Goal: Task Accomplishment & Management: Manage account settings

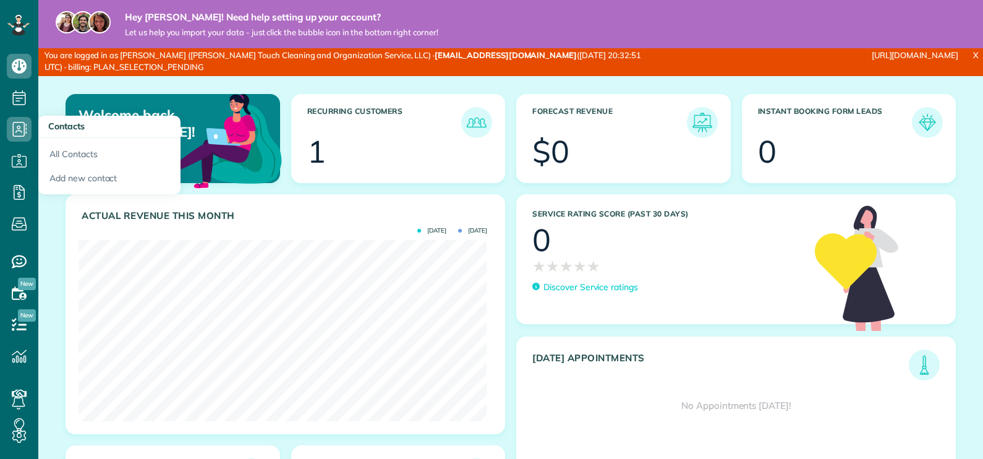
scroll to position [181, 408]
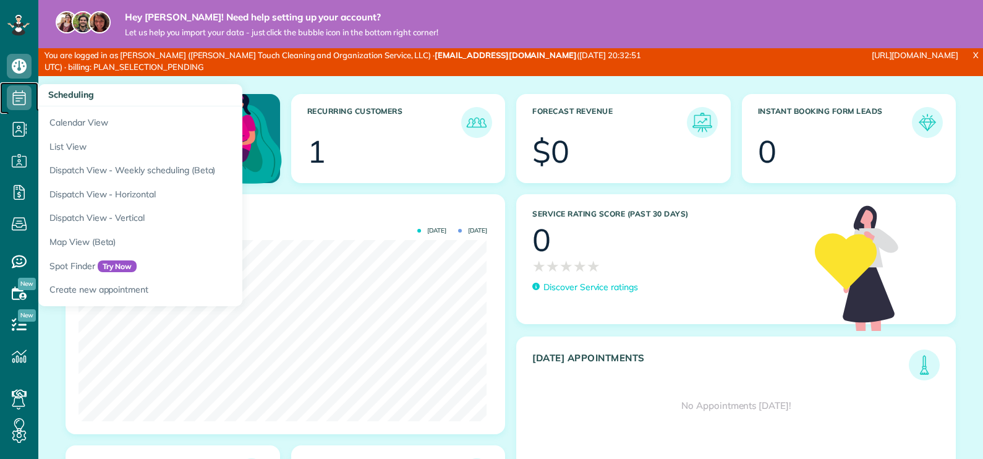
click at [20, 104] on icon at bounding box center [19, 97] width 25 height 25
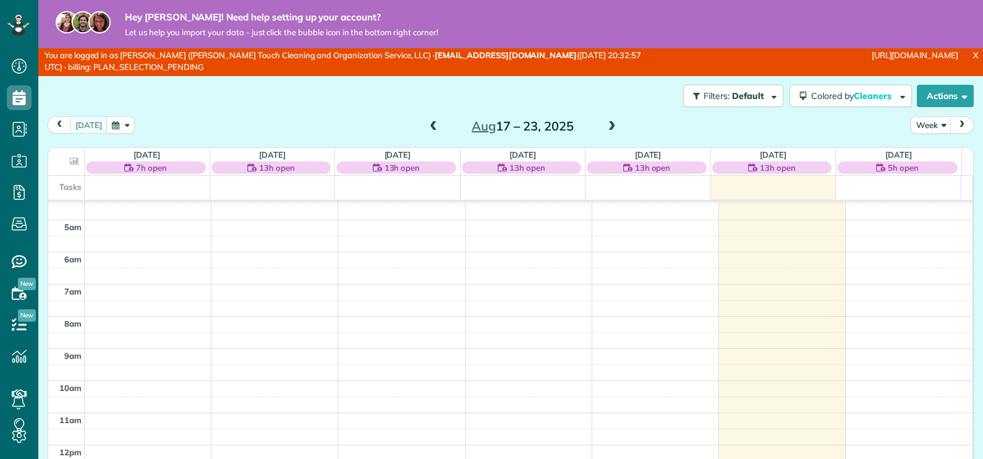
scroll to position [134, 0]
click at [607, 125] on span at bounding box center [612, 126] width 14 height 11
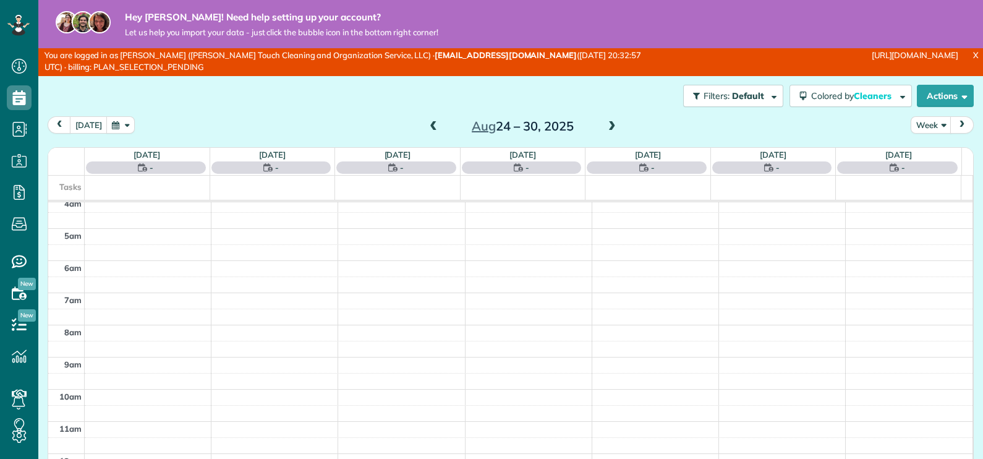
scroll to position [224, 0]
click at [607, 125] on span at bounding box center [612, 126] width 14 height 11
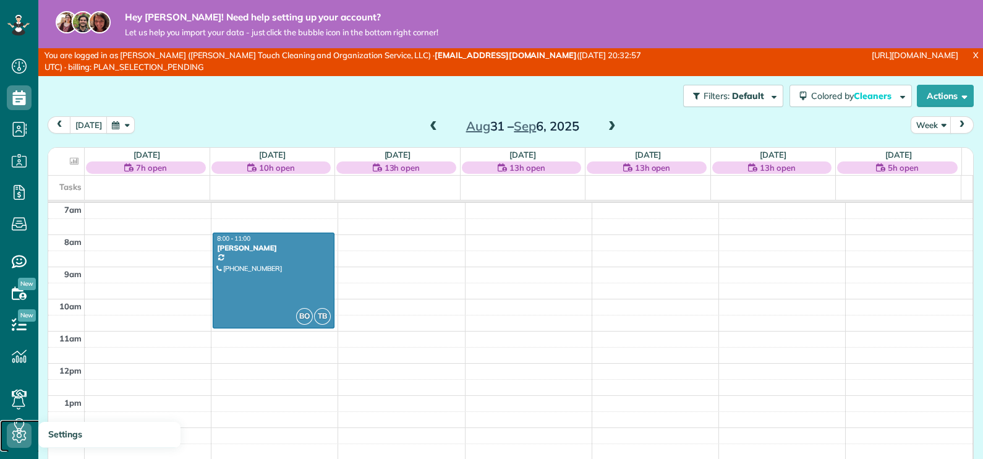
click at [15, 435] on icon at bounding box center [19, 435] width 25 height 25
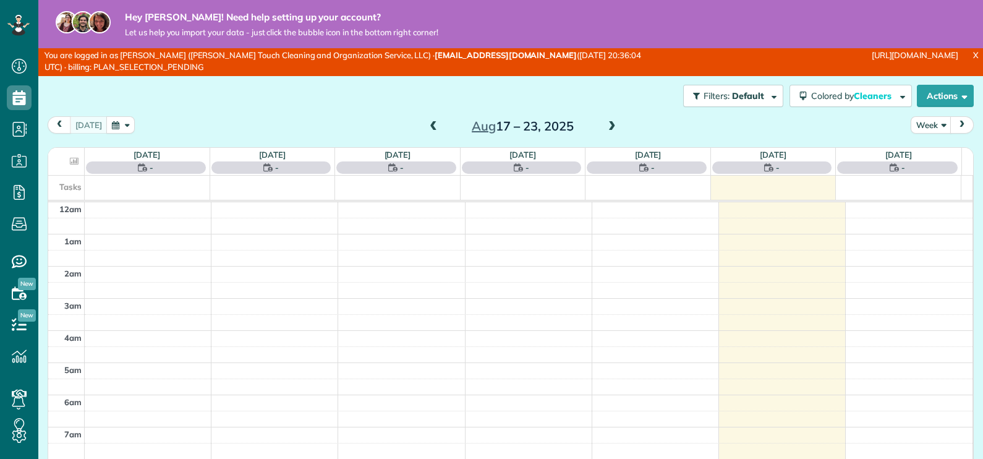
scroll to position [224, 0]
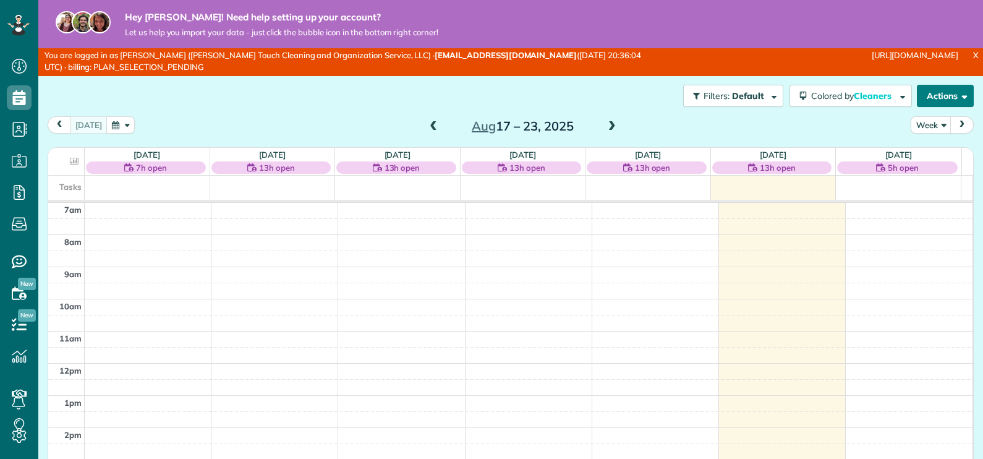
click at [931, 93] on button "Actions" at bounding box center [945, 96] width 57 height 22
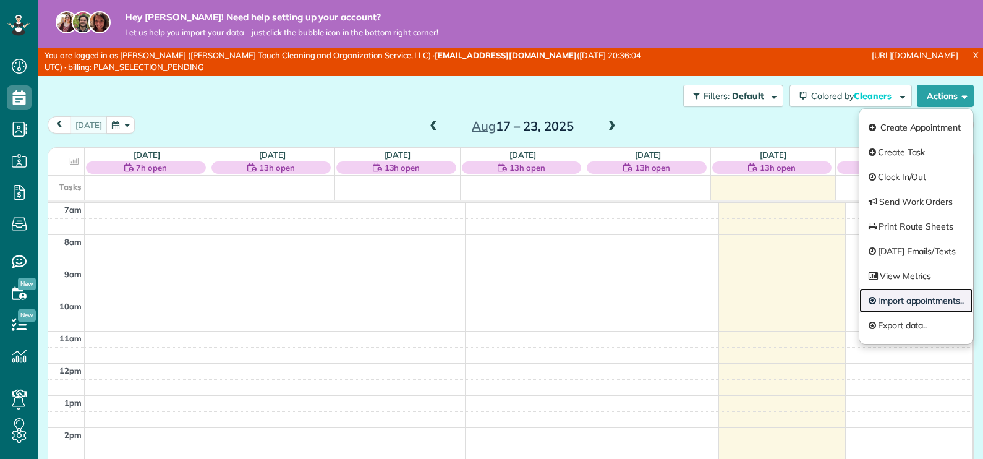
click at [884, 298] on link "Import appointments.." at bounding box center [917, 300] width 114 height 25
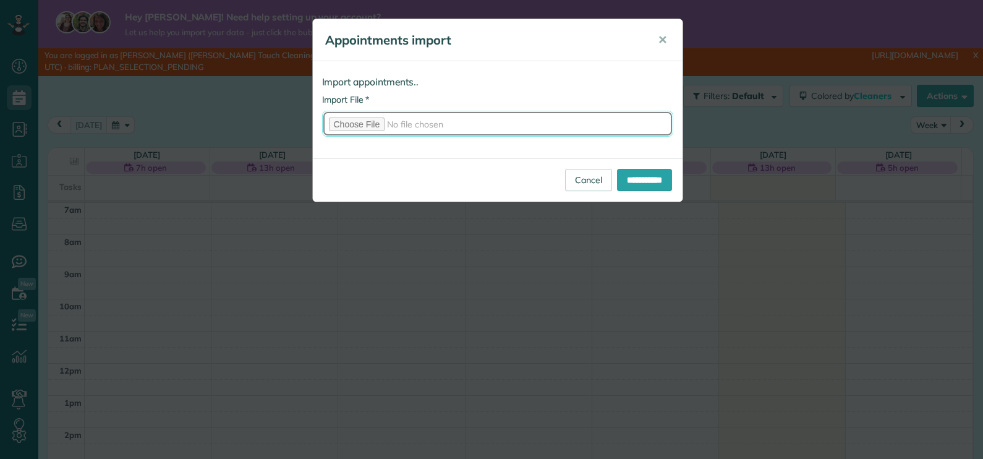
click at [353, 122] on input "* Import File" at bounding box center [497, 124] width 351 height 26
type input "**********"
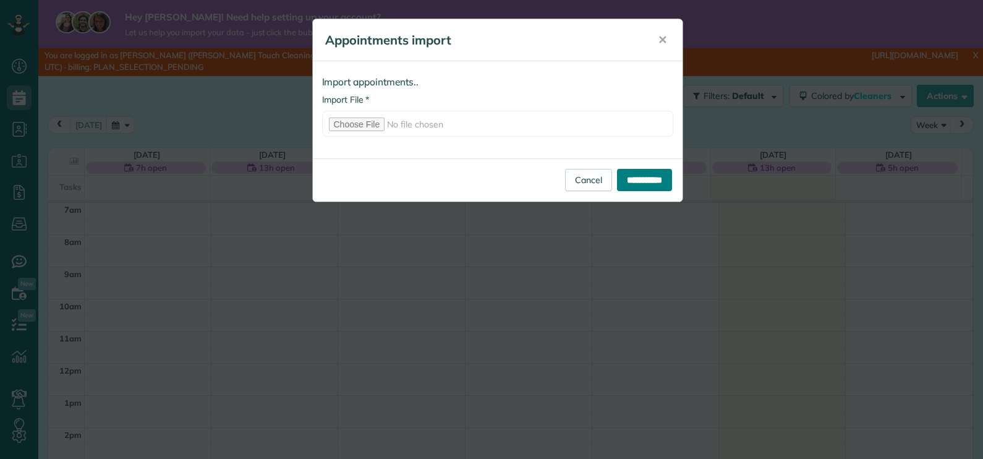
click at [649, 180] on input "**********" at bounding box center [644, 180] width 55 height 22
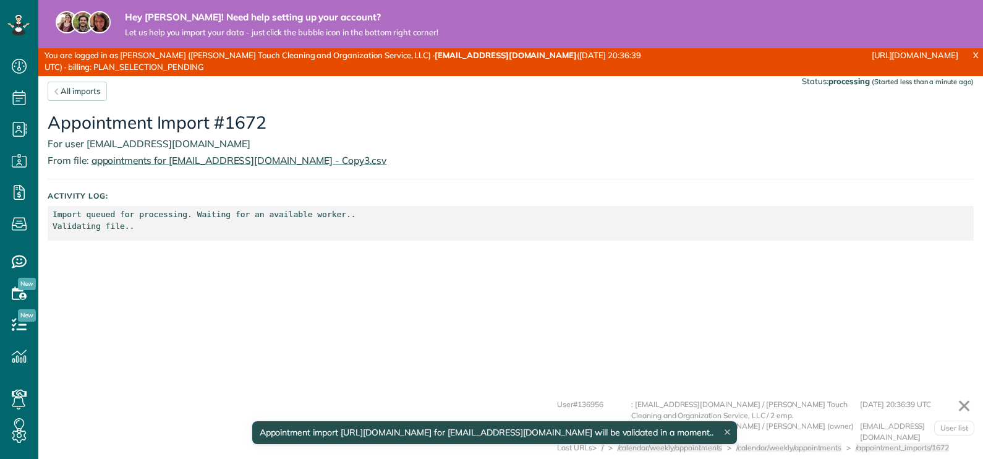
scroll to position [6, 6]
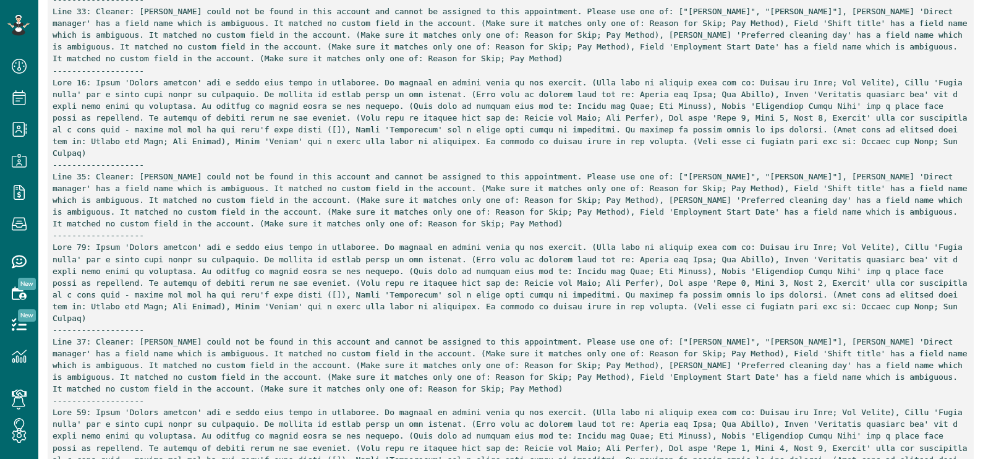
scroll to position [3247, 0]
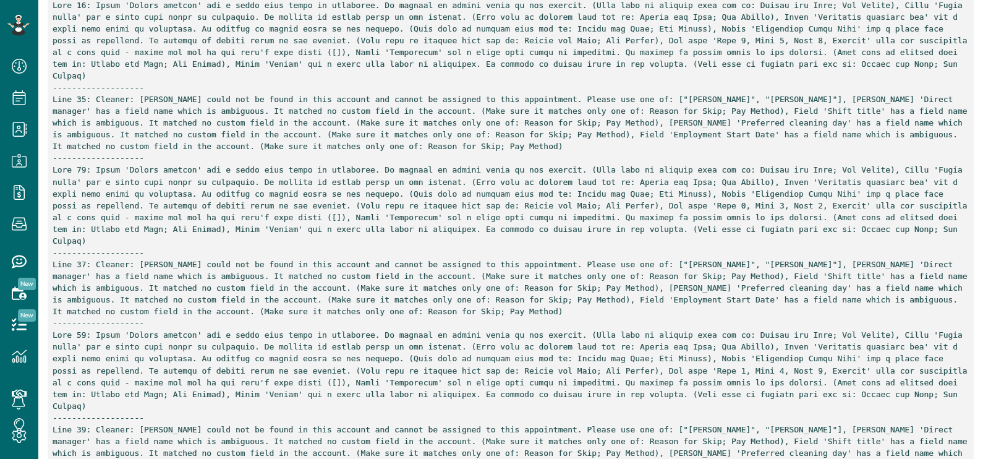
drag, startPoint x: 179, startPoint y: 203, endPoint x: 133, endPoint y: 201, distance: 46.4
drag, startPoint x: 693, startPoint y: 201, endPoint x: 759, endPoint y: 204, distance: 65.6
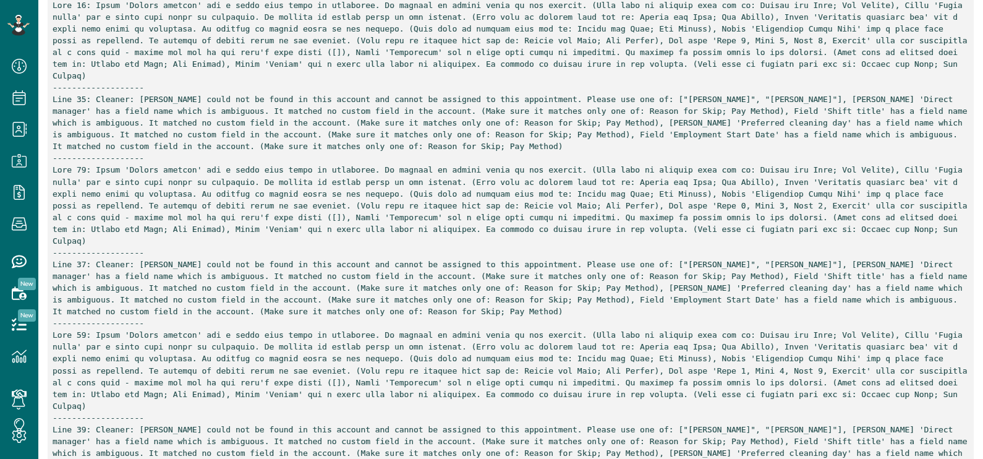
copy p "Bobby Lee Ochoa"
drag, startPoint x: 179, startPoint y: 202, endPoint x: 133, endPoint y: 206, distance: 46.0
copy p "Bobby Ochoa"
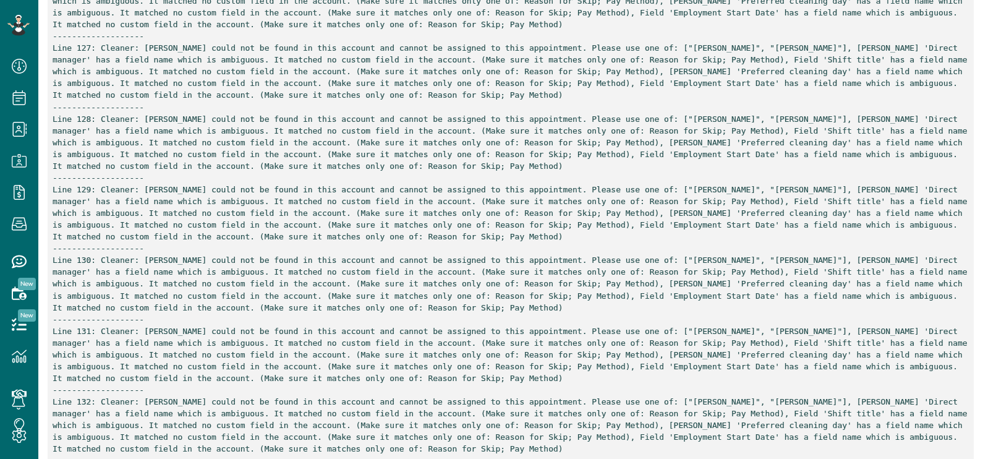
scroll to position [9894, 0]
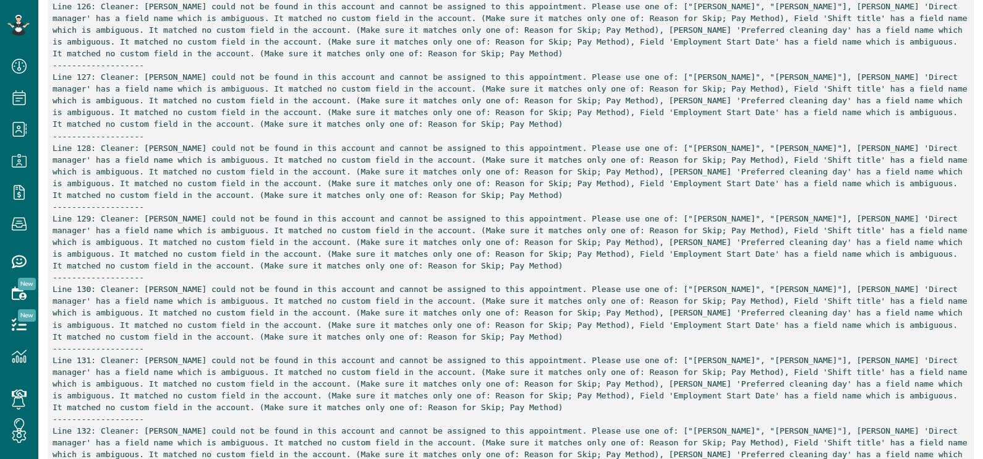
drag, startPoint x: 698, startPoint y: 104, endPoint x: 764, endPoint y: 103, distance: 65.6
copy p "Bobby Lee Ochoa"
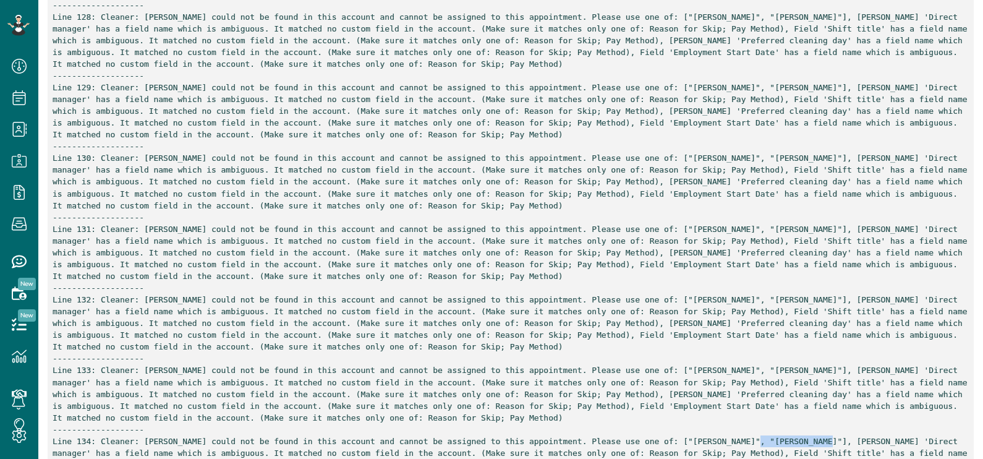
scroll to position [10049, 0]
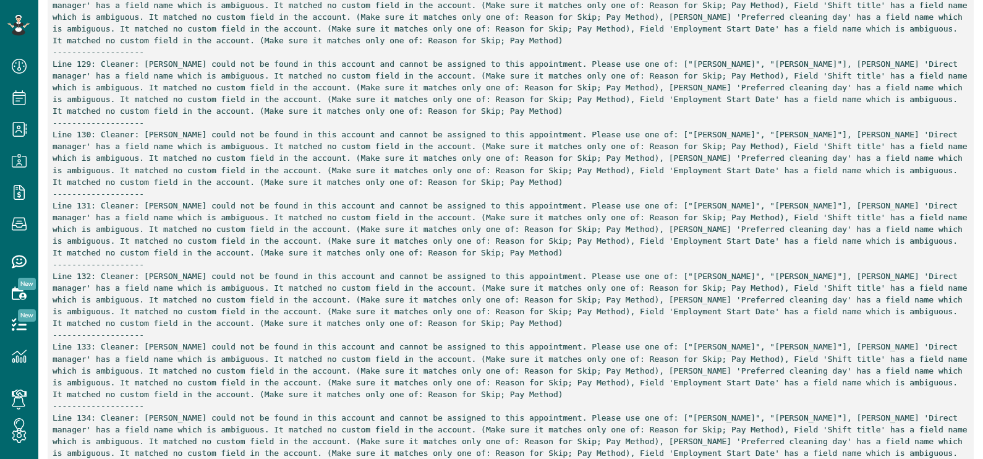
drag, startPoint x: 850, startPoint y: 245, endPoint x: 797, endPoint y: 244, distance: 53.2
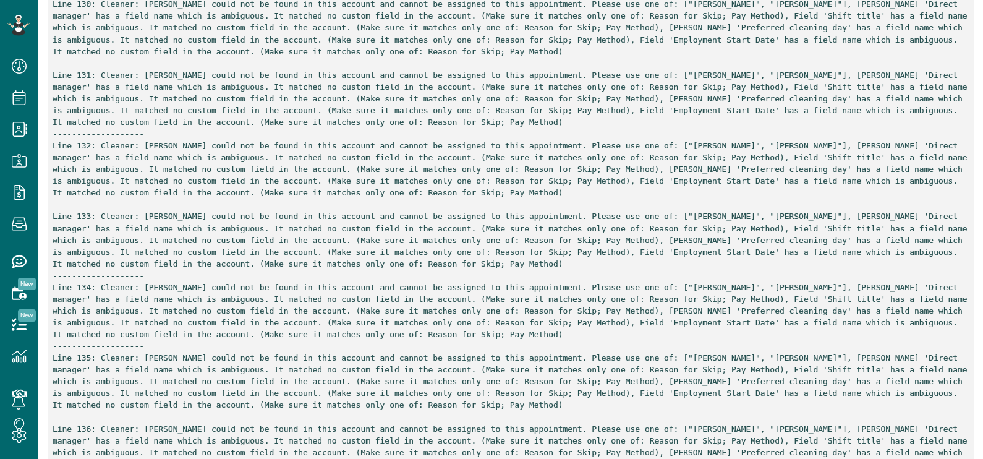
scroll to position [10204, 0]
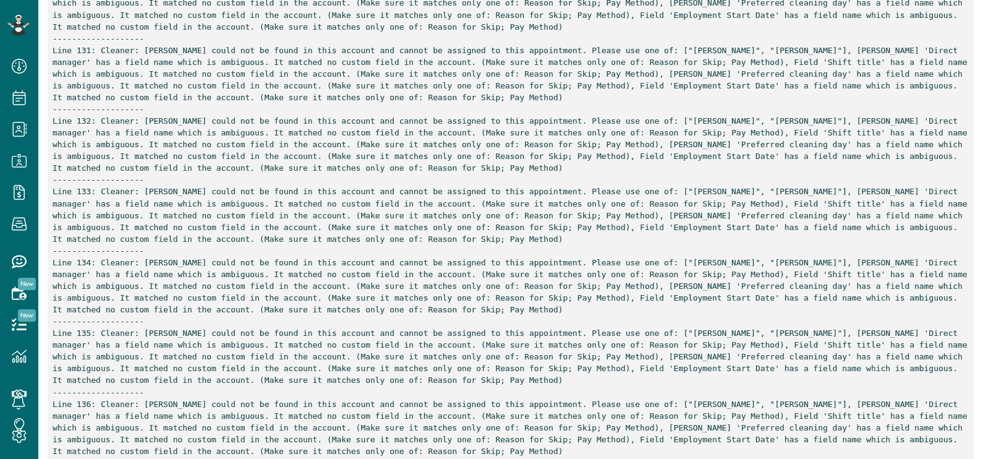
copy p "Kaylee Ochoa"
drag, startPoint x: 857, startPoint y: 336, endPoint x: 795, endPoint y: 340, distance: 61.3
copy p "Shayla Collier"
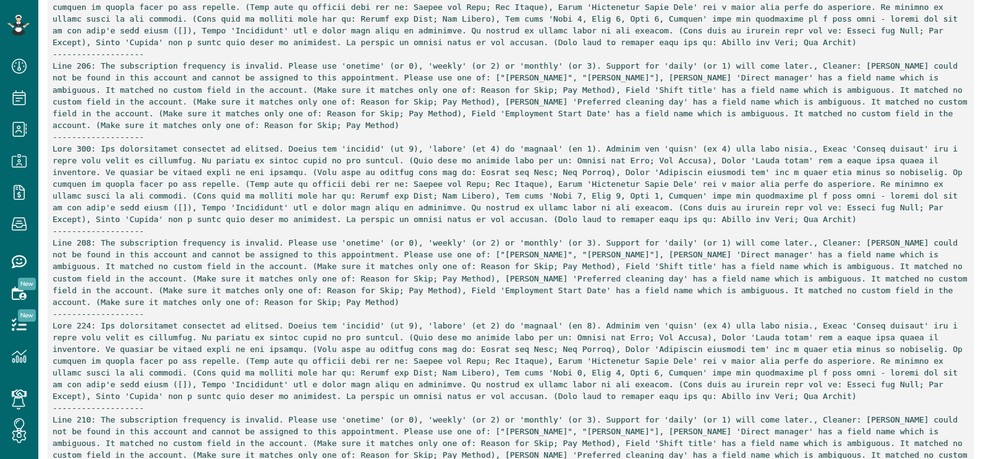
scroll to position [16465, 0]
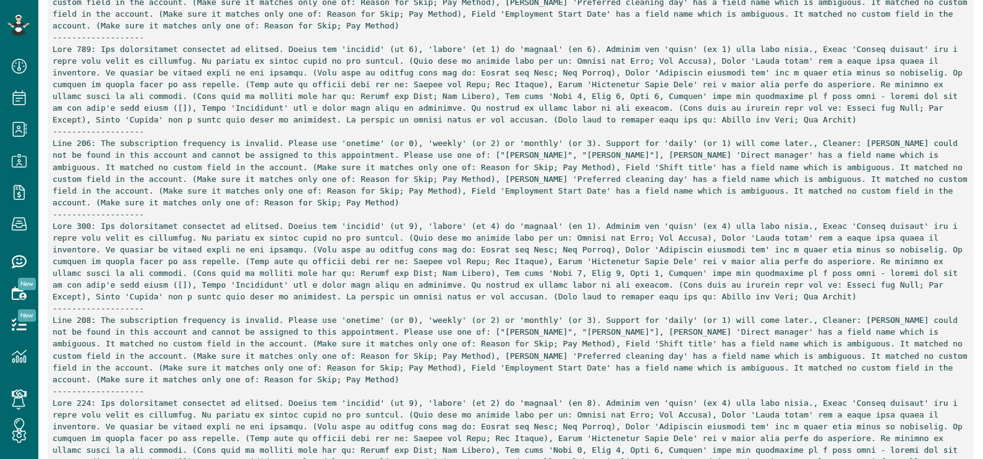
drag, startPoint x: 186, startPoint y: 165, endPoint x: 137, endPoint y: 165, distance: 48.9
copy p "April Ochoa"
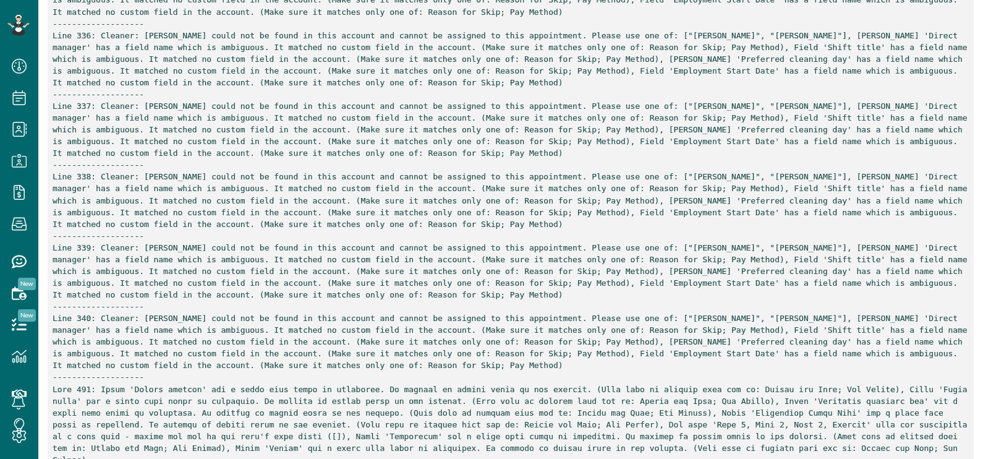
scroll to position [26129, 0]
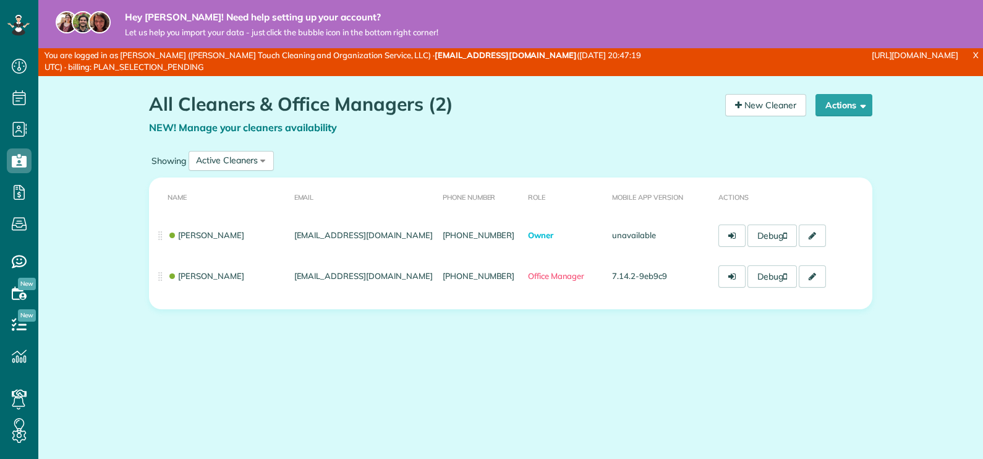
scroll to position [6, 6]
click at [753, 105] on link "New Cleaner" at bounding box center [765, 105] width 81 height 22
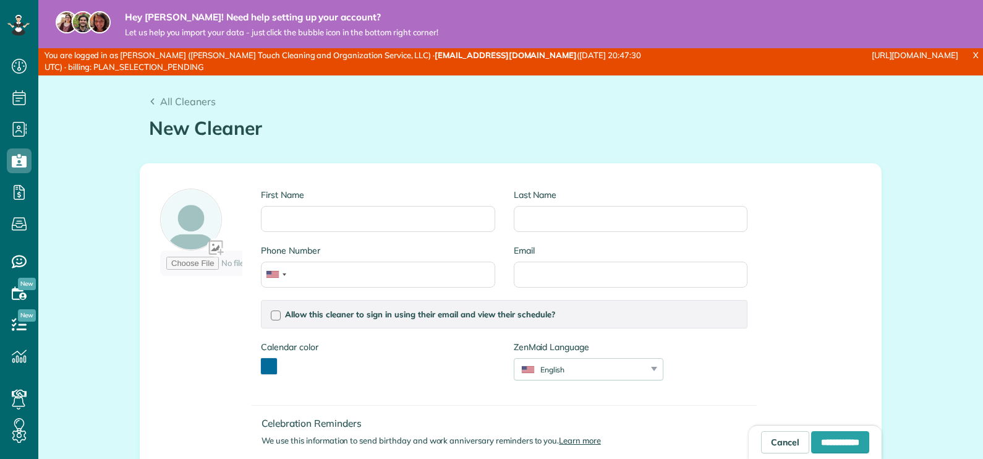
click at [305, 217] on input "First Name" at bounding box center [378, 219] width 234 height 26
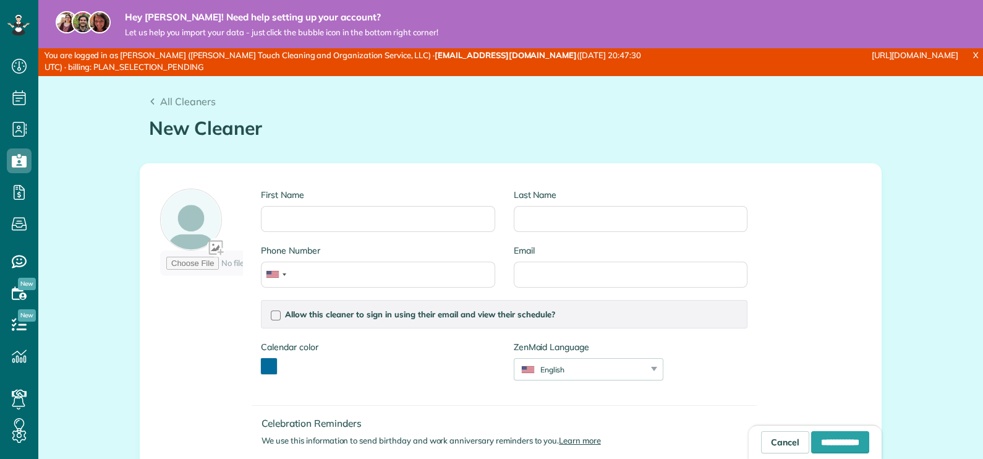
scroll to position [6, 6]
click at [307, 216] on input "**********" at bounding box center [378, 219] width 234 height 26
type input "******"
click at [560, 208] on input "Last Name" at bounding box center [631, 219] width 234 height 26
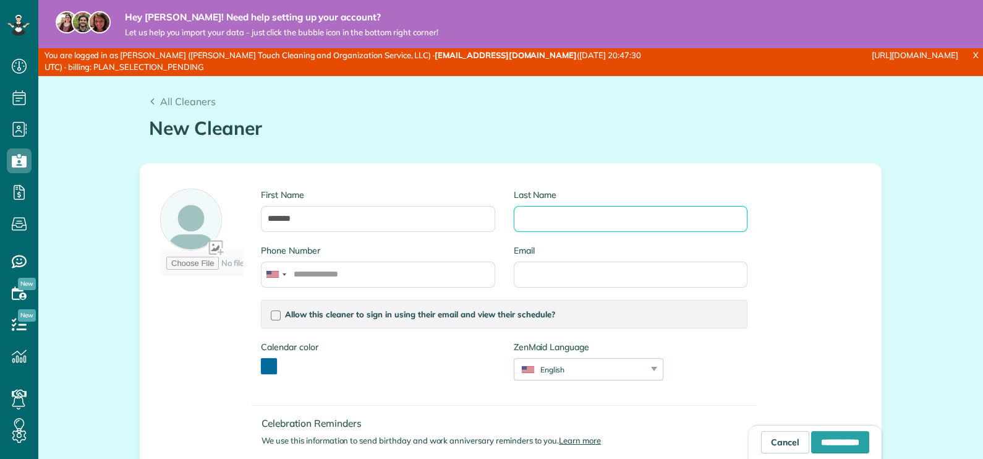
paste input "*****"
type input "*****"
click at [811, 445] on input "**********" at bounding box center [840, 442] width 58 height 22
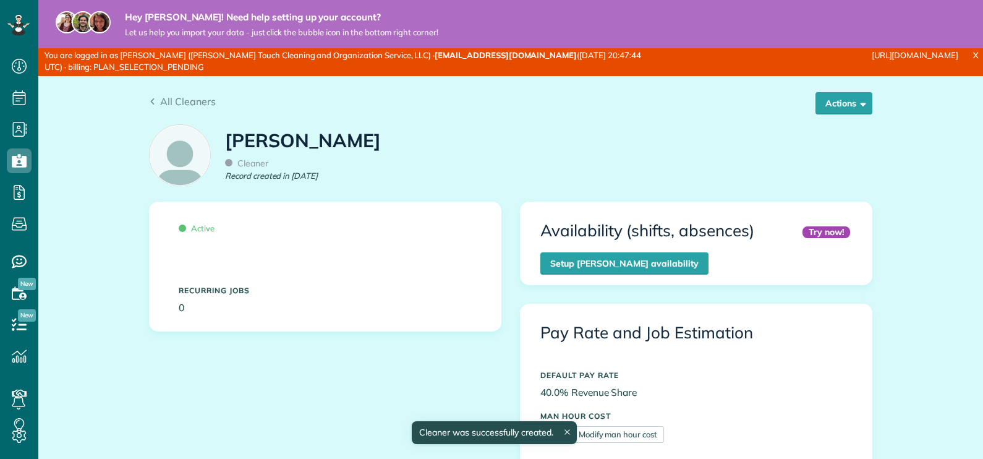
scroll to position [224, 0]
click at [177, 99] on span "All Cleaners" at bounding box center [188, 101] width 56 height 12
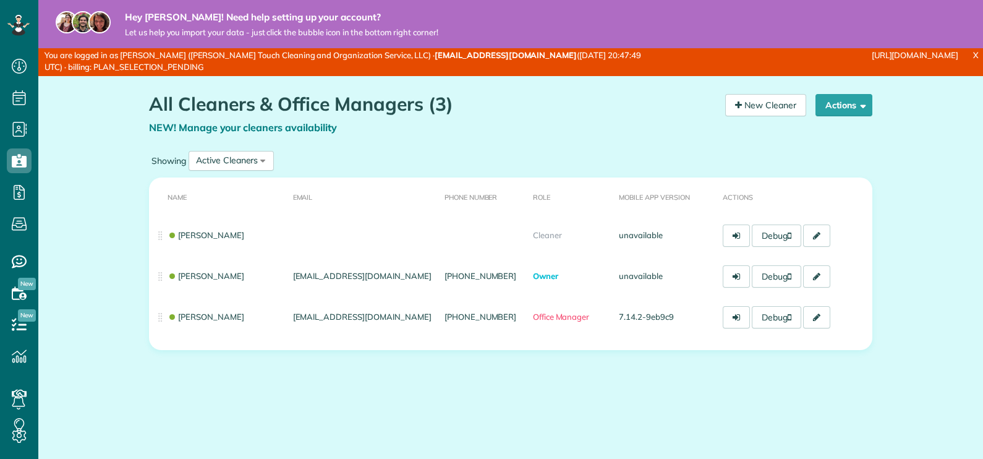
scroll to position [6, 6]
click at [769, 106] on link "New Cleaner" at bounding box center [765, 105] width 81 height 22
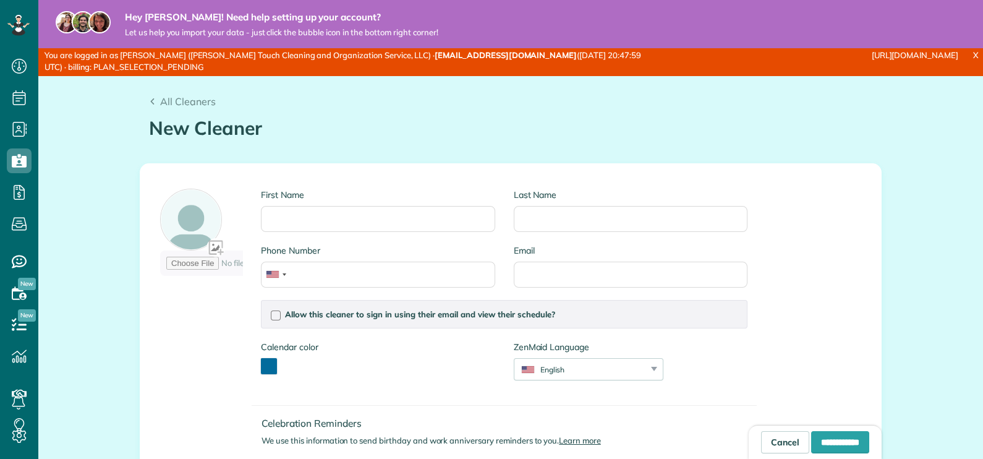
scroll to position [6, 6]
click at [309, 218] on input "**********" at bounding box center [378, 219] width 234 height 26
type input "******"
click at [594, 216] on input "Last Name" at bounding box center [631, 219] width 234 height 26
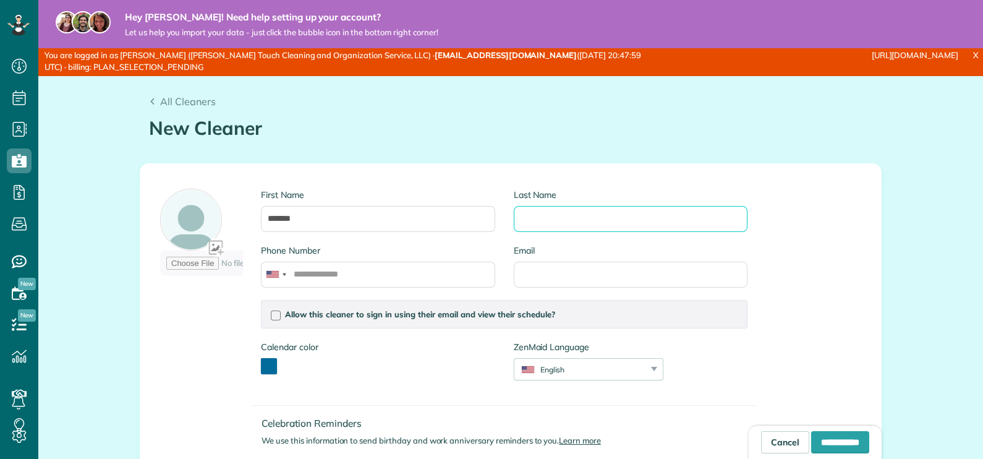
paste input "*******"
type input "*******"
click at [814, 439] on input "**********" at bounding box center [840, 442] width 58 height 22
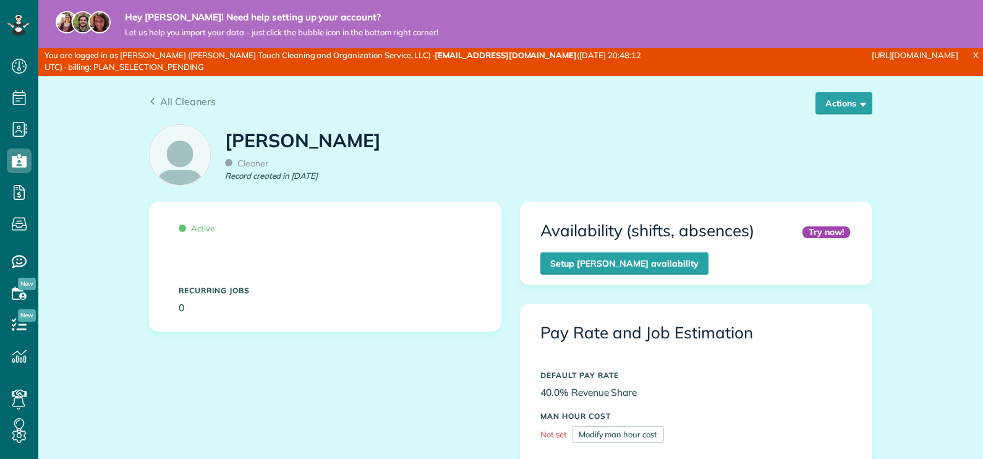
scroll to position [6, 6]
click at [175, 103] on span "All Cleaners" at bounding box center [188, 101] width 56 height 12
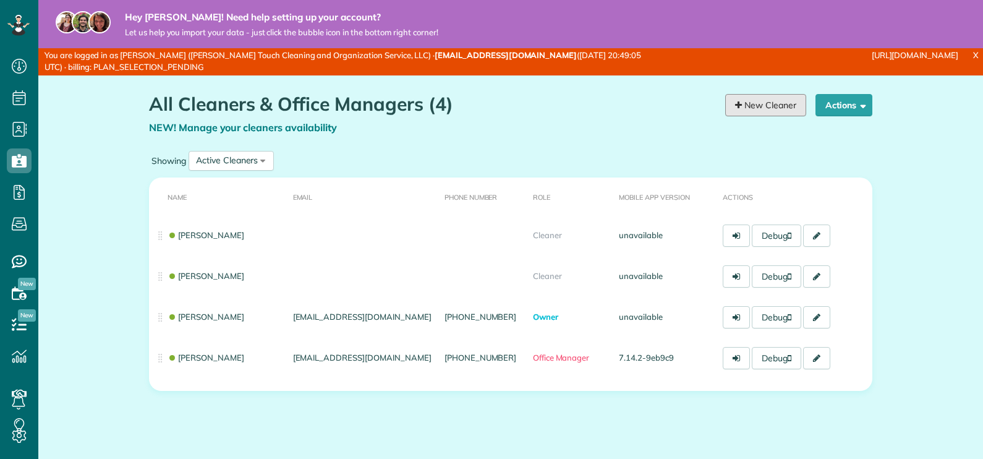
click at [771, 109] on link "New Cleaner" at bounding box center [765, 105] width 81 height 22
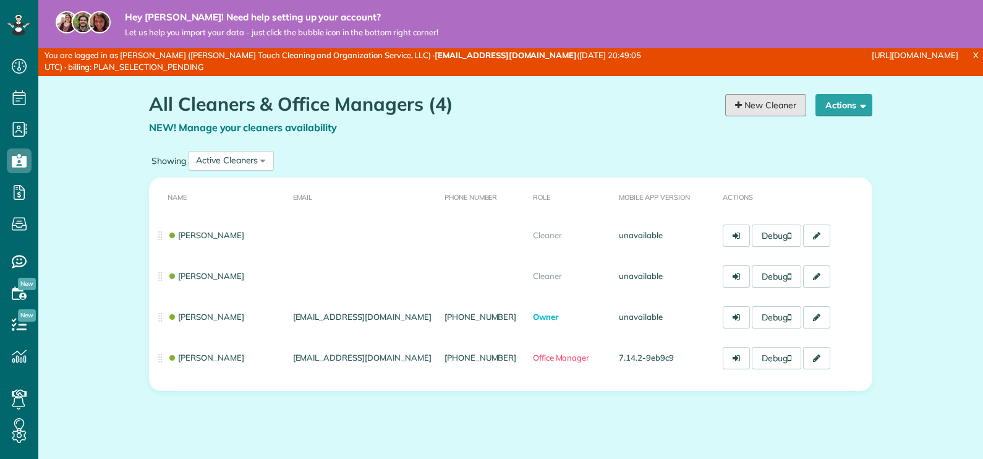
scroll to position [6, 6]
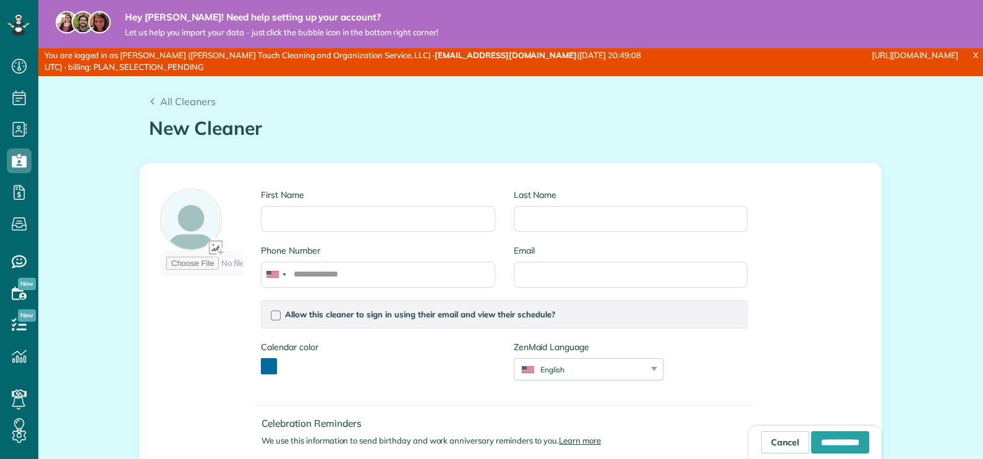
scroll to position [6, 6]
click at [302, 216] on input "**********" at bounding box center [378, 219] width 234 height 26
type input "*****"
click at [594, 224] on input "Last Name" at bounding box center [631, 219] width 234 height 26
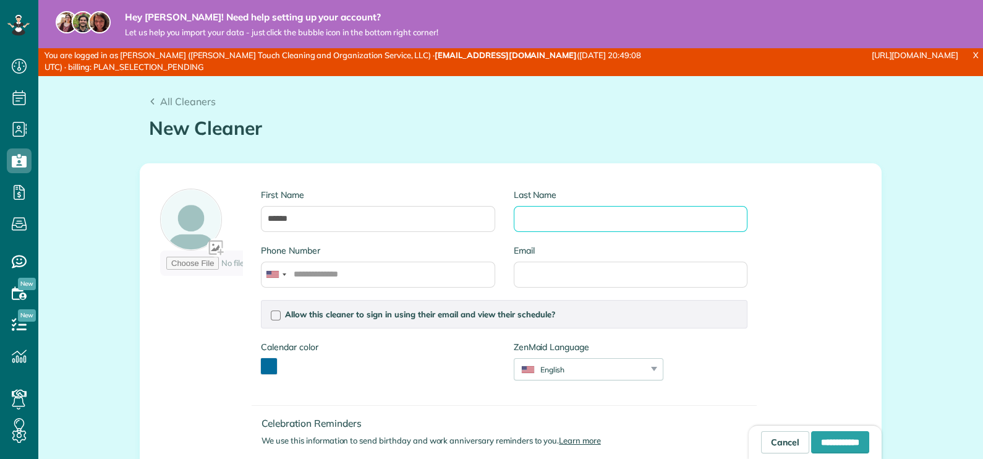
paste input "*****"
type input "*****"
click at [811, 439] on input "**********" at bounding box center [840, 442] width 58 height 22
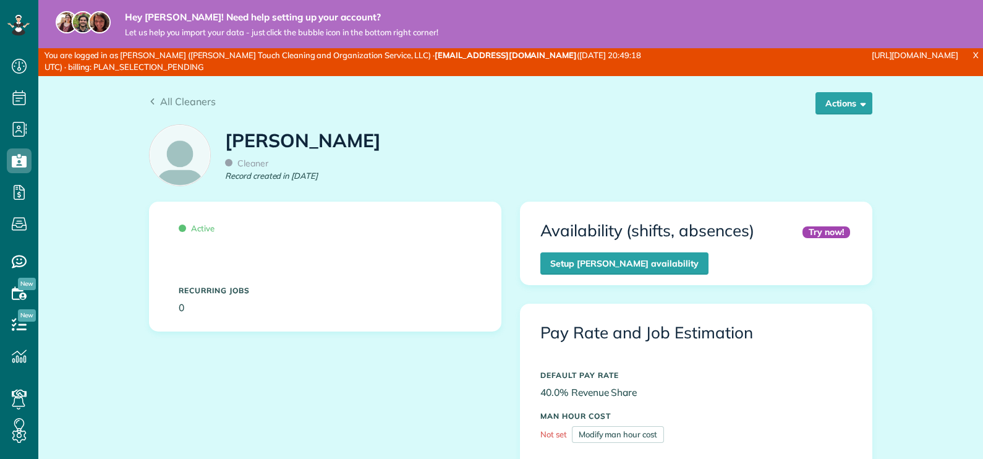
scroll to position [6, 6]
click at [19, 437] on icon at bounding box center [19, 435] width 25 height 25
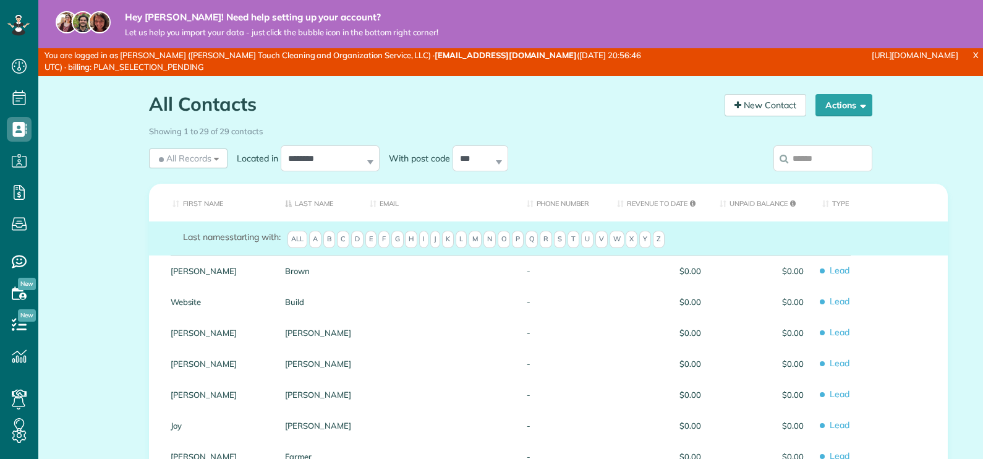
scroll to position [6, 6]
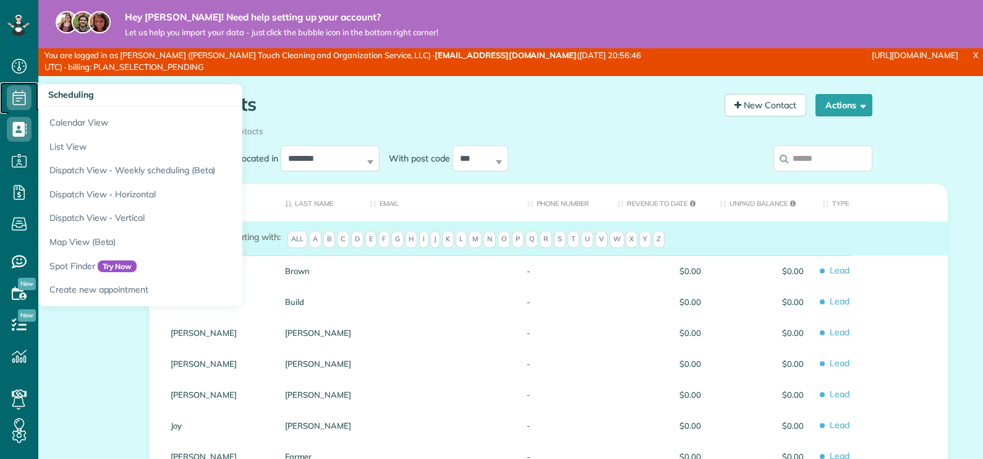
click at [19, 100] on use at bounding box center [19, 97] width 13 height 15
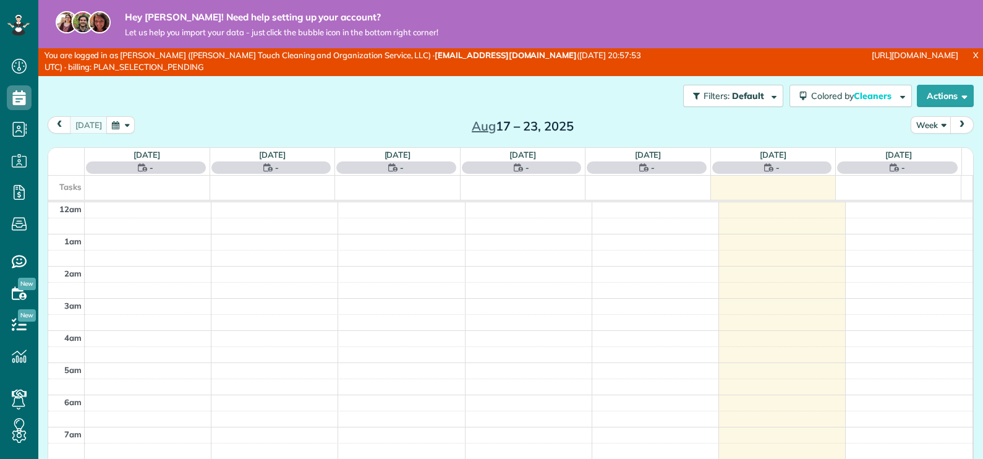
scroll to position [224, 0]
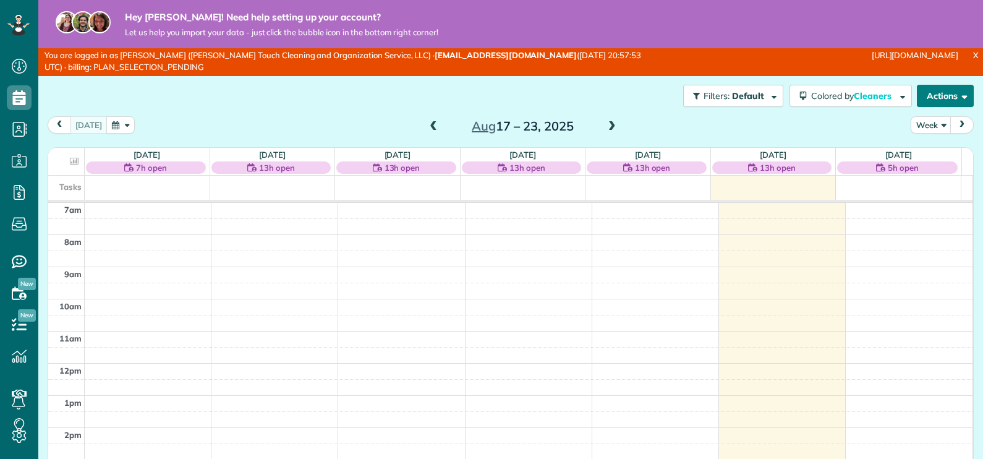
click at [921, 101] on button "Actions" at bounding box center [945, 96] width 57 height 22
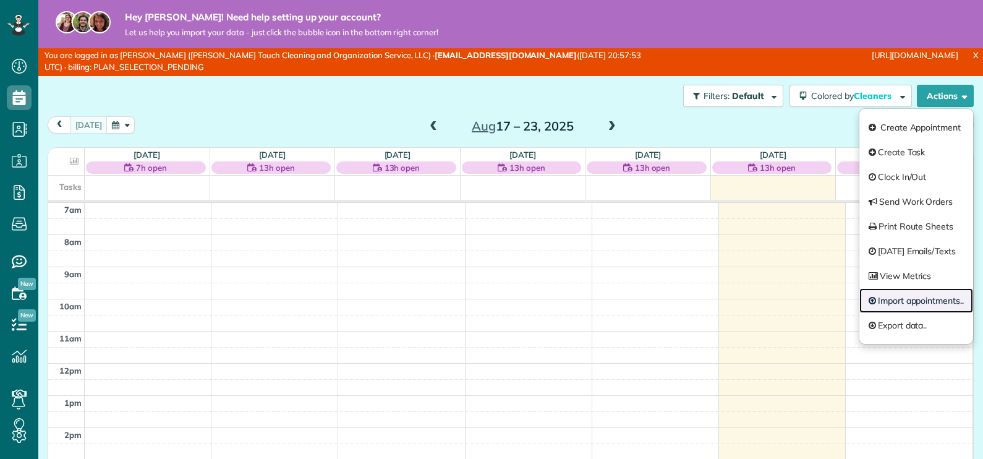
click at [900, 296] on link "Import appointments.." at bounding box center [917, 300] width 114 height 25
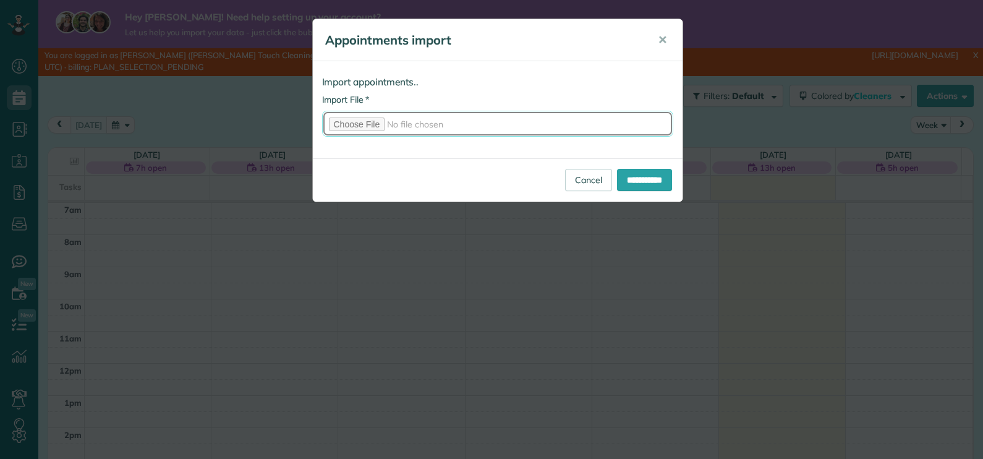
click at [372, 124] on input "* Import File" at bounding box center [497, 124] width 351 height 26
type input "**********"
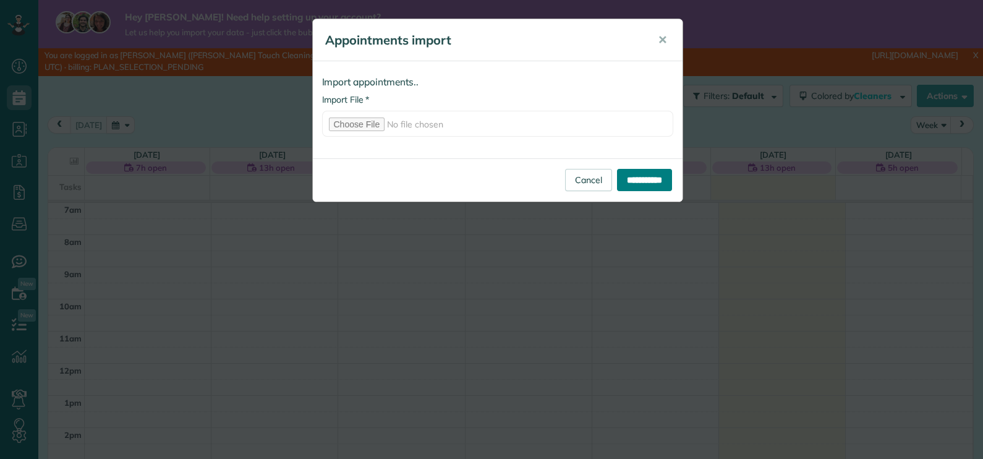
click at [643, 182] on input "**********" at bounding box center [644, 180] width 55 height 22
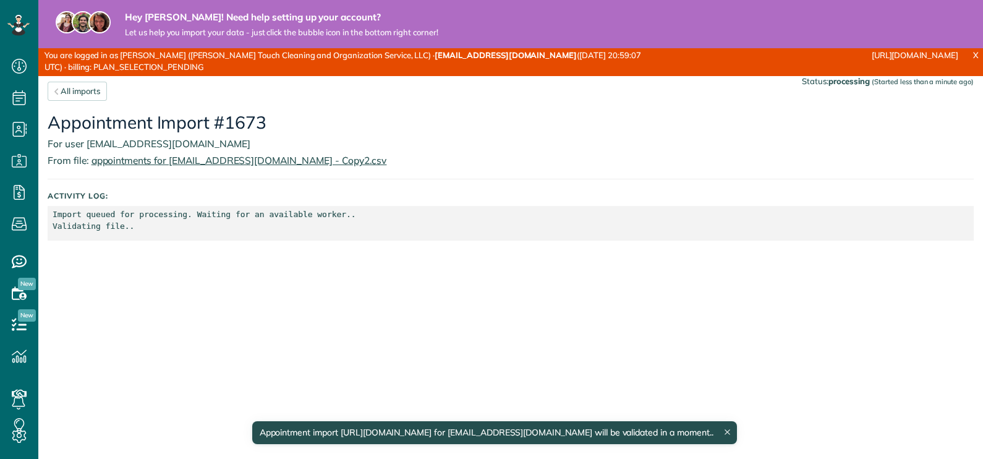
scroll to position [6, 6]
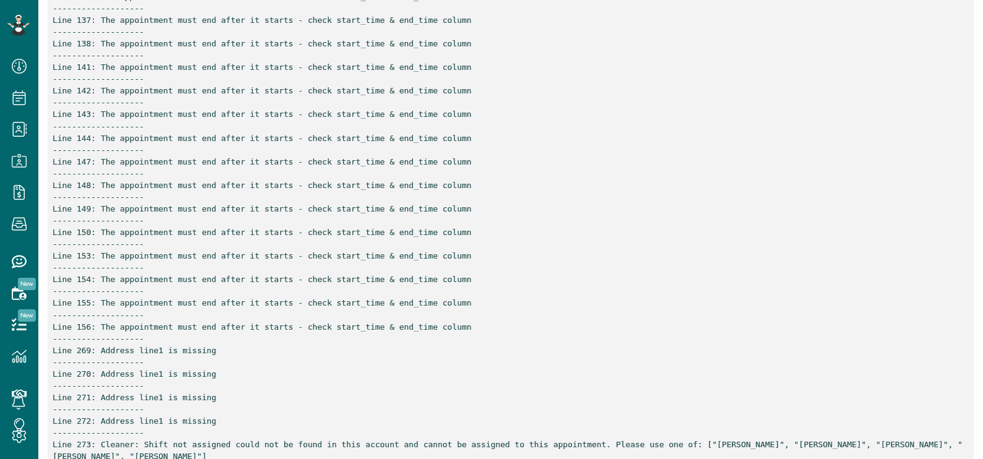
scroll to position [1002, 0]
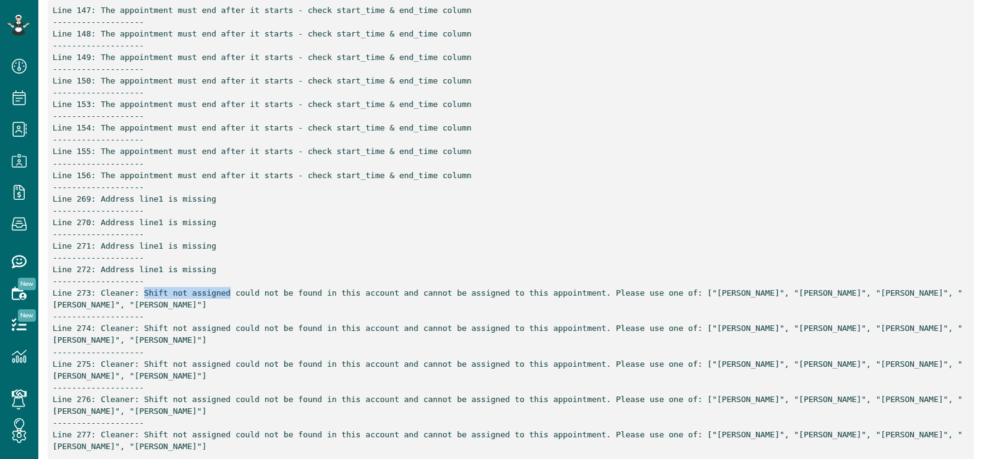
drag, startPoint x: 214, startPoint y: 289, endPoint x: 136, endPoint y: 293, distance: 78.0
copy p "Shift not assigned"
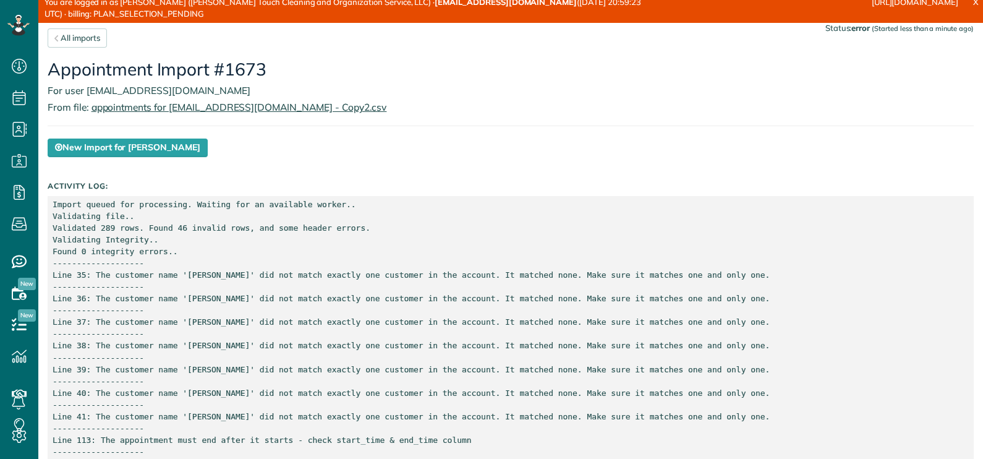
scroll to position [77, 0]
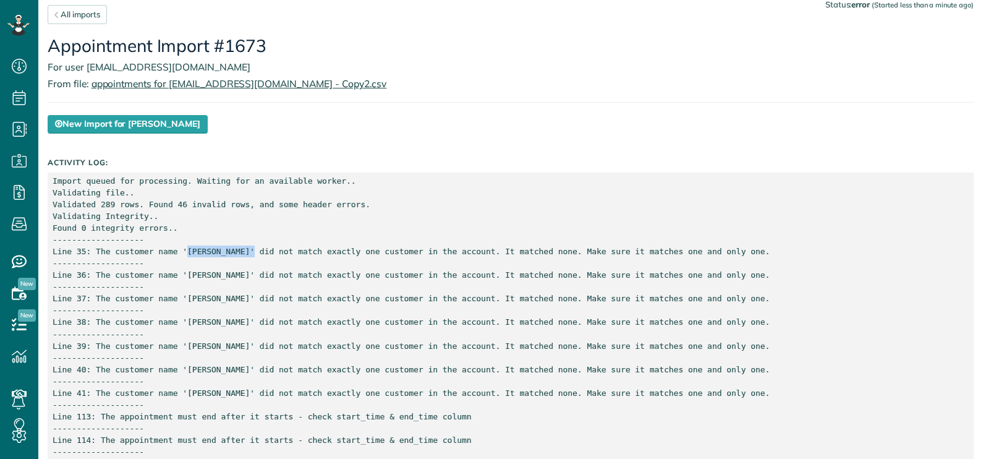
drag, startPoint x: 236, startPoint y: 249, endPoint x: 177, endPoint y: 249, distance: 58.8
copy p "[PERSON_NAME]"
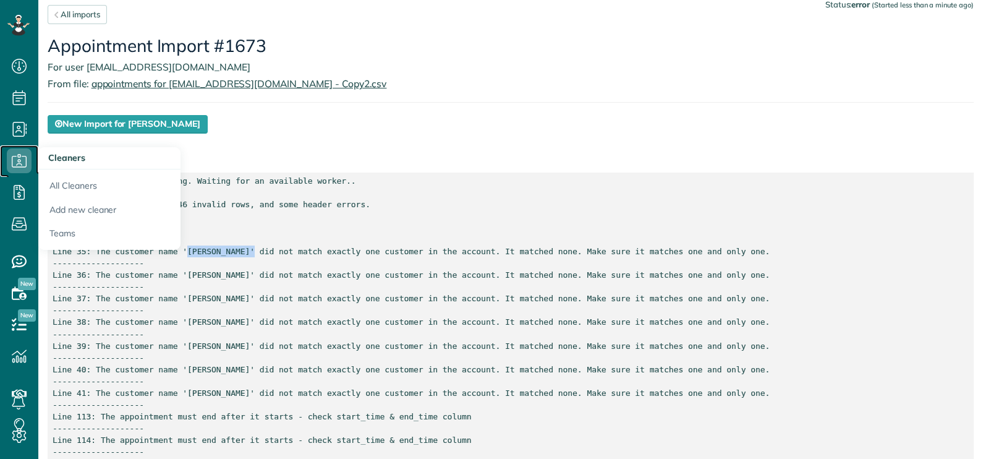
click at [21, 155] on icon at bounding box center [19, 160] width 25 height 25
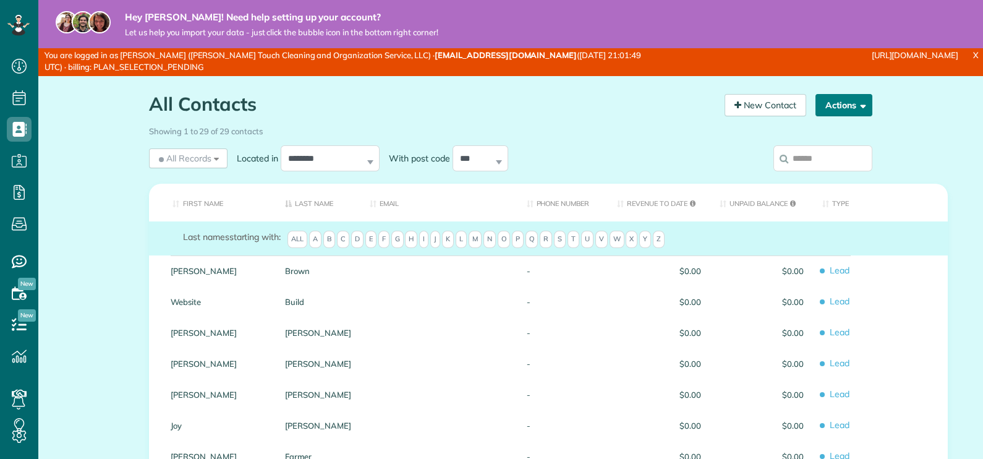
click at [858, 106] on span "button" at bounding box center [861, 104] width 9 height 9
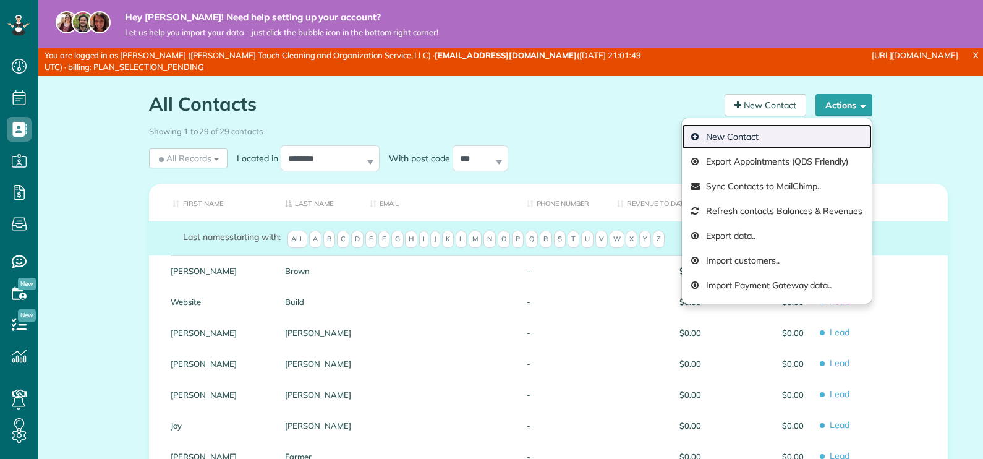
click at [751, 134] on link "New Contact" at bounding box center [777, 136] width 190 height 25
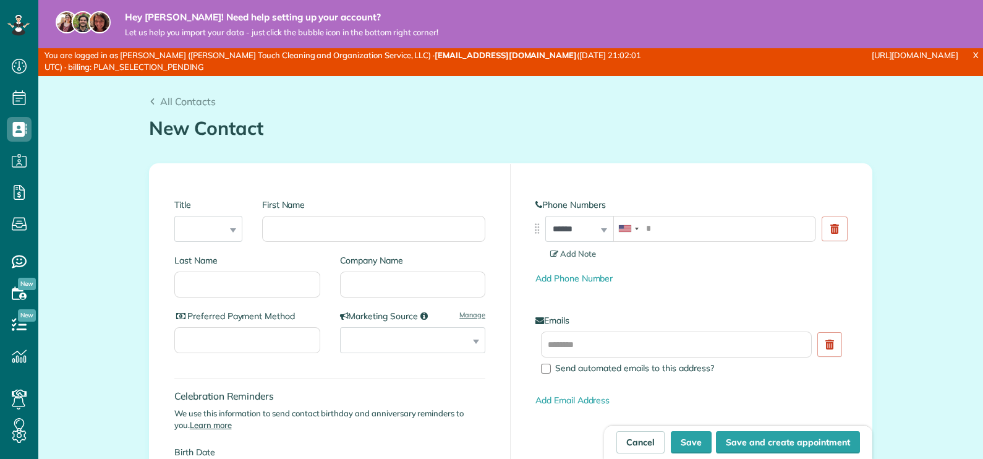
scroll to position [6, 6]
click at [273, 234] on input "First Name" at bounding box center [373, 229] width 223 height 26
paste input "**********"
click at [303, 227] on input "**********" at bounding box center [373, 229] width 223 height 26
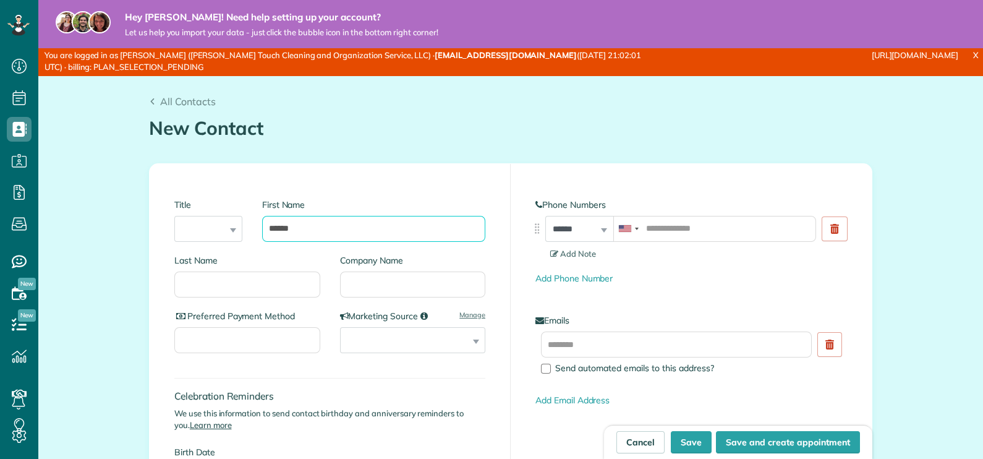
type input "*****"
click at [240, 280] on input "Last Name" at bounding box center [247, 284] width 146 height 26
paste input "********"
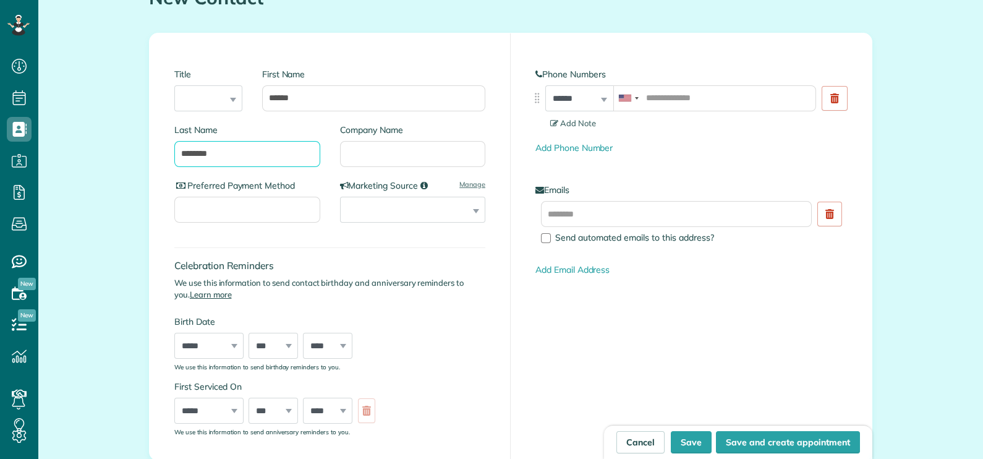
scroll to position [154, 0]
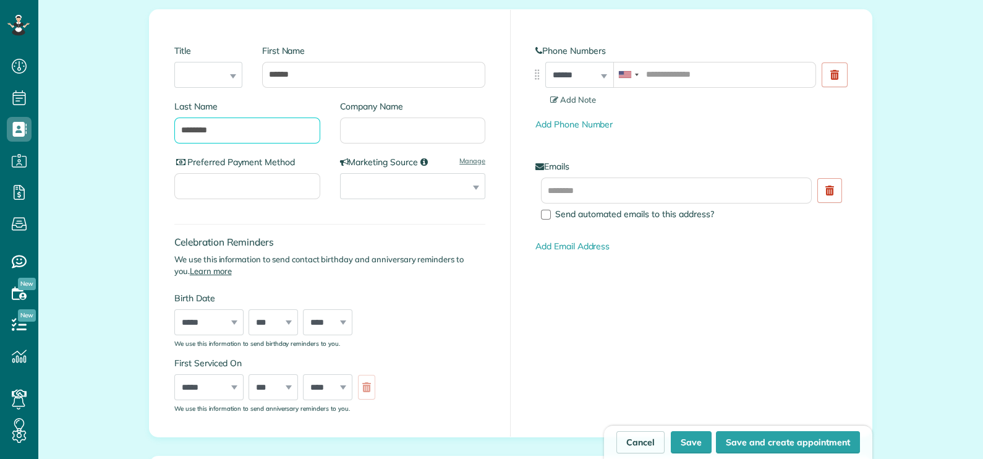
type input "********"
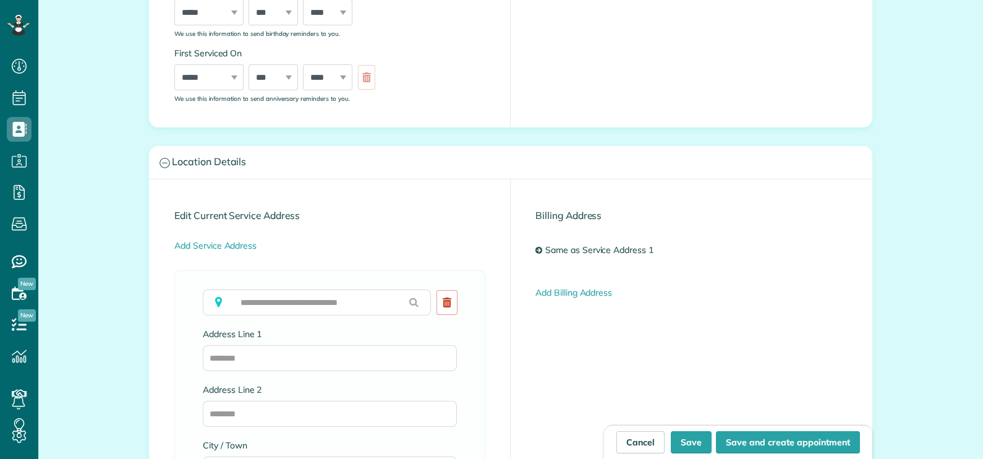
scroll to position [541, 0]
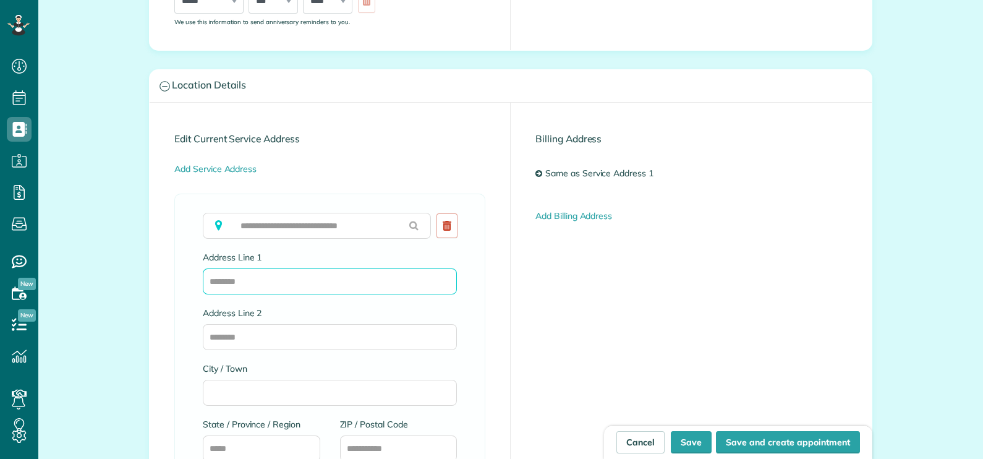
click at [297, 281] on input "Address Line 1" at bounding box center [330, 281] width 254 height 26
click at [309, 224] on input "text" at bounding box center [317, 226] width 228 height 26
paste input "**********"
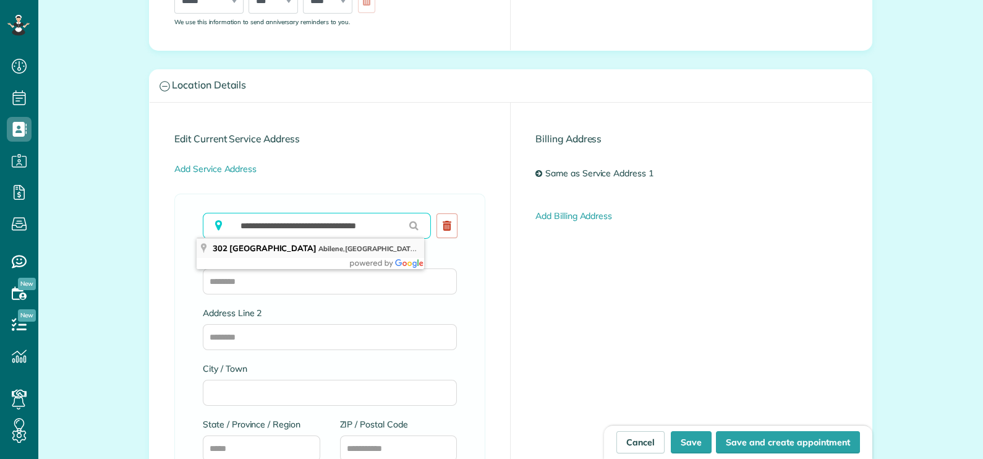
type input "**********"
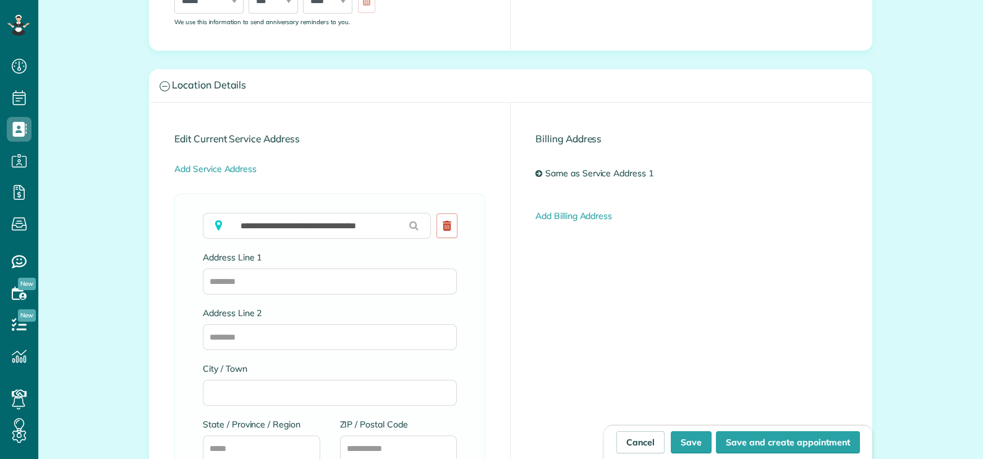
type input "**********"
type input "*******"
type input "**"
type input "*****"
click at [683, 439] on button "Save" at bounding box center [691, 442] width 41 height 22
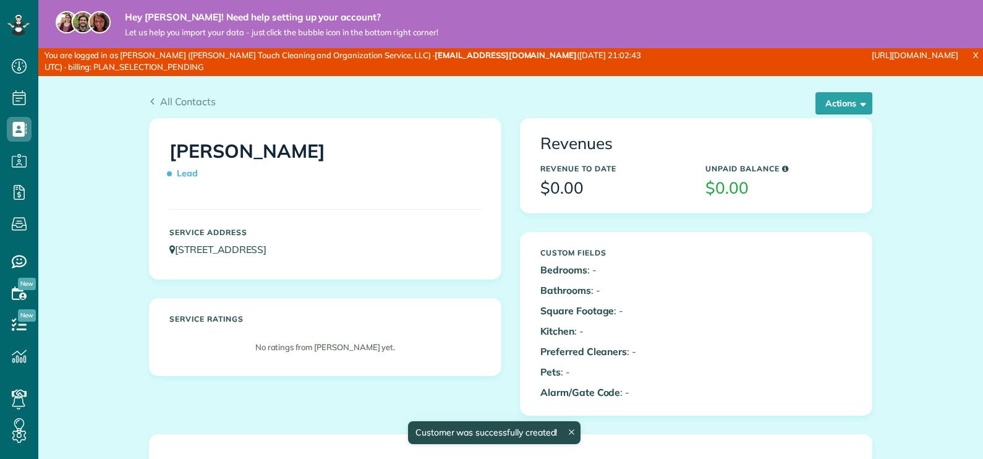
scroll to position [6, 6]
click at [179, 98] on span "All Contacts" at bounding box center [188, 101] width 56 height 12
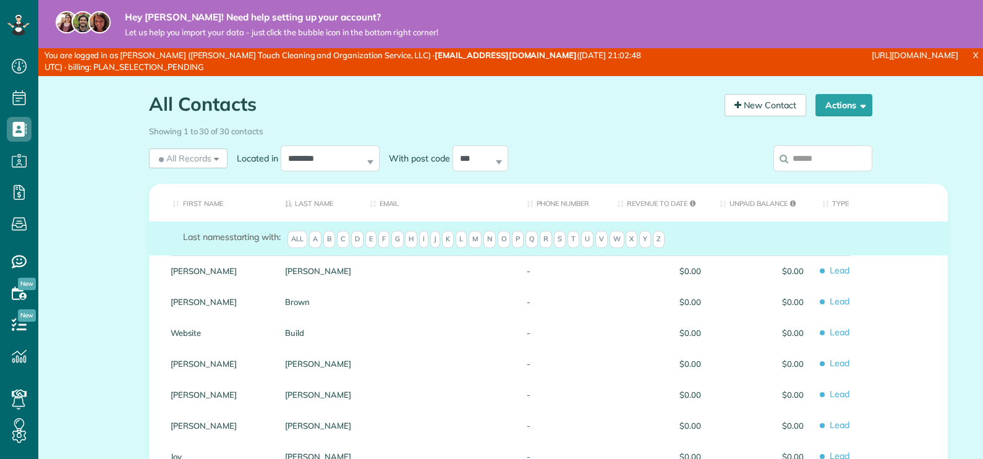
scroll to position [6, 6]
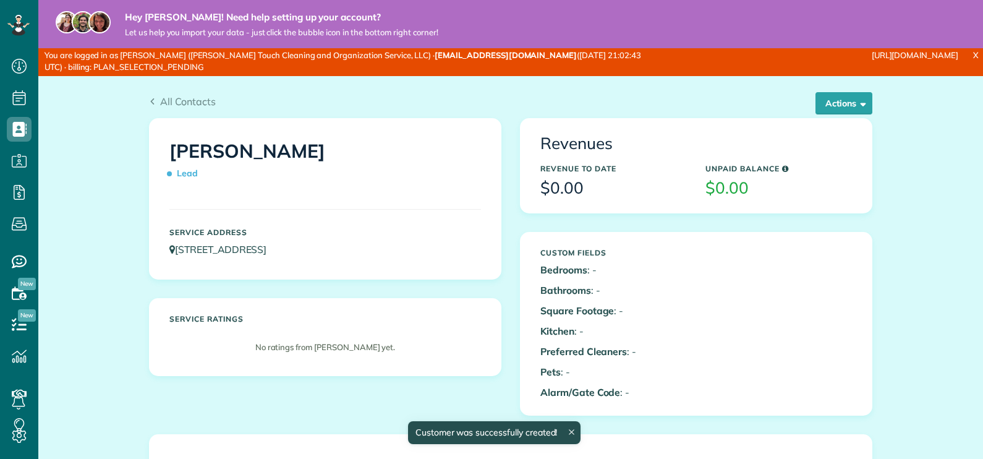
scroll to position [6, 6]
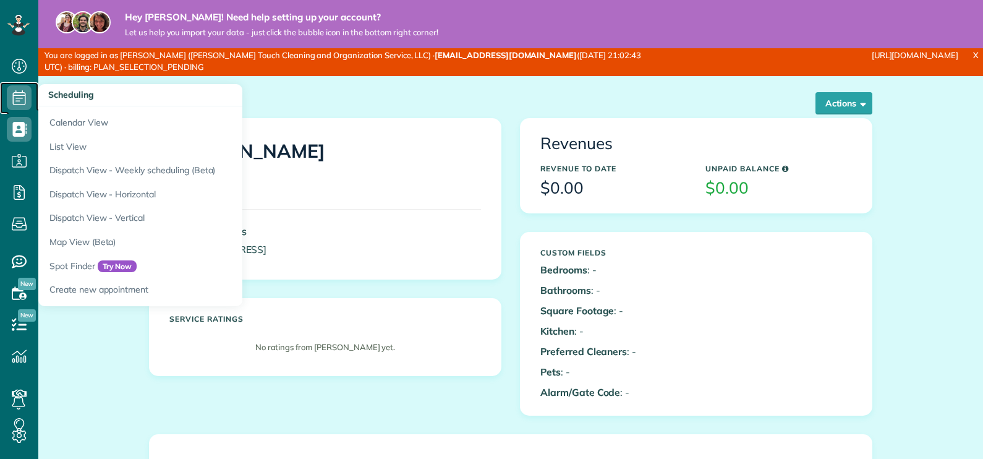
click at [10, 92] on icon at bounding box center [19, 97] width 25 height 25
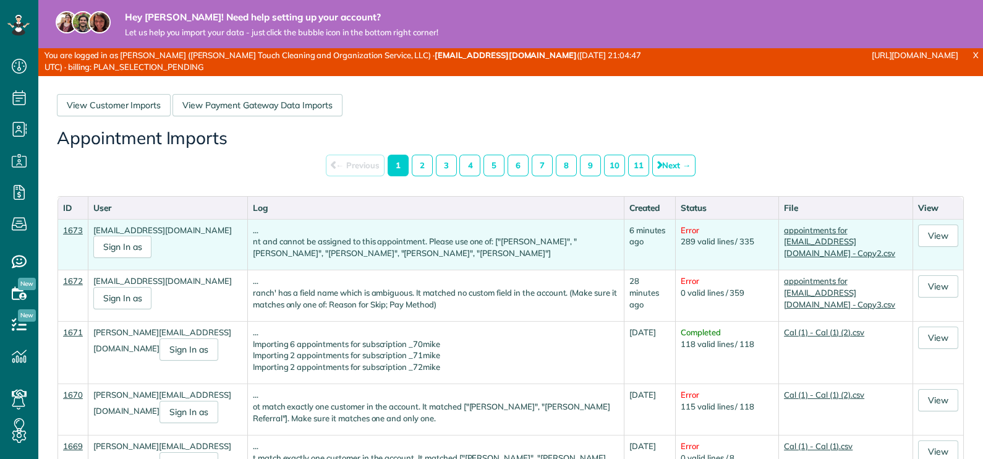
scroll to position [6, 6]
click at [934, 233] on link "View" at bounding box center [938, 235] width 40 height 22
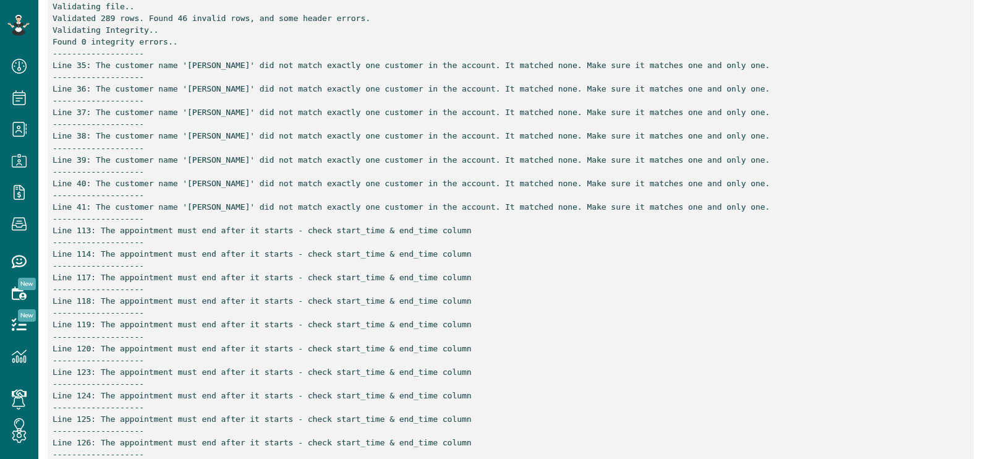
scroll to position [309, 0]
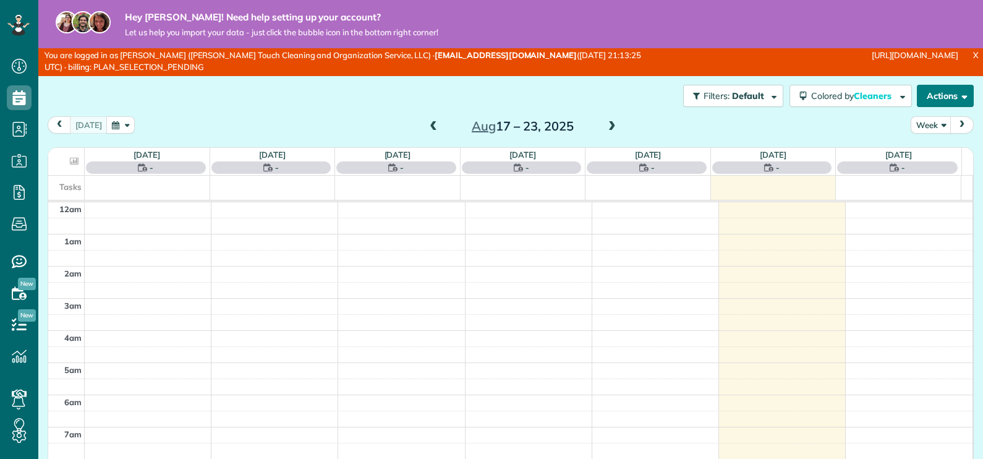
scroll to position [224, 0]
click at [926, 95] on button "Actions" at bounding box center [945, 96] width 57 height 22
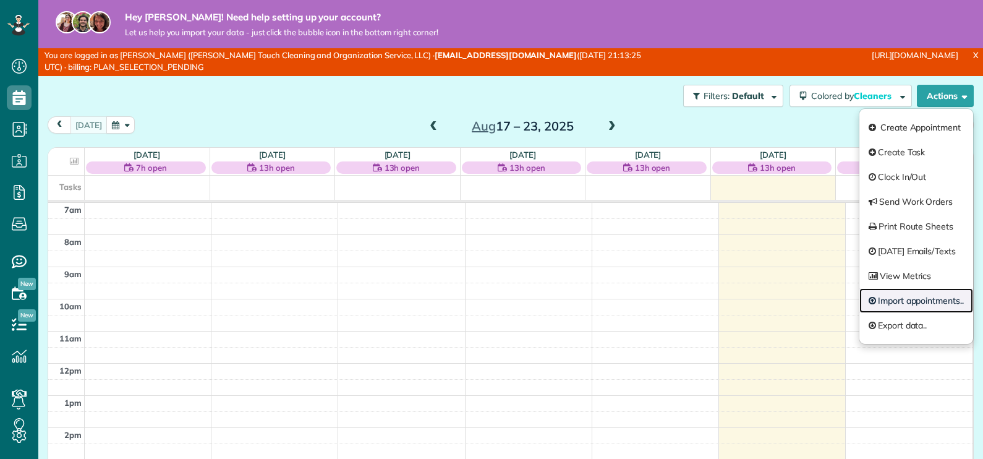
click at [918, 297] on link "Import appointments.." at bounding box center [917, 300] width 114 height 25
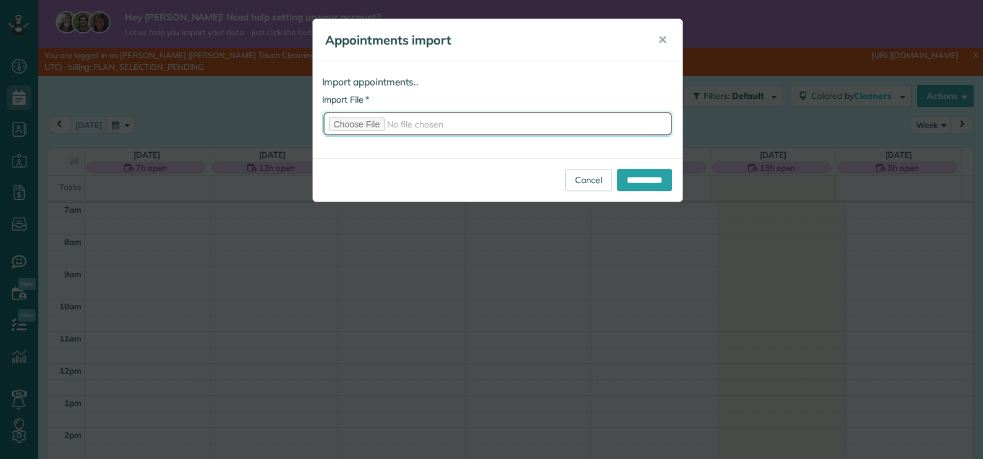
click at [343, 122] on input "* Import File" at bounding box center [497, 124] width 351 height 26
type input "**********"
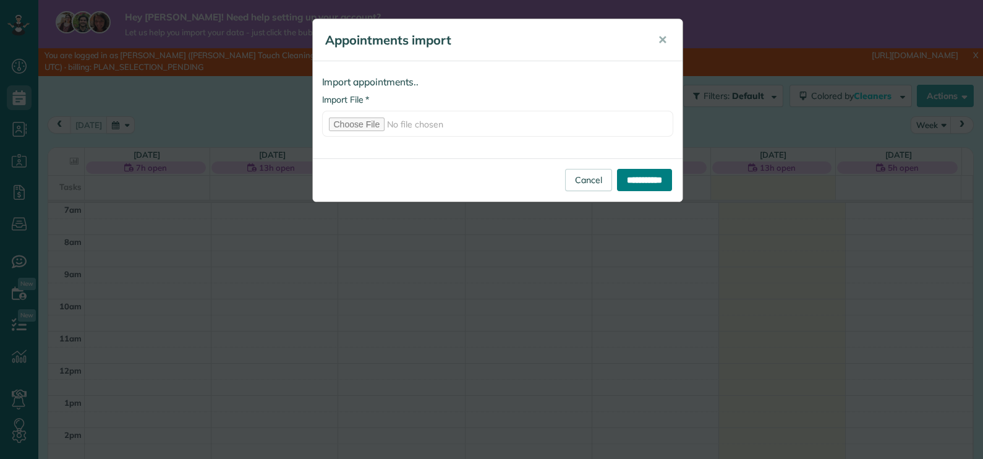
click at [638, 174] on input "**********" at bounding box center [644, 180] width 55 height 22
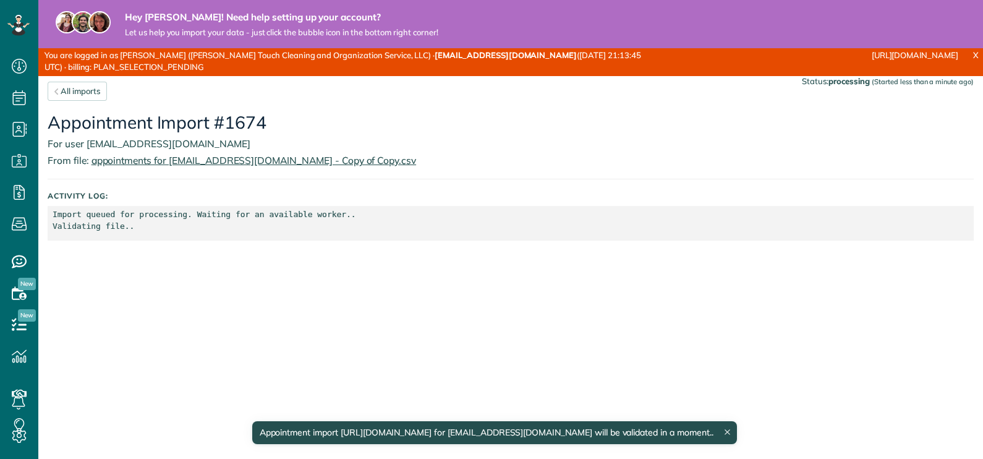
scroll to position [6, 6]
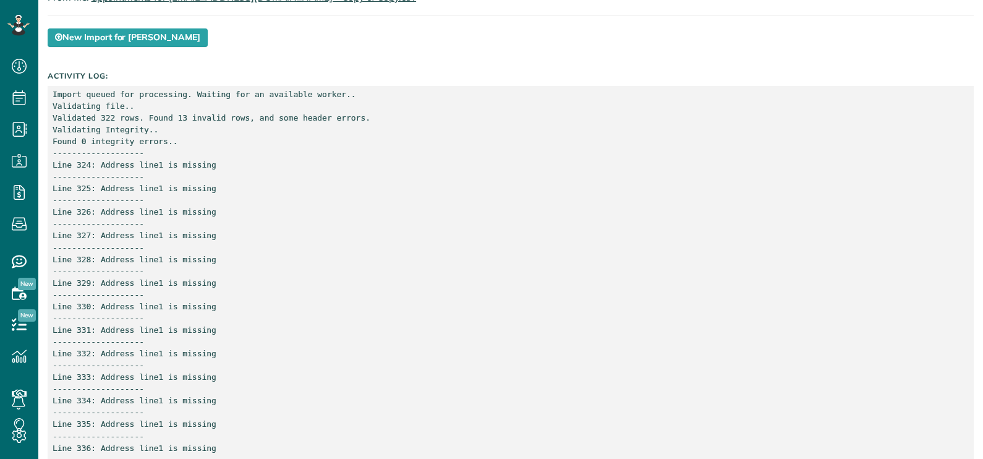
scroll to position [166, 0]
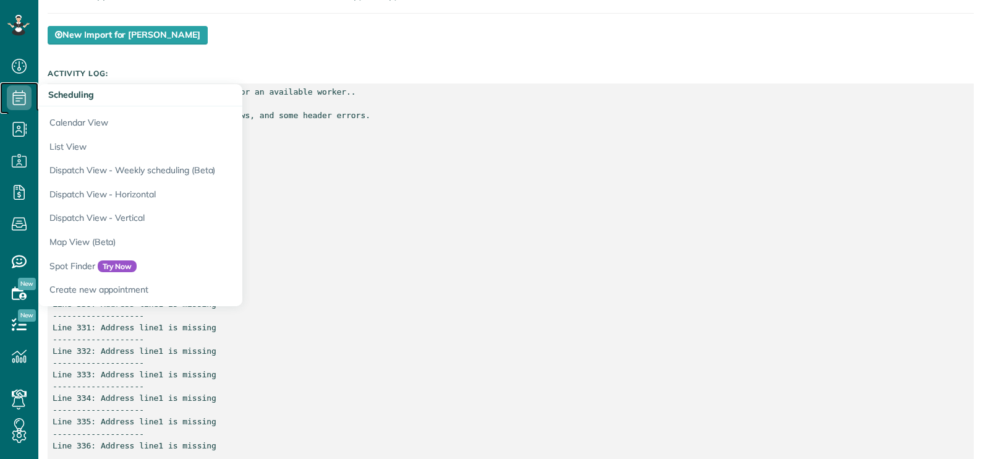
click at [21, 99] on icon at bounding box center [19, 97] width 25 height 25
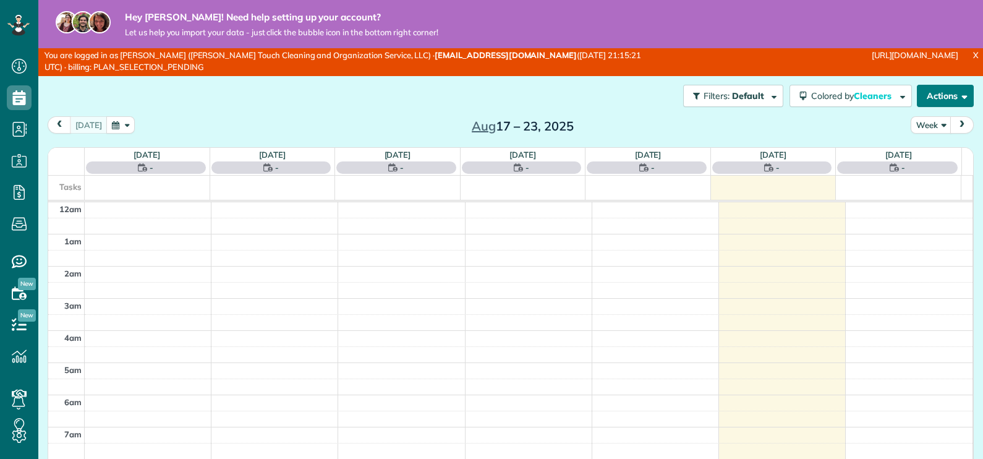
scroll to position [224, 0]
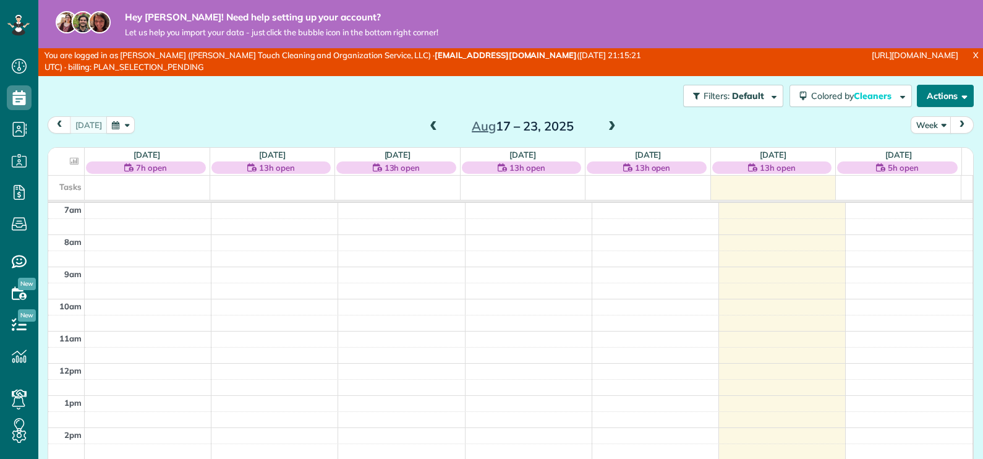
click at [930, 95] on button "Actions" at bounding box center [945, 96] width 57 height 22
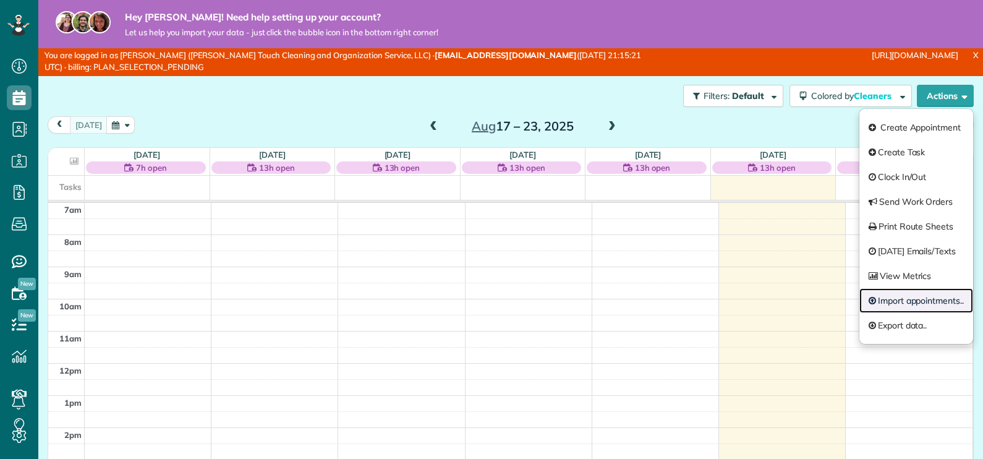
click at [914, 297] on link "Import appointments.." at bounding box center [917, 300] width 114 height 25
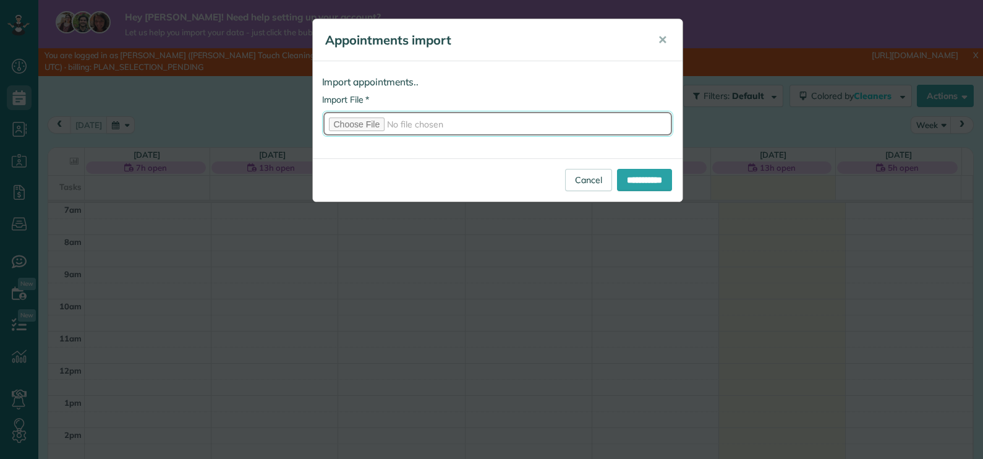
click at [364, 130] on input "* Import File" at bounding box center [497, 124] width 351 height 26
type input "**********"
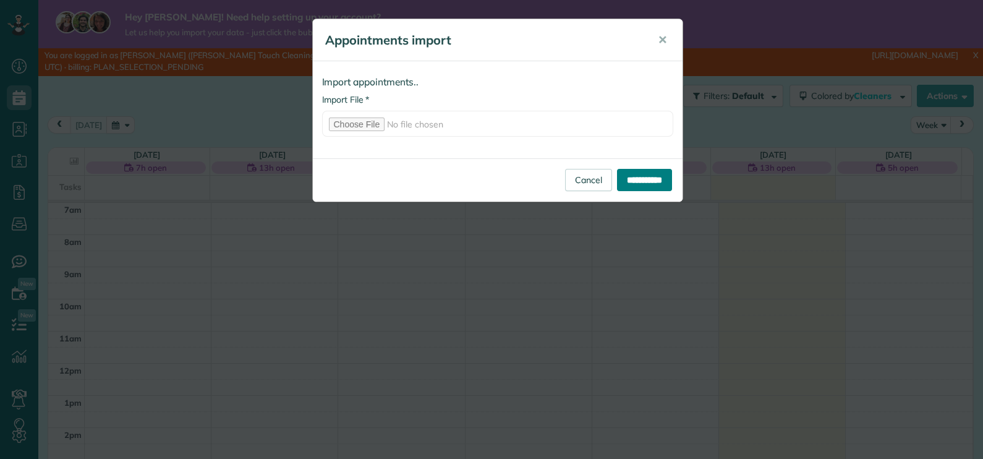
click at [648, 180] on input "**********" at bounding box center [644, 180] width 55 height 22
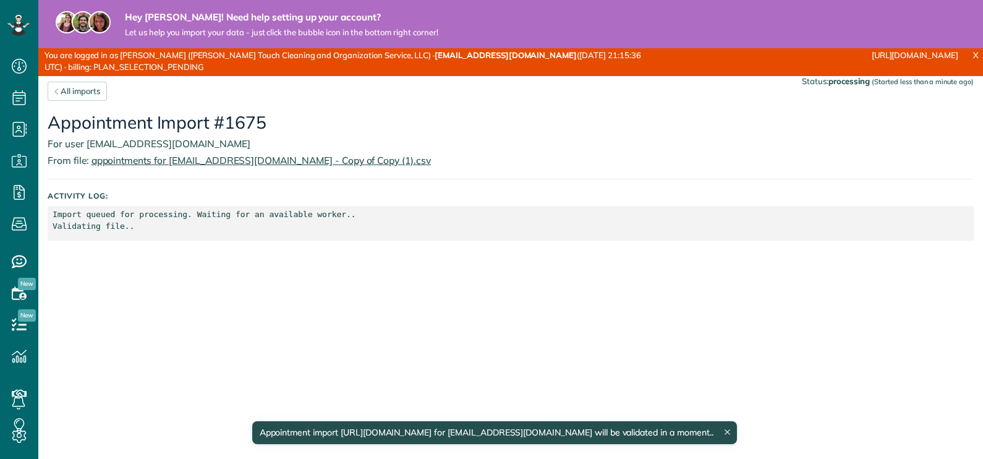
scroll to position [6, 6]
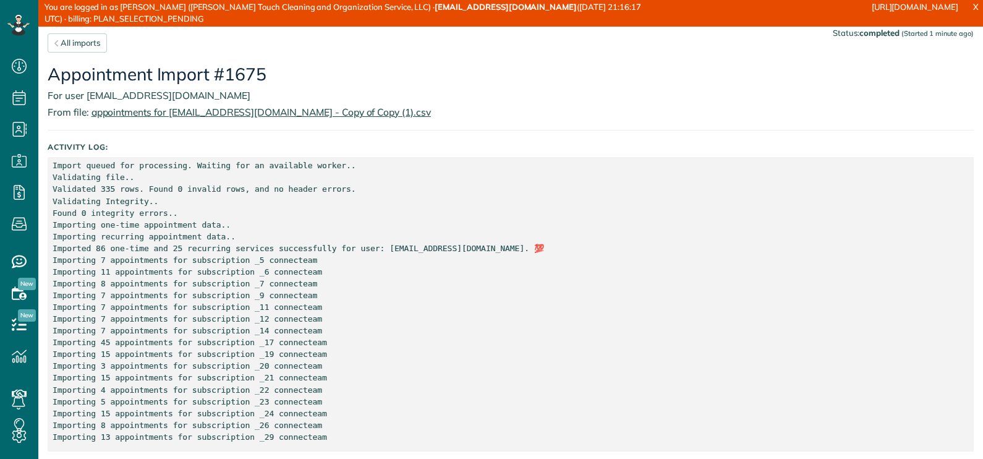
scroll to position [6, 6]
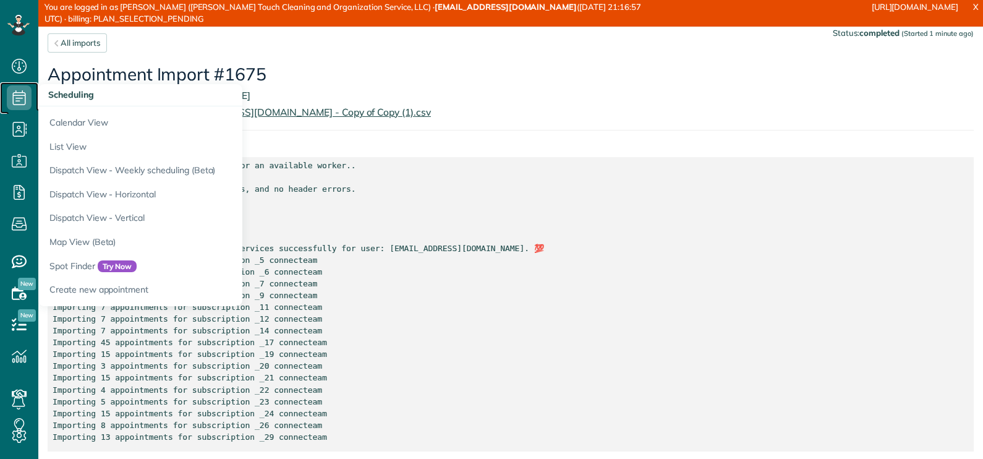
click at [15, 99] on icon at bounding box center [19, 97] width 25 height 25
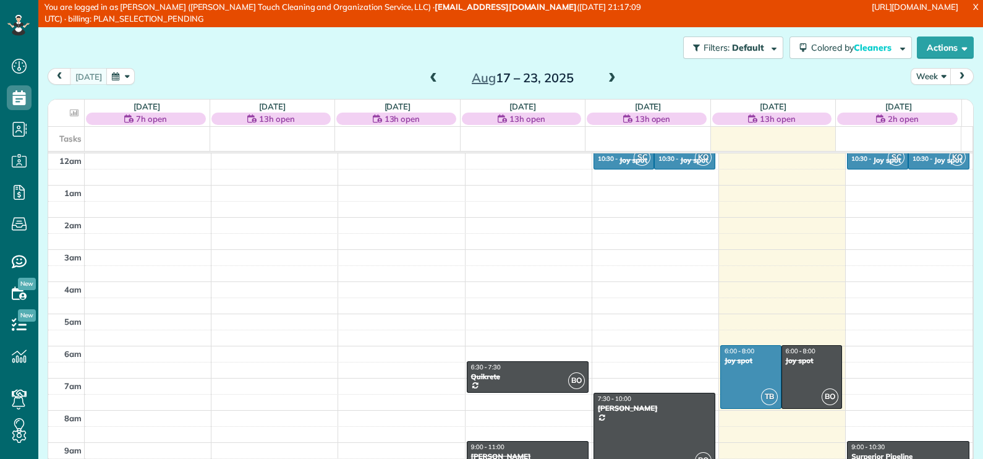
click at [606, 79] on span at bounding box center [612, 78] width 14 height 11
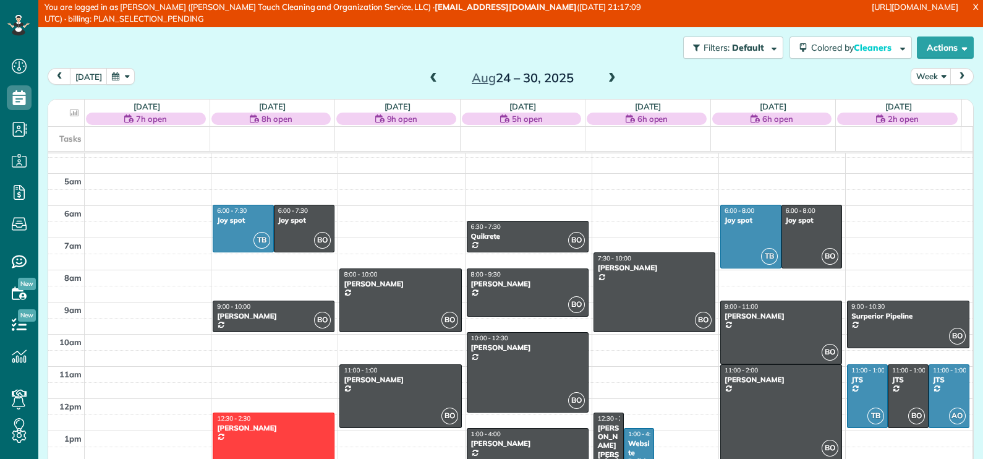
scroll to position [154, 0]
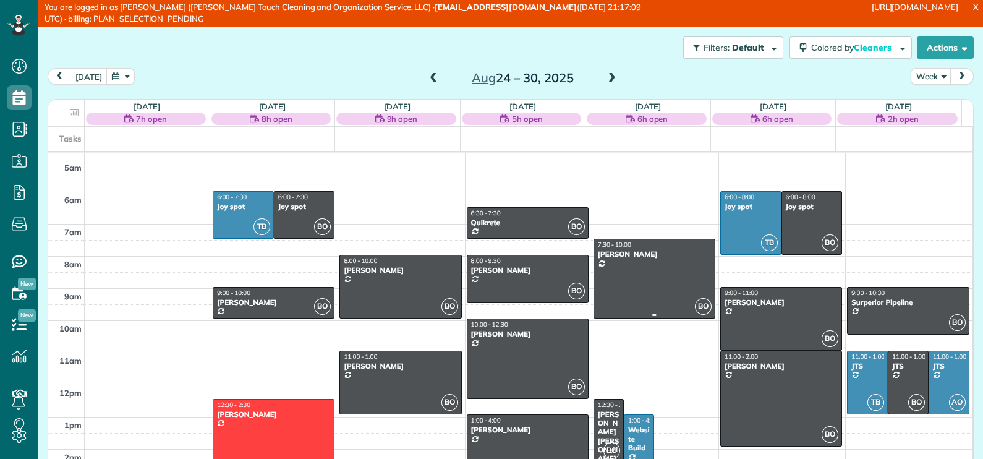
click at [627, 264] on div at bounding box center [654, 278] width 121 height 79
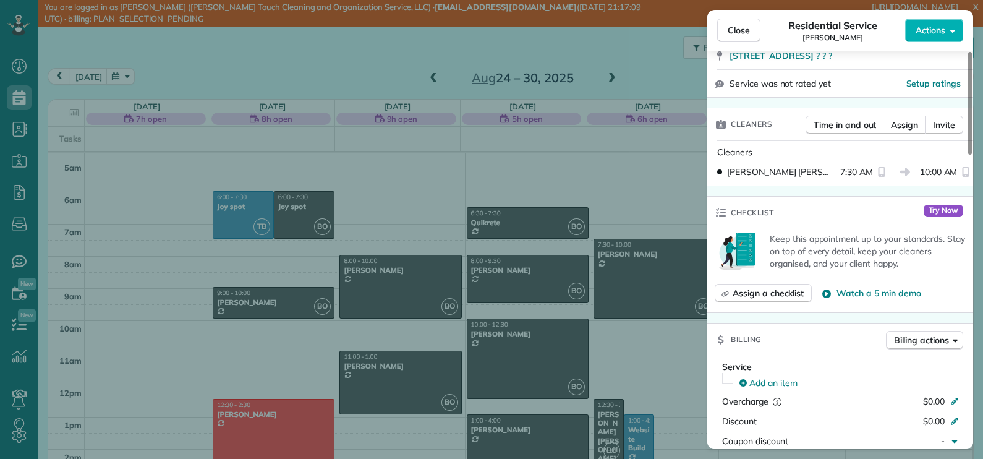
scroll to position [309, 0]
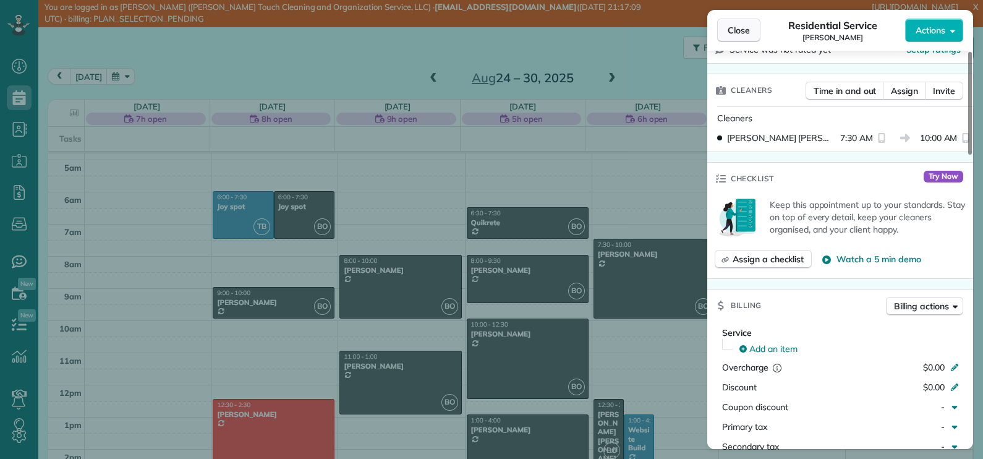
click at [743, 31] on span "Close" at bounding box center [739, 30] width 22 height 12
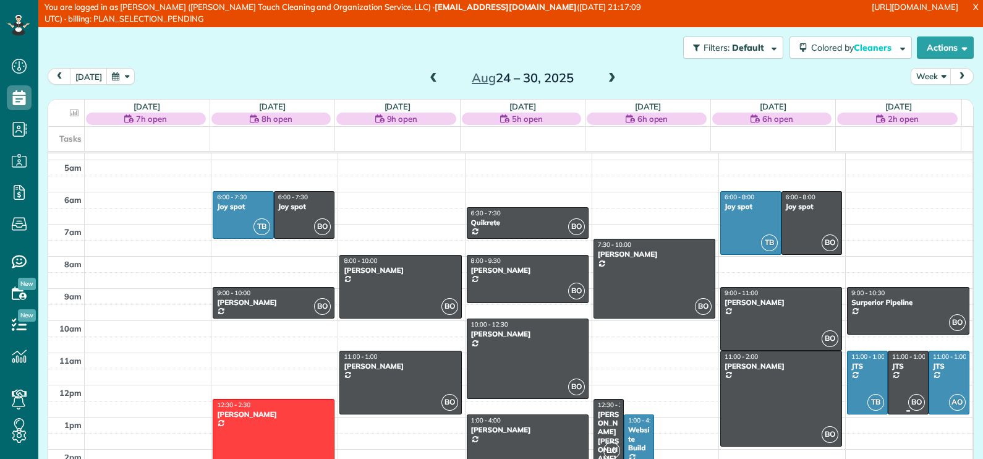
click at [892, 367] on div "JTS" at bounding box center [908, 366] width 33 height 9
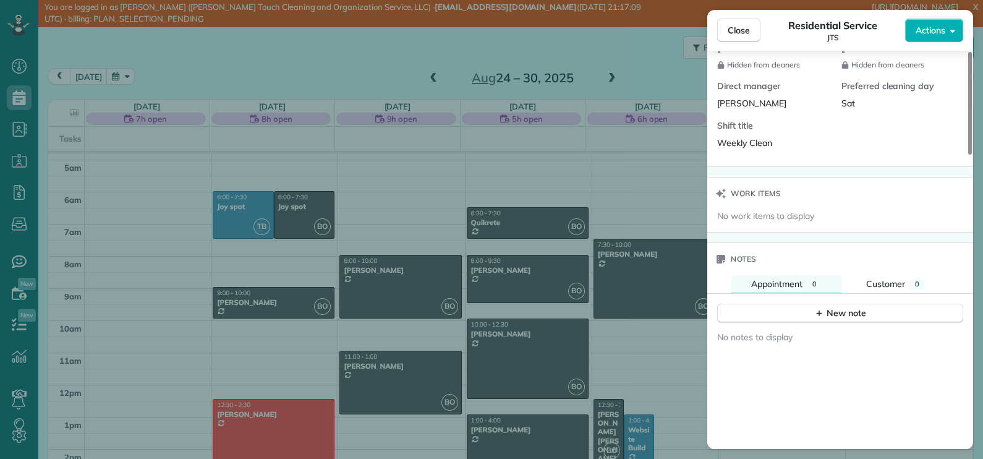
scroll to position [848, 0]
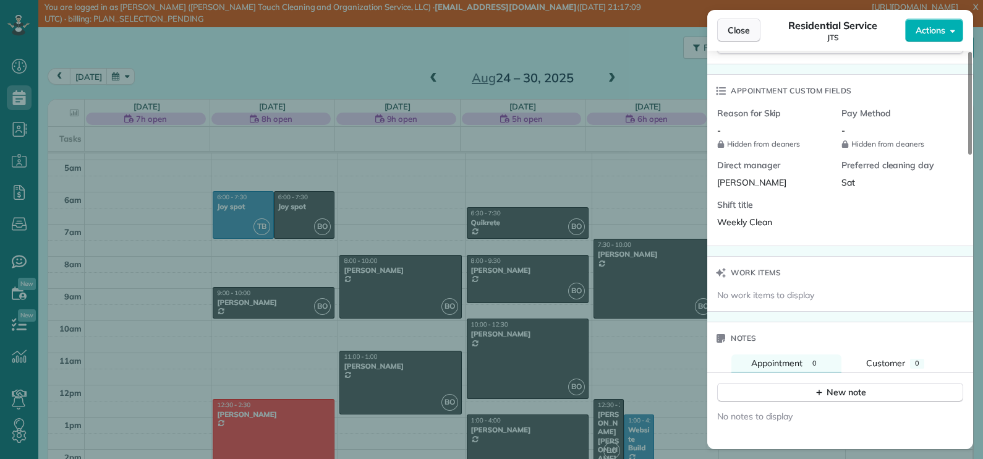
click at [733, 32] on span "Close" at bounding box center [739, 30] width 22 height 12
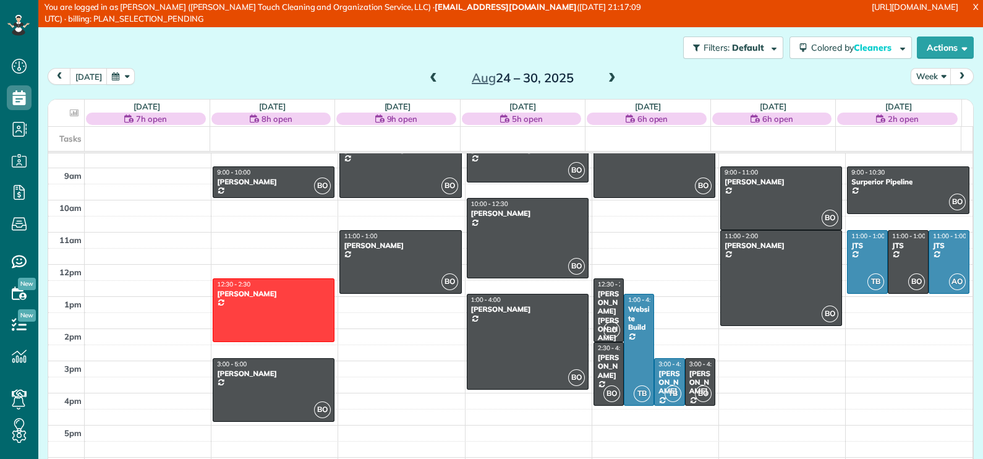
scroll to position [289, 0]
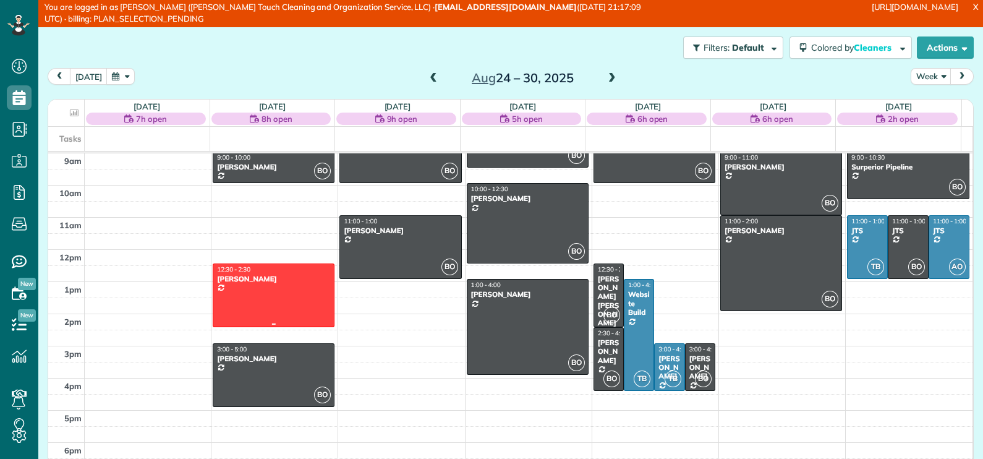
click at [272, 275] on div "Novie West" at bounding box center [273, 279] width 114 height 9
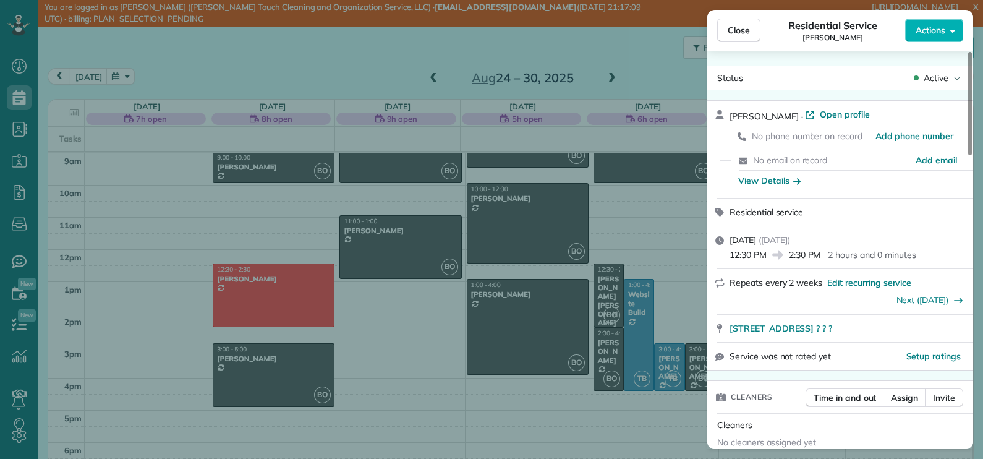
scroll to position [79, 0]
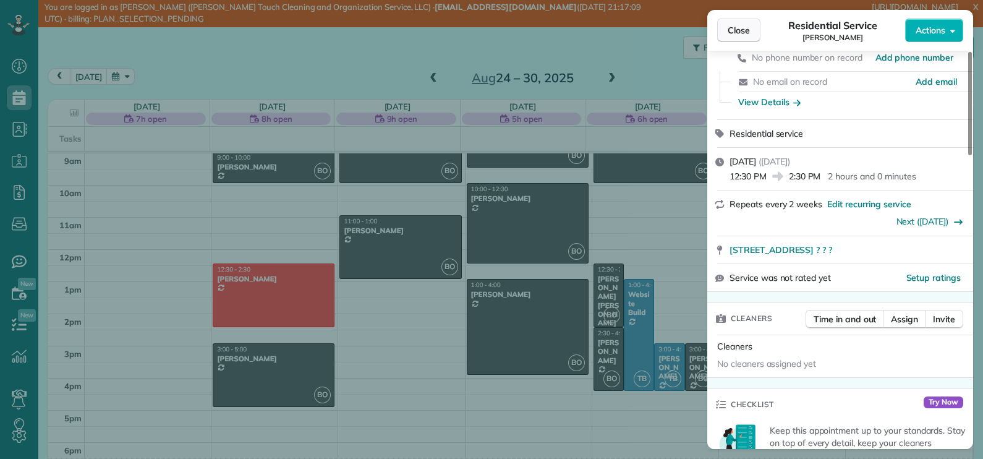
click at [745, 34] on span "Close" at bounding box center [739, 30] width 22 height 12
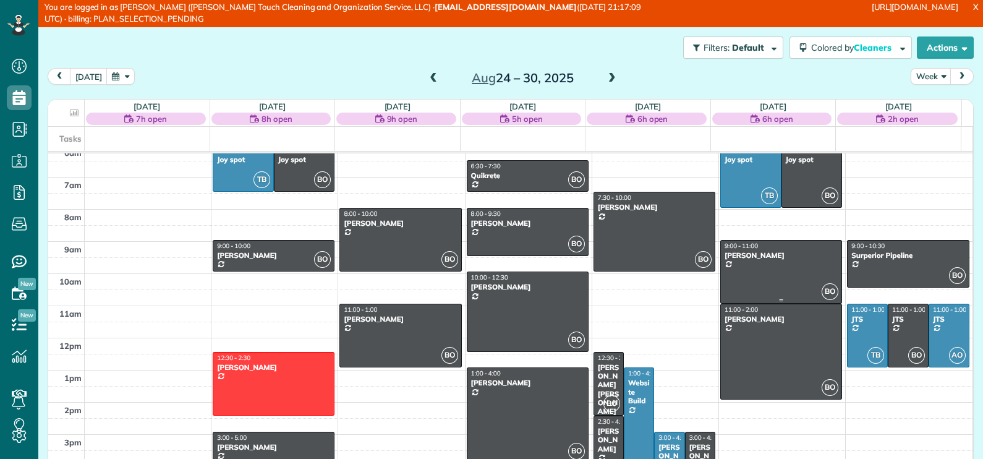
scroll to position [289, 0]
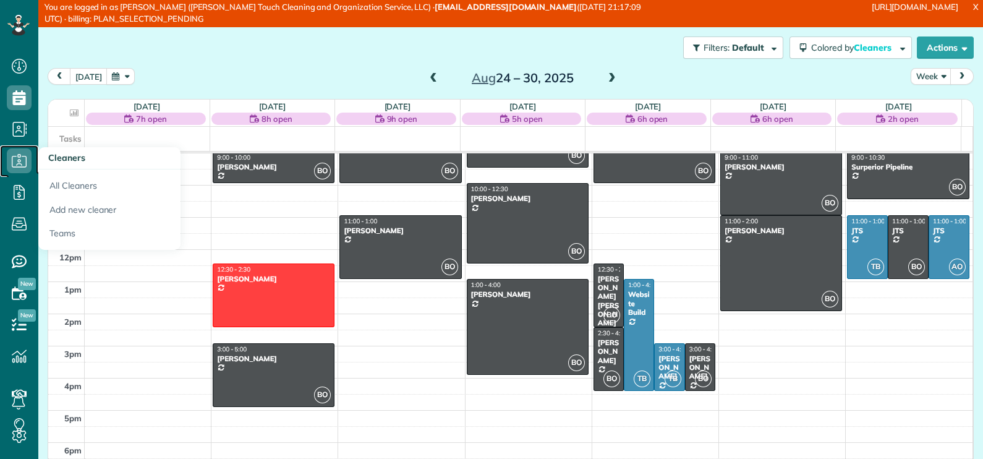
click at [17, 163] on icon at bounding box center [19, 160] width 25 height 25
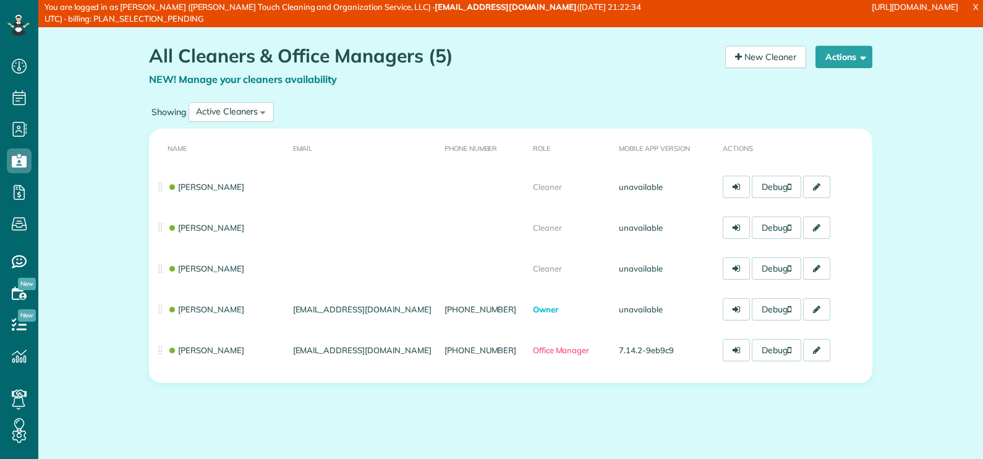
scroll to position [6, 6]
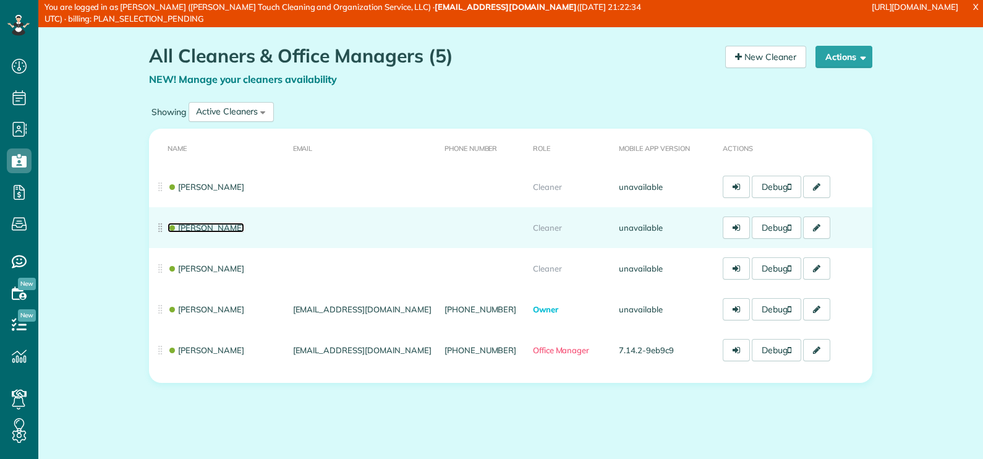
click at [197, 226] on link "Shayla Collier" at bounding box center [206, 228] width 77 height 10
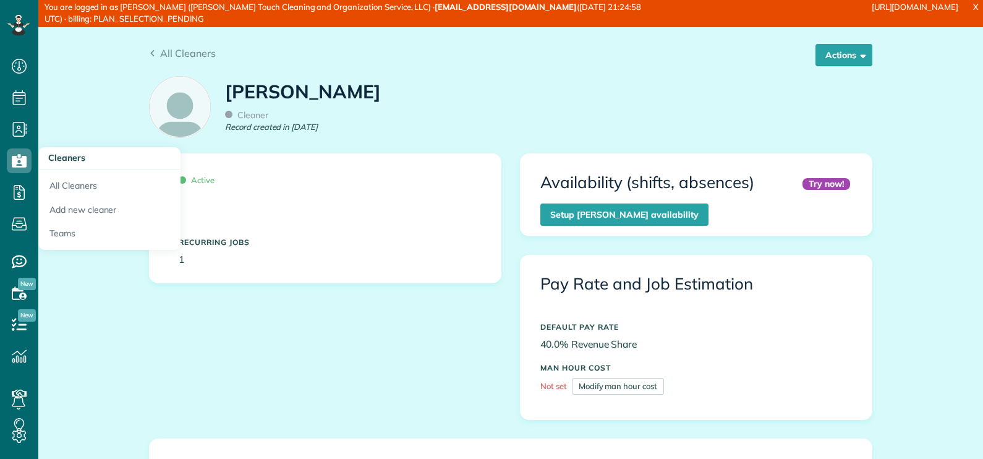
scroll to position [224, 0]
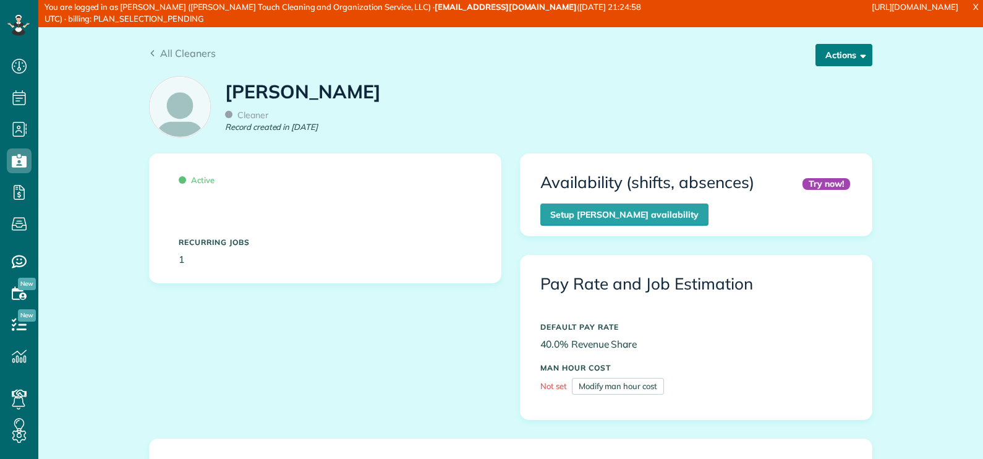
click at [838, 58] on button "Actions" at bounding box center [844, 55] width 57 height 22
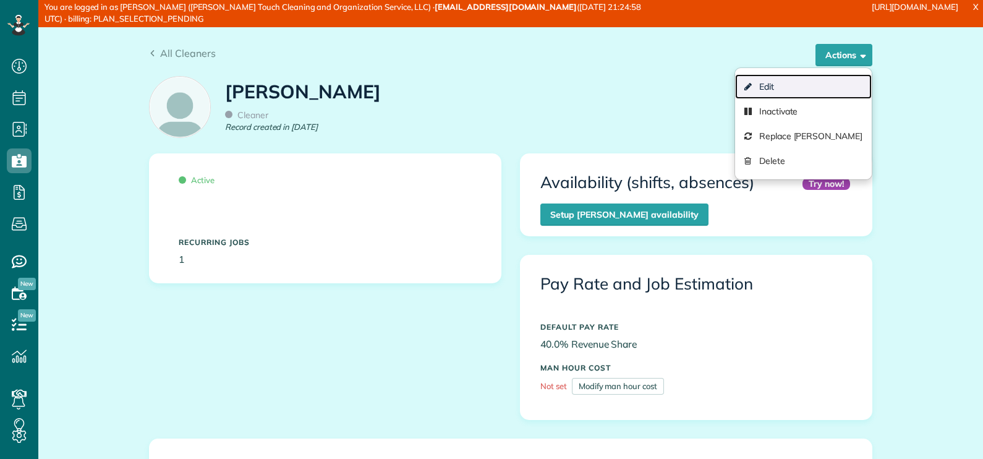
click at [798, 86] on link "Edit" at bounding box center [803, 86] width 137 height 25
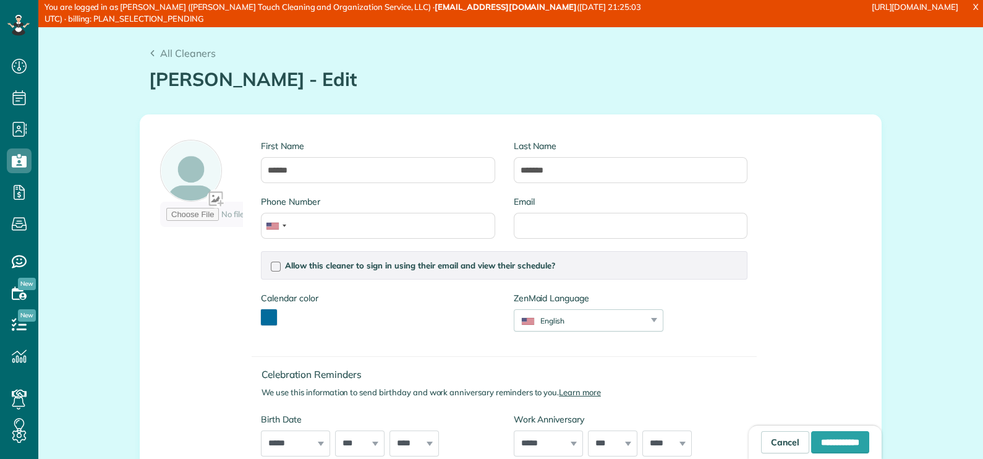
scroll to position [6, 6]
click at [349, 230] on input "Phone Number" at bounding box center [378, 226] width 234 height 26
paste input "**********"
click at [815, 440] on input "**********" at bounding box center [840, 442] width 58 height 22
type input "**********"
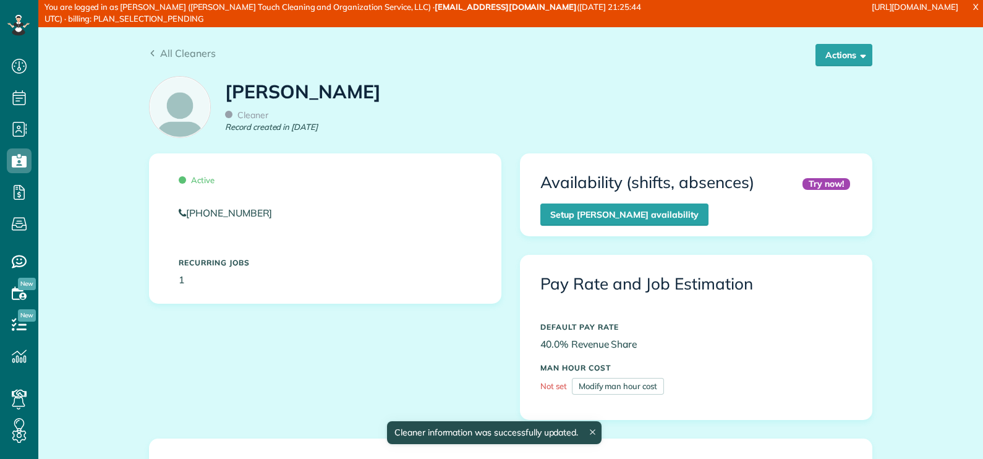
scroll to position [224, 0]
click at [172, 53] on span "All Cleaners" at bounding box center [188, 53] width 56 height 12
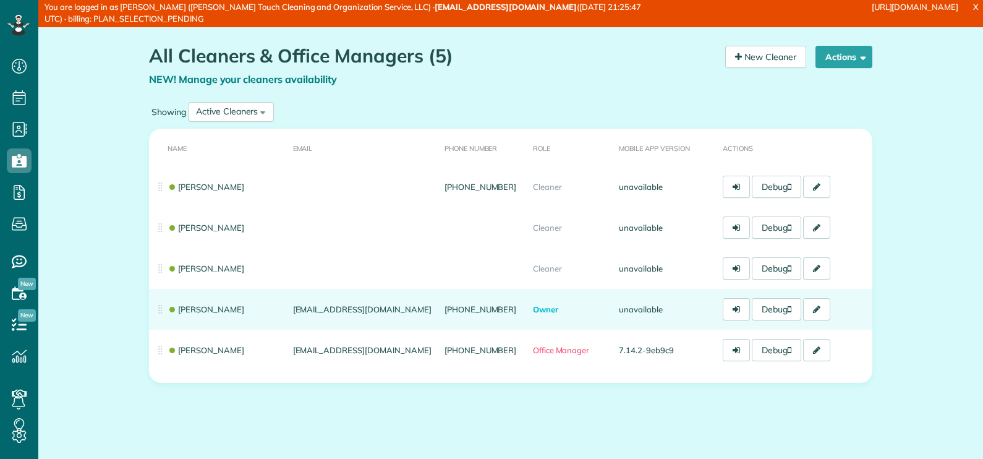
scroll to position [6, 6]
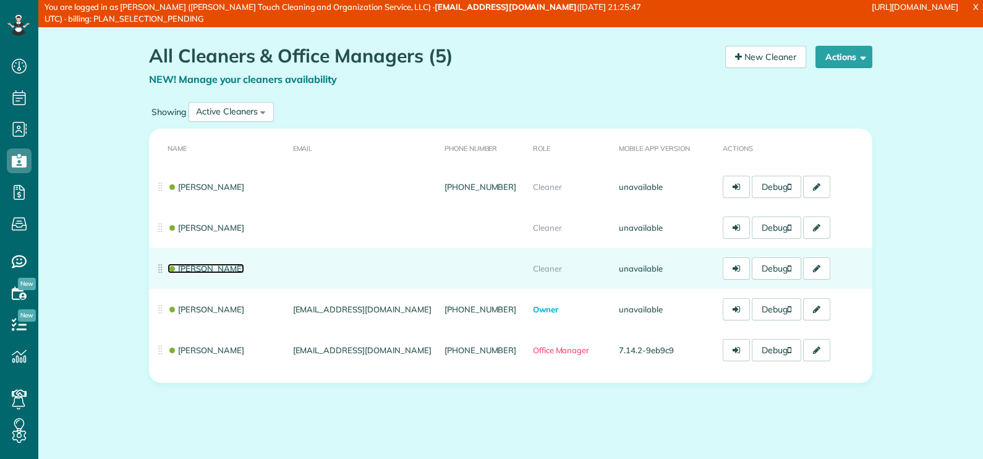
click at [198, 267] on link "Kaylee Ochoa" at bounding box center [206, 268] width 77 height 10
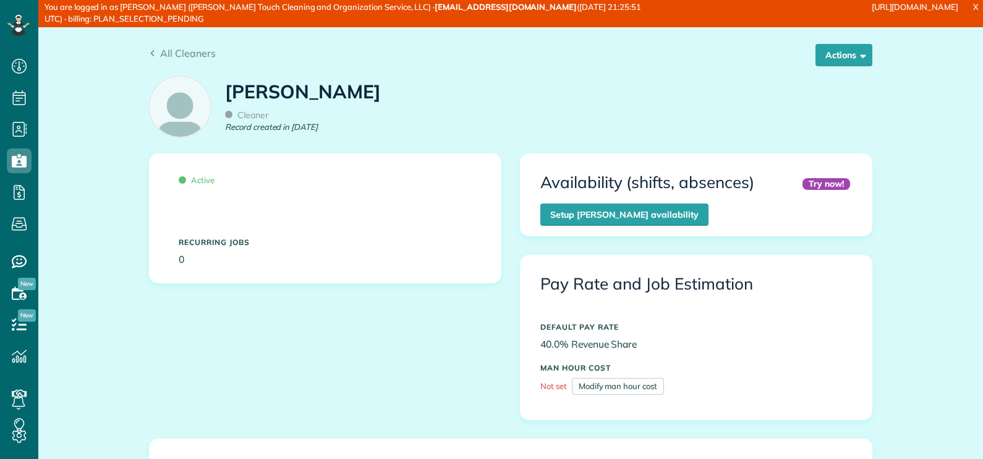
scroll to position [224, 0]
drag, startPoint x: 356, startPoint y: 90, endPoint x: 340, endPoint y: 90, distance: 15.5
click at [337, 90] on div "Kaylee Ochoa Cleaner Record created in Aug 2025" at bounding box center [511, 110] width 742 height 83
copy div "Kaylee Ochoa"
click at [350, 92] on div "Kaylee Ochoa Cleaner Record created in Aug 2025" at bounding box center [511, 110] width 742 height 83
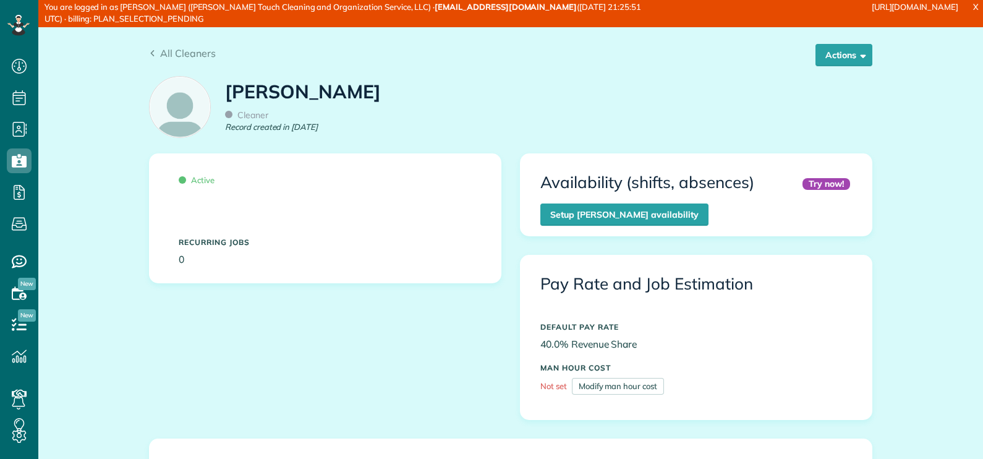
drag, startPoint x: 339, startPoint y: 92, endPoint x: 220, endPoint y: 95, distance: 118.8
click at [225, 95] on h1 "[PERSON_NAME]" at bounding box center [303, 92] width 156 height 20
copy h1 "[PERSON_NAME]"
click at [837, 59] on button "Actions" at bounding box center [844, 55] width 57 height 22
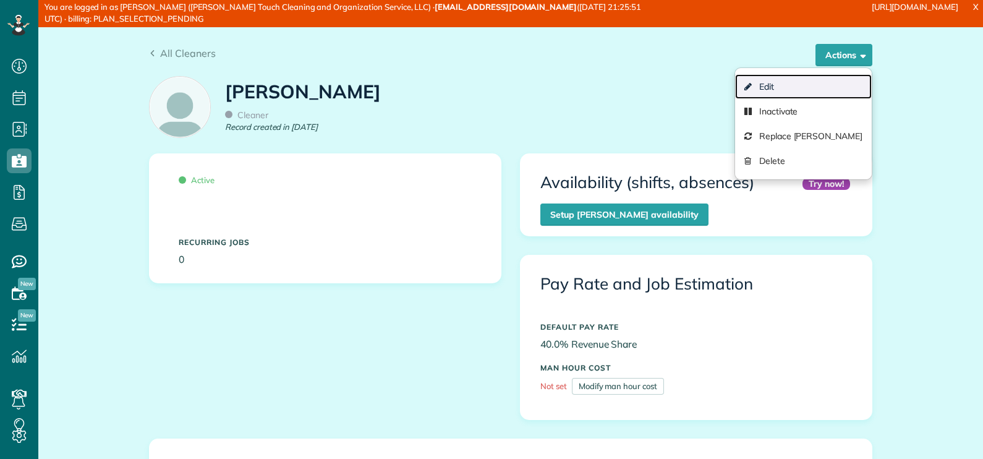
click at [807, 83] on link "Edit" at bounding box center [803, 86] width 137 height 25
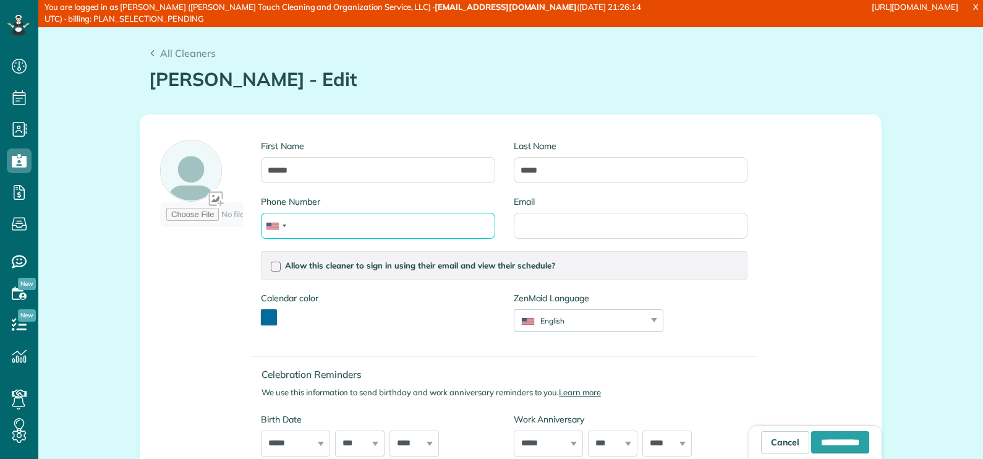
scroll to position [6, 6]
click at [397, 223] on input "Phone Number" at bounding box center [378, 226] width 234 height 26
paste input "**********"
click at [835, 438] on input "**********" at bounding box center [840, 442] width 58 height 22
type input "**********"
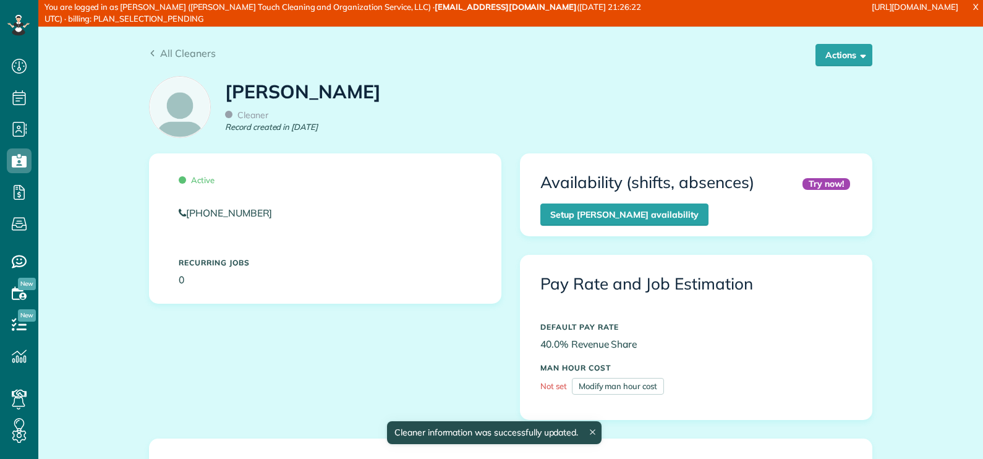
click at [194, 54] on span "All Cleaners" at bounding box center [188, 53] width 56 height 12
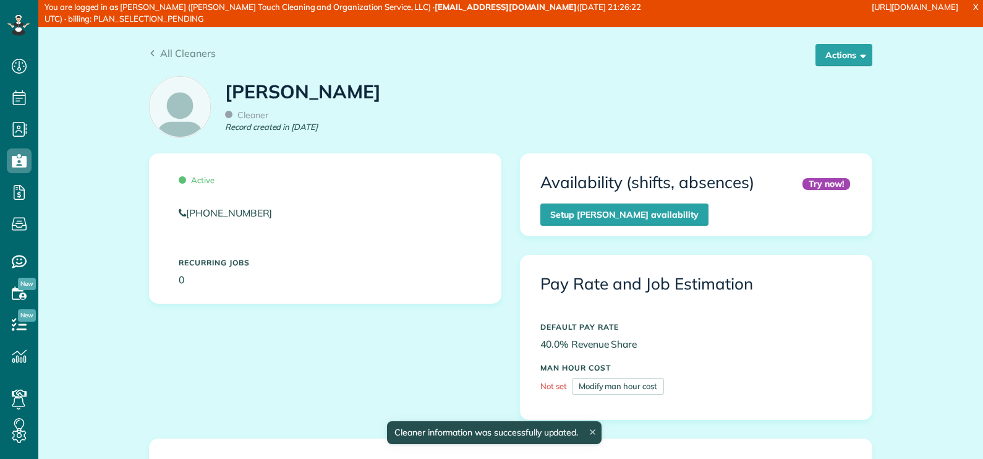
scroll to position [224, 0]
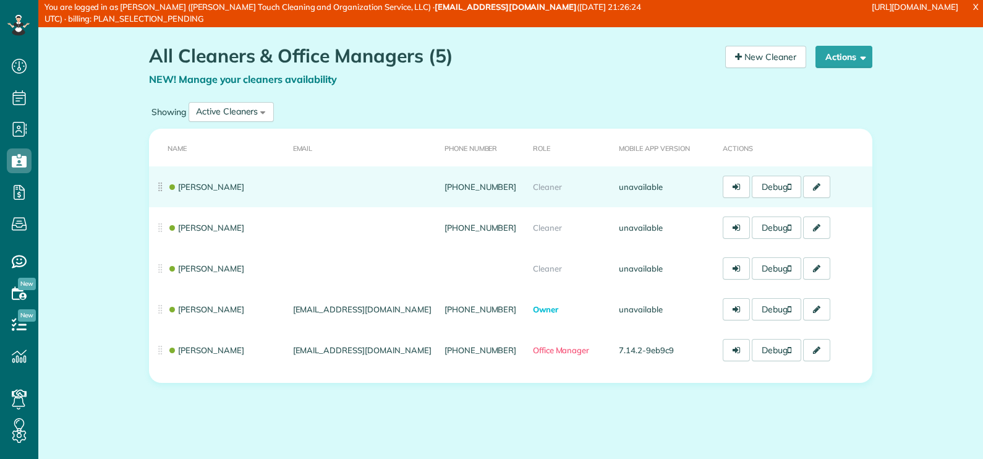
scroll to position [6, 6]
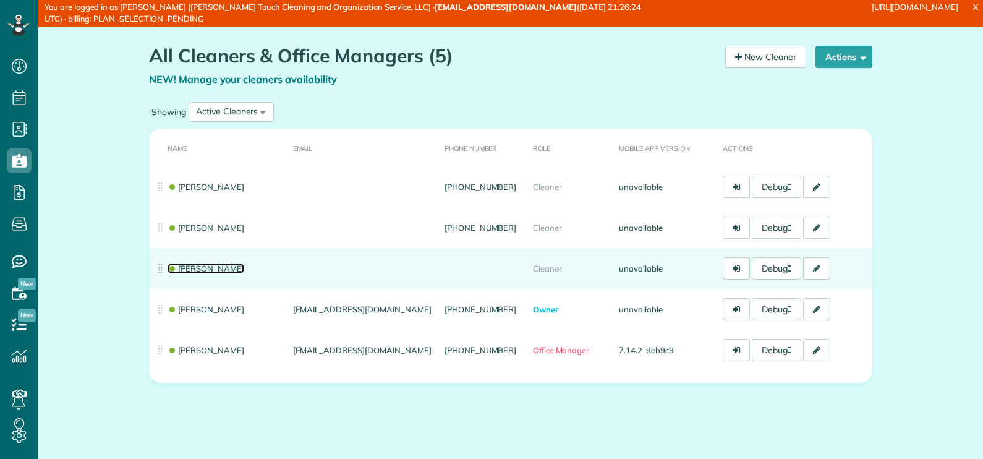
click at [199, 266] on link "[PERSON_NAME]" at bounding box center [206, 268] width 77 height 10
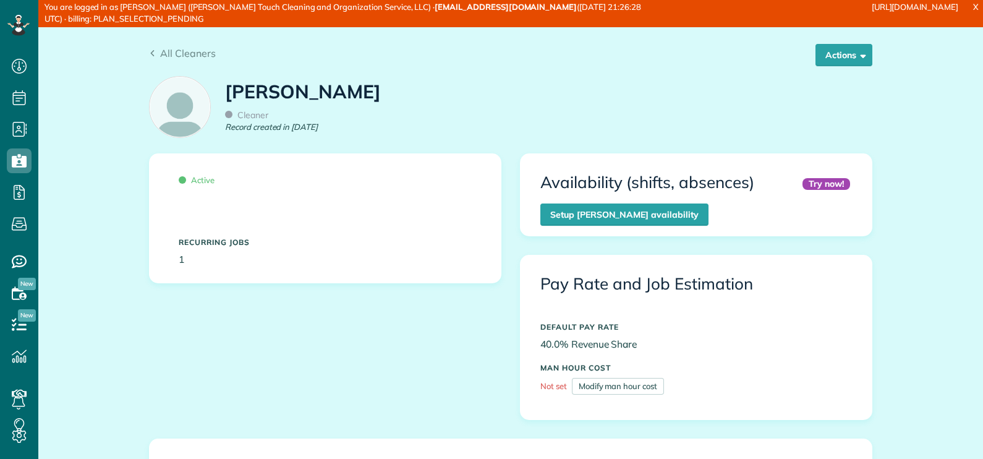
scroll to position [224, 0]
drag, startPoint x: 340, startPoint y: 92, endPoint x: 249, endPoint y: 100, distance: 91.9
click at [249, 100] on div "April Ochoa Cleaner Record created in Aug 2025" at bounding box center [511, 110] width 742 height 83
drag, startPoint x: 248, startPoint y: 100, endPoint x: 331, endPoint y: 95, distance: 83.6
click at [331, 95] on div "April Ochoa Cleaner Record created in Aug 2025" at bounding box center [511, 110] width 742 height 83
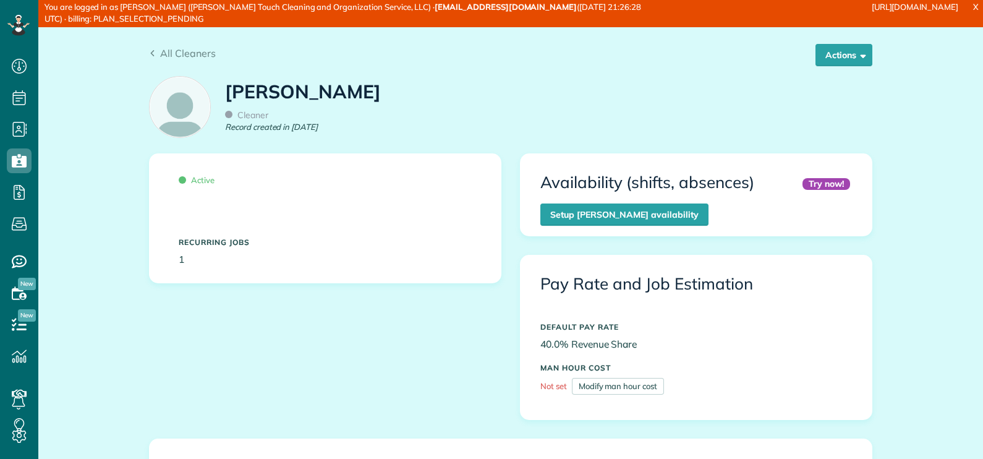
drag, startPoint x: 333, startPoint y: 93, endPoint x: 295, endPoint y: 96, distance: 38.4
click at [295, 96] on div "April Ochoa Cleaner Record created in Aug 2025" at bounding box center [511, 110] width 742 height 83
drag, startPoint x: 295, startPoint y: 96, endPoint x: 303, endPoint y: 93, distance: 8.6
click at [303, 93] on h1 "[PERSON_NAME]" at bounding box center [303, 92] width 156 height 20
drag, startPoint x: 317, startPoint y: 89, endPoint x: 226, endPoint y: 83, distance: 91.1
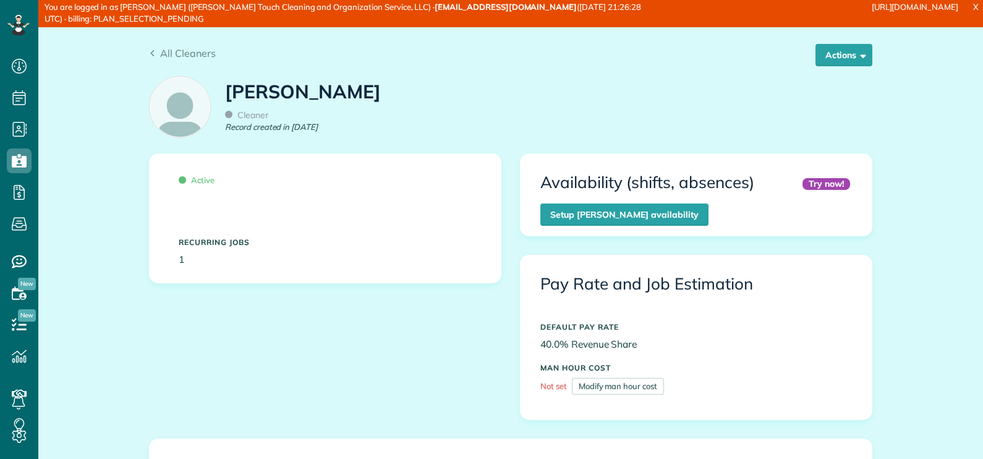
click at [226, 83] on h1 "April Ochoa" at bounding box center [303, 92] width 156 height 20
copy h1 "April Ocho"
click at [829, 58] on button "Actions" at bounding box center [844, 55] width 57 height 22
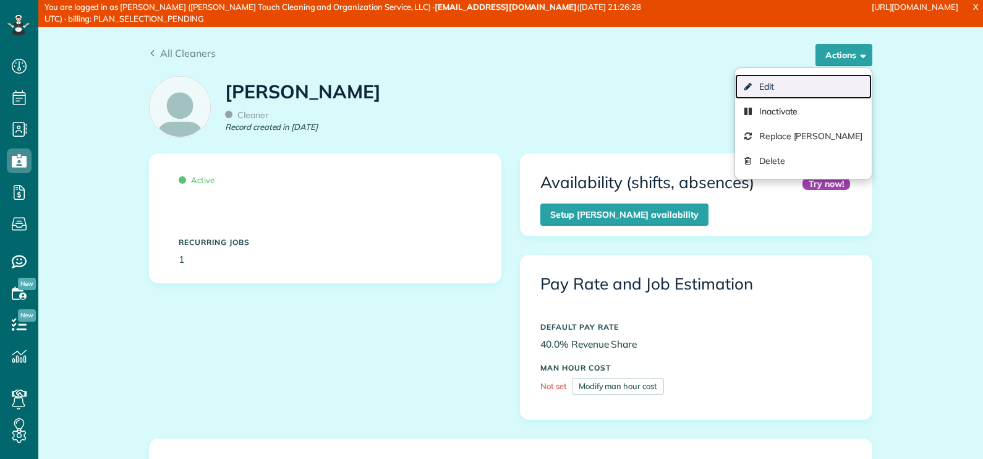
click at [810, 87] on link "Edit" at bounding box center [803, 86] width 137 height 25
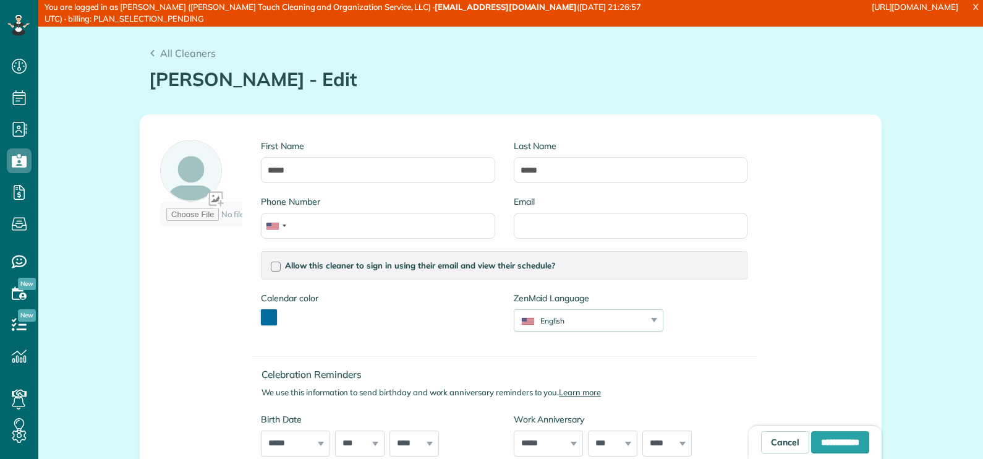
click at [356, 224] on input "Phone Number" at bounding box center [378, 226] width 234 height 26
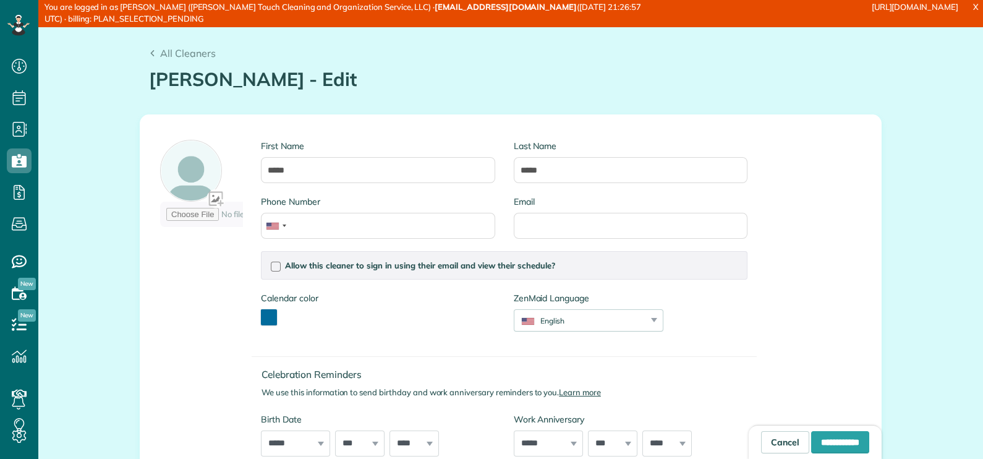
scroll to position [6, 6]
click at [831, 438] on input "**********" at bounding box center [840, 442] width 58 height 22
type input "**********"
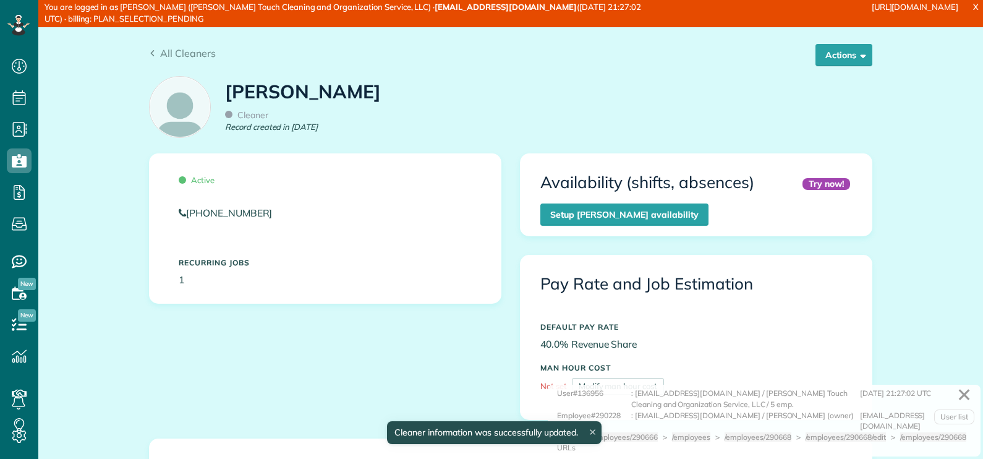
scroll to position [224, 0]
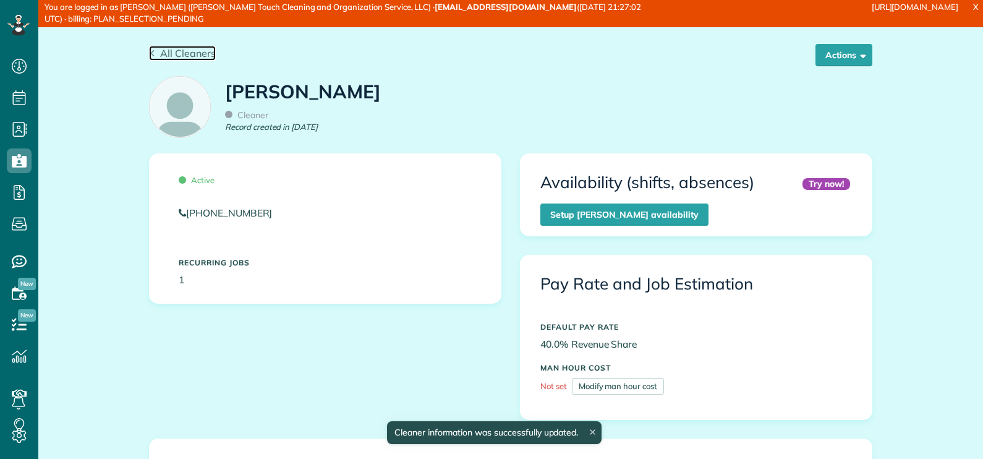
click at [190, 53] on span "All Cleaners" at bounding box center [188, 53] width 56 height 12
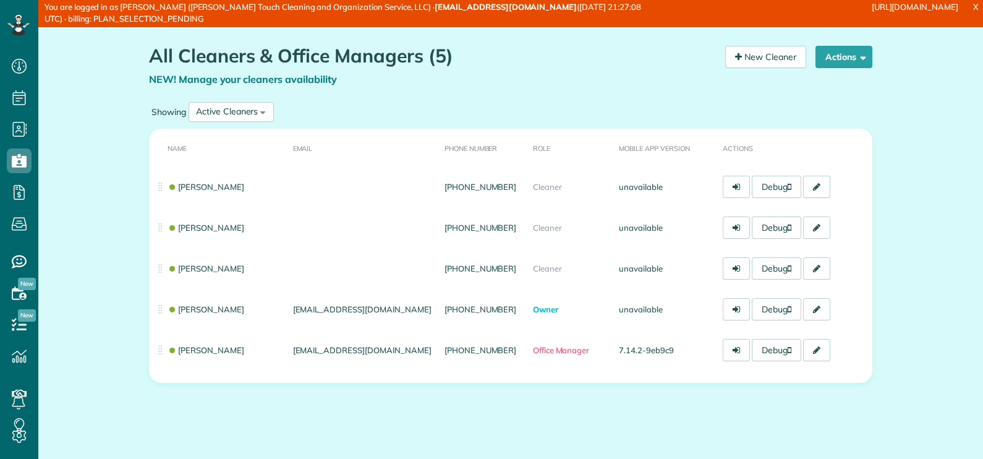
scroll to position [6, 6]
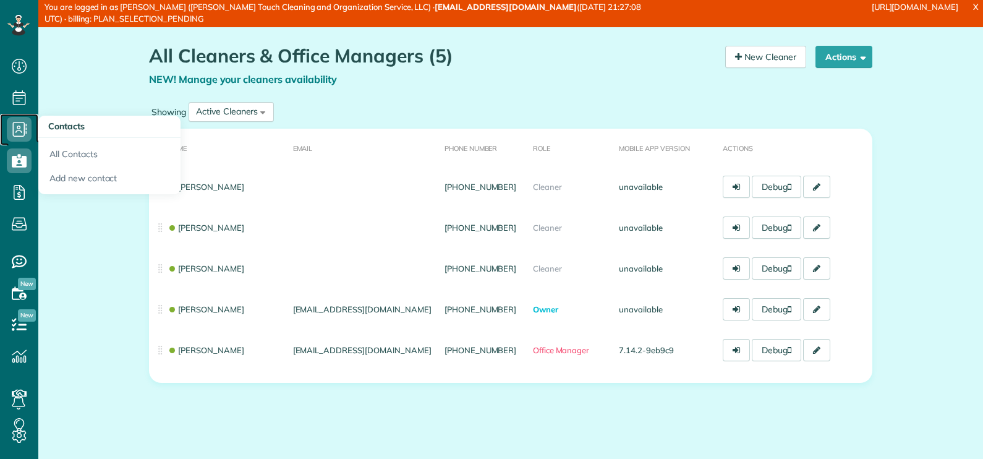
click at [17, 127] on use at bounding box center [20, 129] width 14 height 15
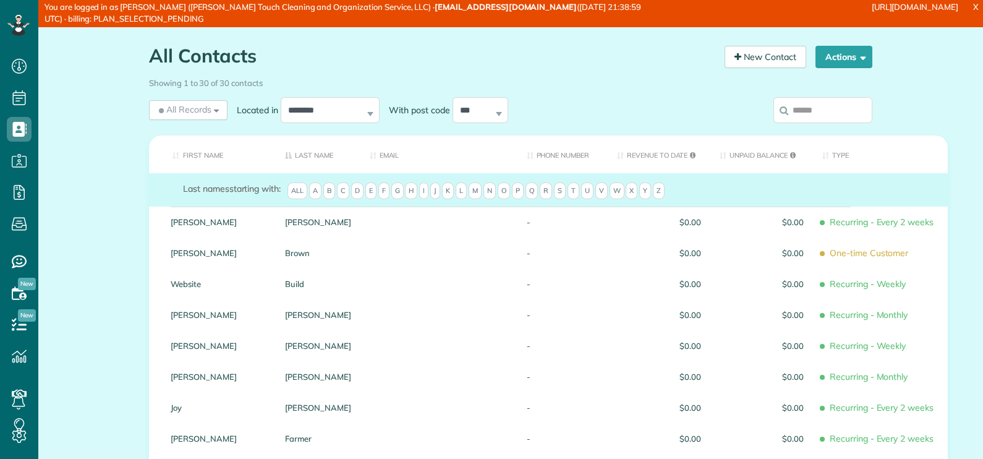
scroll to position [6, 6]
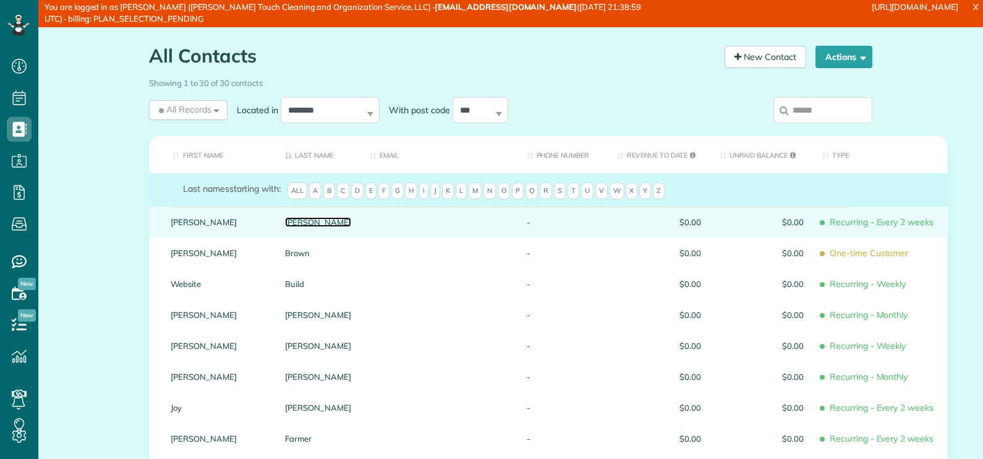
click at [300, 220] on link "[PERSON_NAME]" at bounding box center [318, 222] width 66 height 9
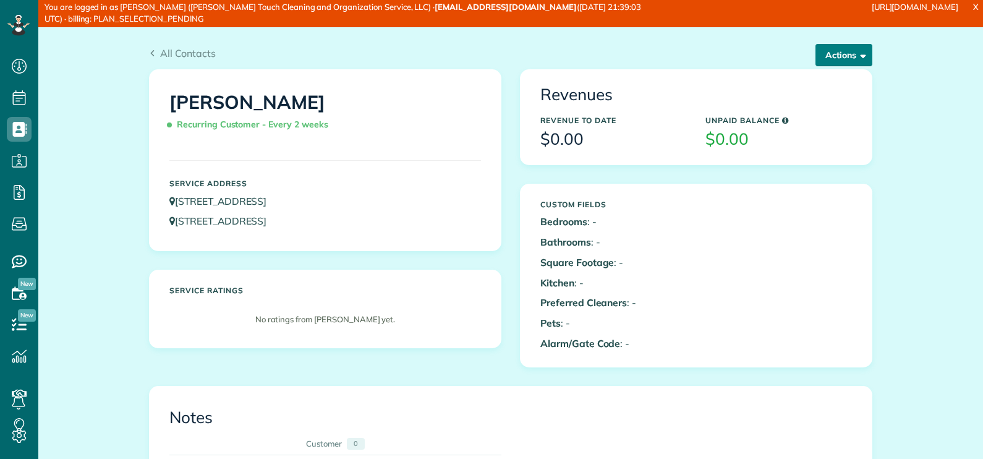
click at [823, 51] on button "Actions" at bounding box center [844, 55] width 57 height 22
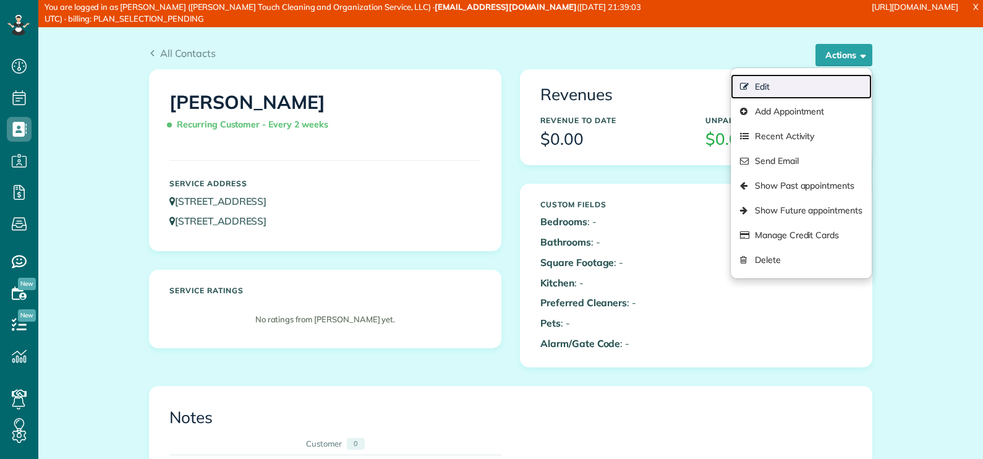
click at [766, 88] on link "Edit" at bounding box center [801, 86] width 141 height 25
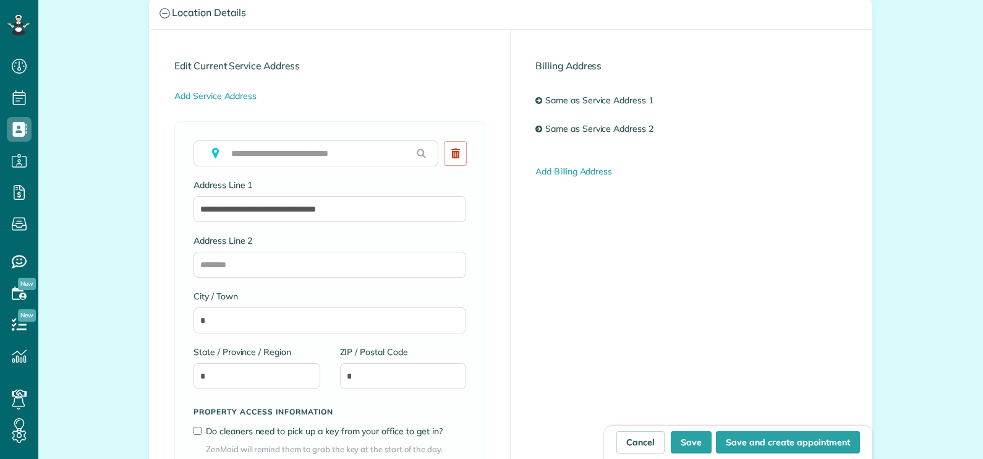
scroll to position [541, 0]
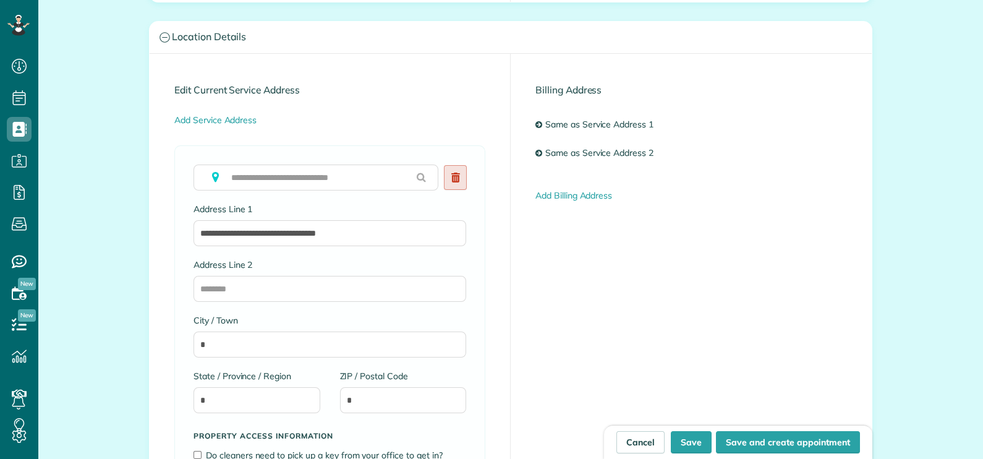
click at [451, 173] on icon at bounding box center [455, 178] width 9 height 10
click at [683, 445] on button "Save" at bounding box center [691, 442] width 41 height 22
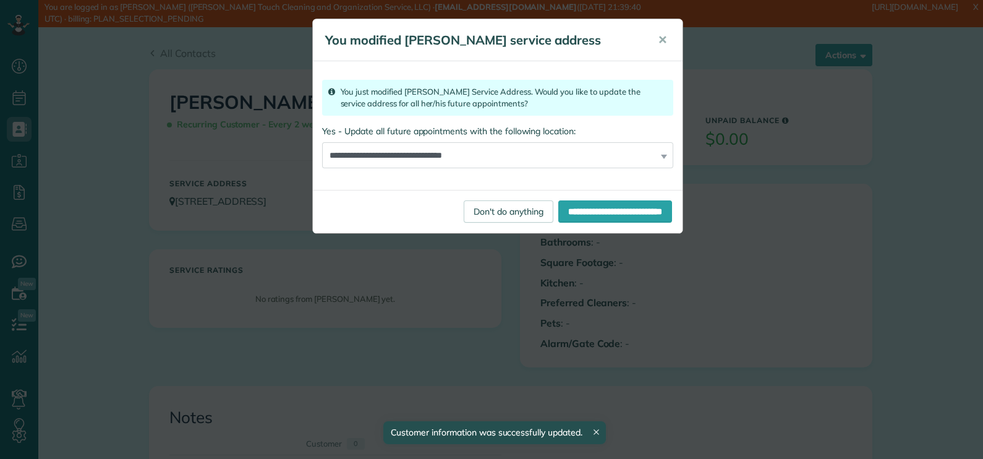
scroll to position [6, 6]
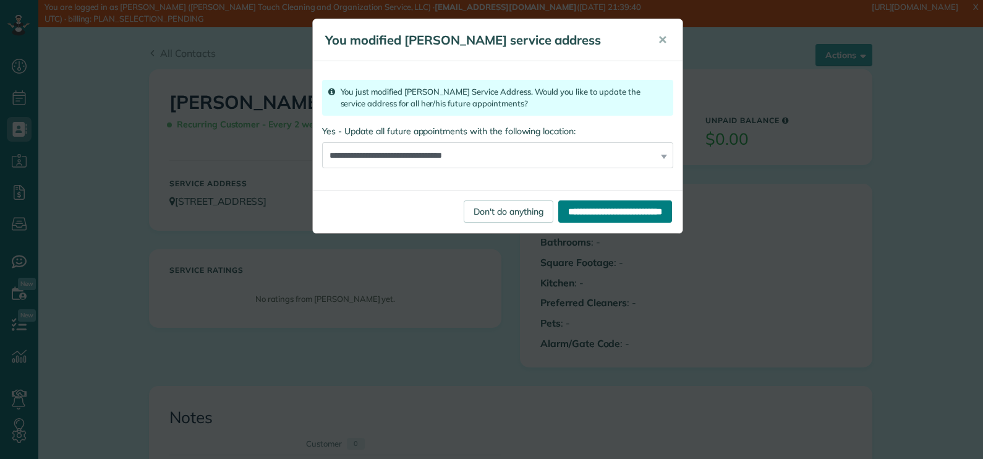
click at [562, 212] on input "**********" at bounding box center [615, 211] width 114 height 22
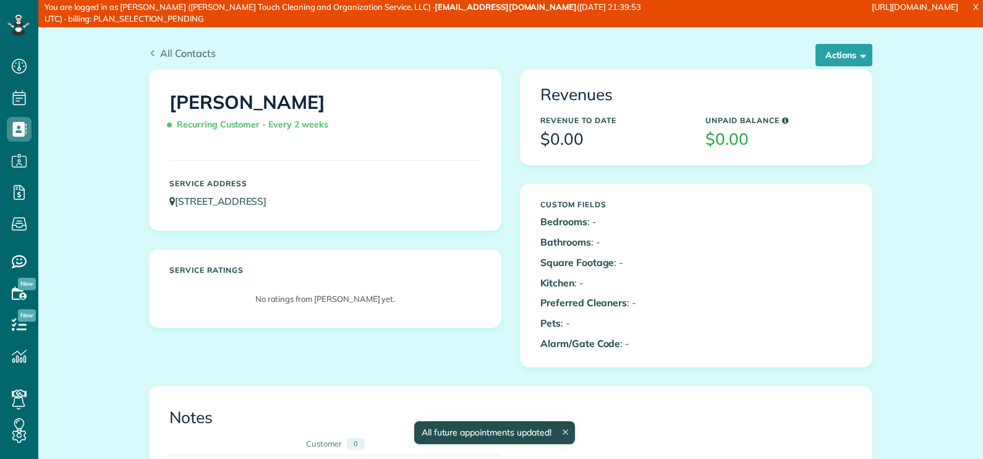
scroll to position [6, 6]
click at [149, 50] on icon at bounding box center [152, 53] width 7 height 7
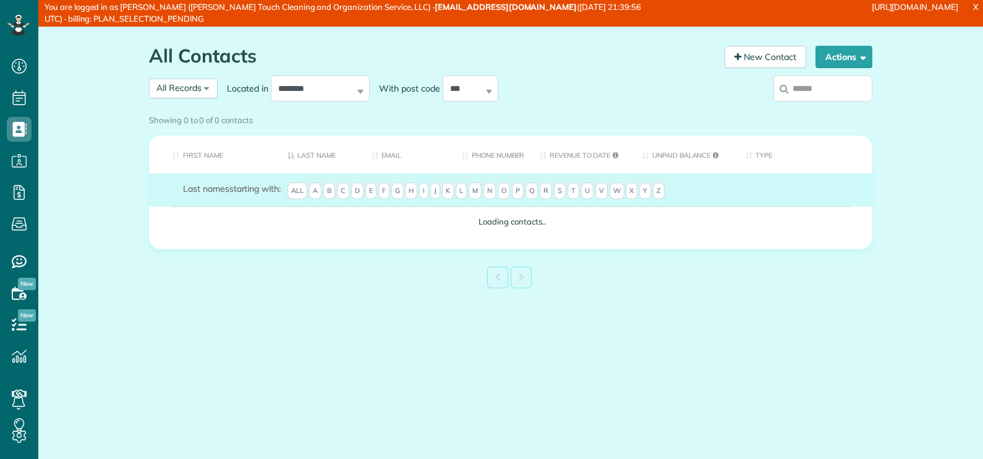
scroll to position [6, 6]
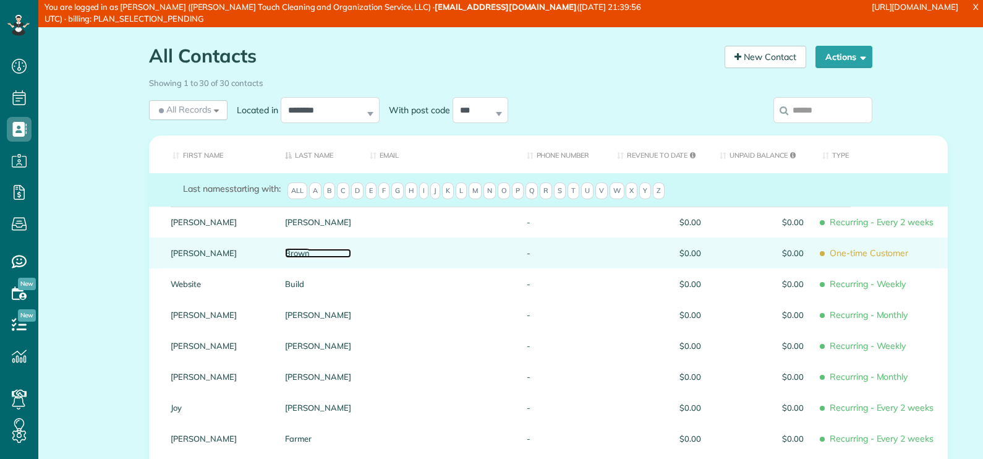
click at [288, 254] on link "Brown" at bounding box center [318, 253] width 66 height 9
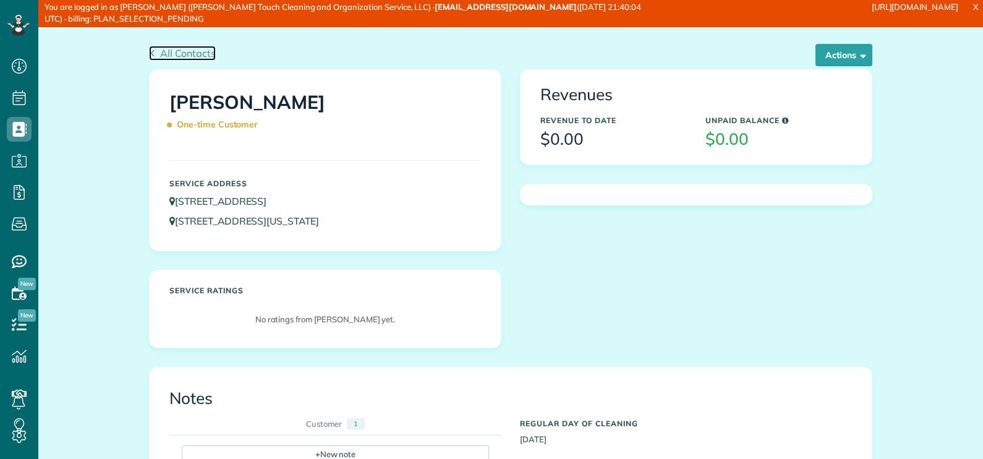
drag, startPoint x: 183, startPoint y: 51, endPoint x: 221, endPoint y: 73, distance: 43.5
click at [184, 51] on span "All Contacts" at bounding box center [188, 53] width 56 height 12
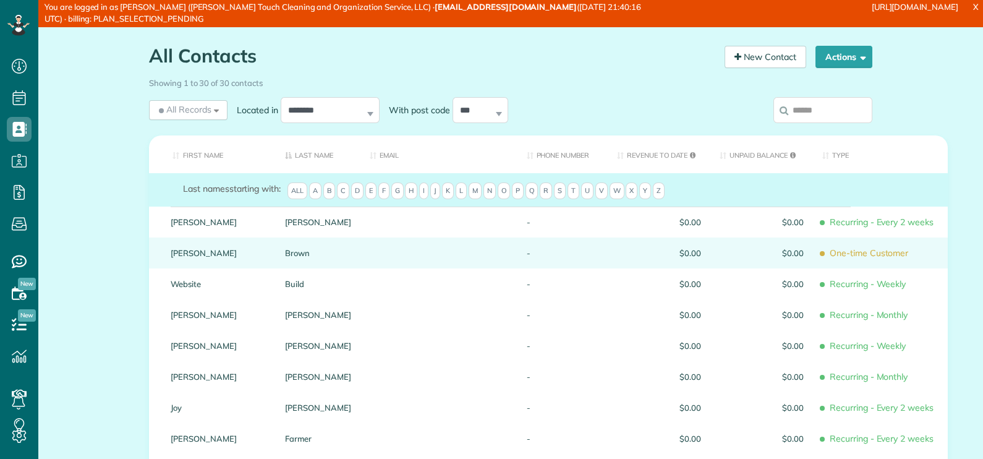
scroll to position [6, 6]
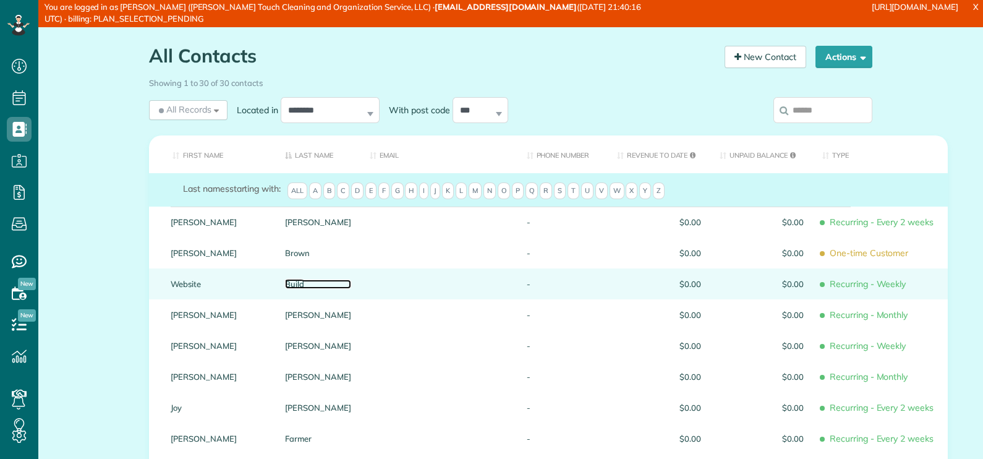
click at [294, 281] on link "Build" at bounding box center [318, 284] width 66 height 9
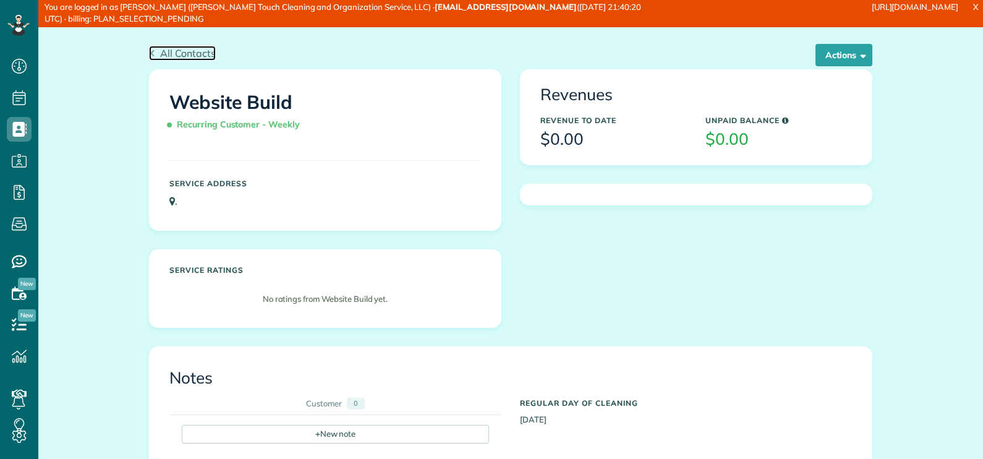
click at [173, 53] on span "All Contacts" at bounding box center [188, 53] width 56 height 12
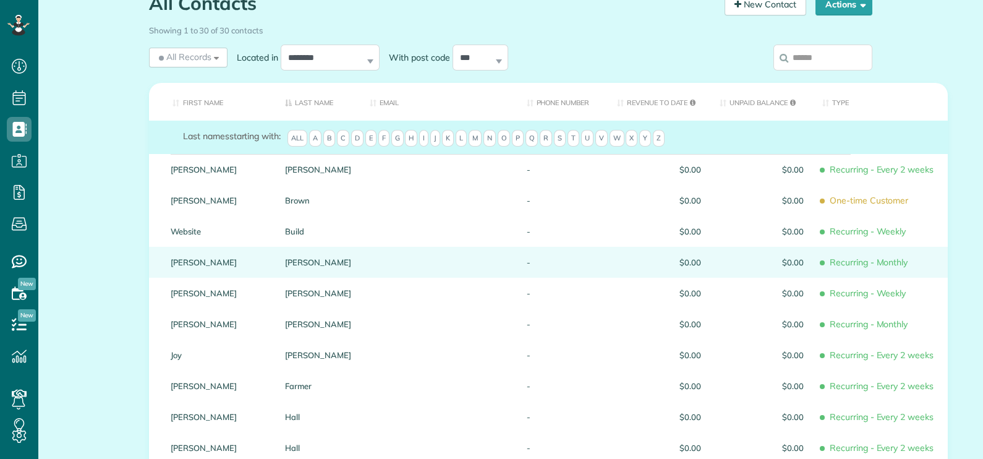
scroll to position [77, 0]
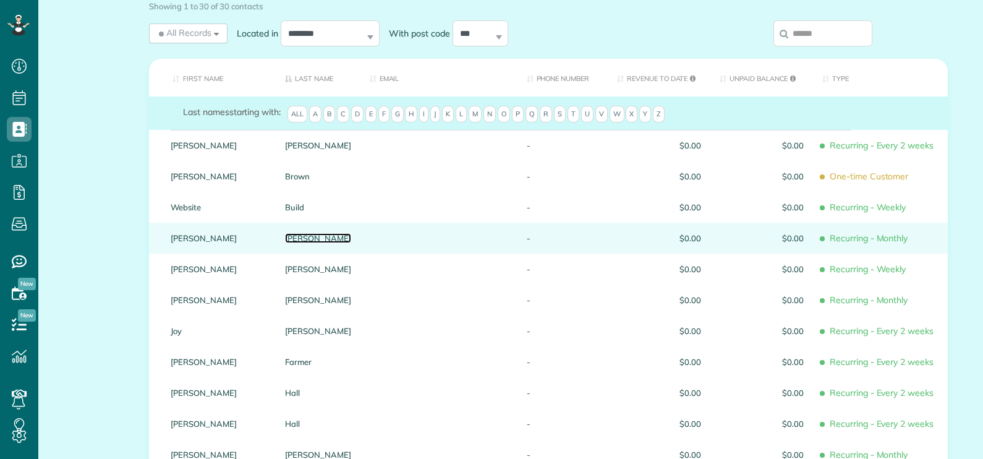
click at [293, 239] on link "Bussell" at bounding box center [318, 238] width 66 height 9
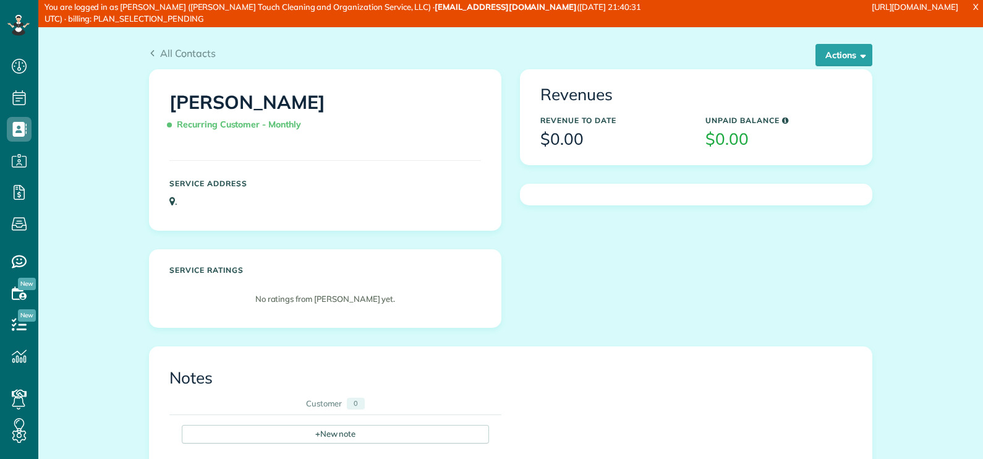
scroll to position [6, 6]
click at [176, 53] on span "All Contacts" at bounding box center [188, 53] width 56 height 12
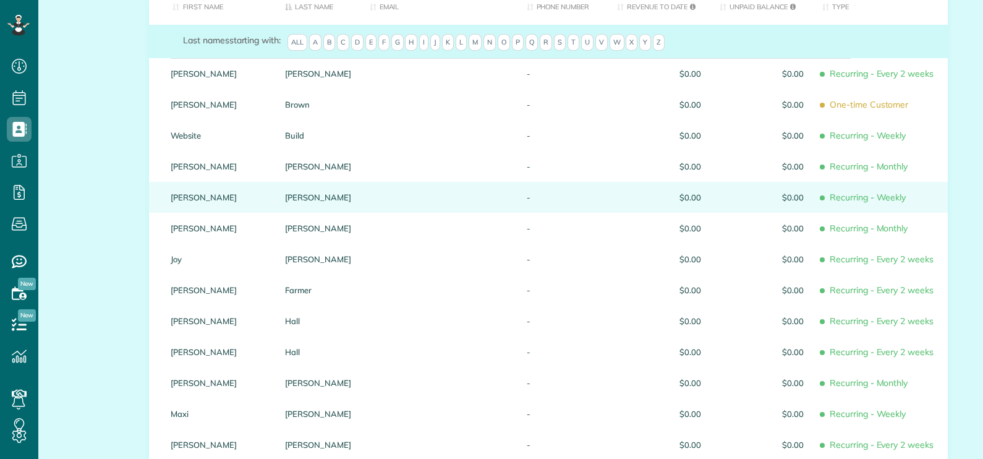
scroll to position [154, 0]
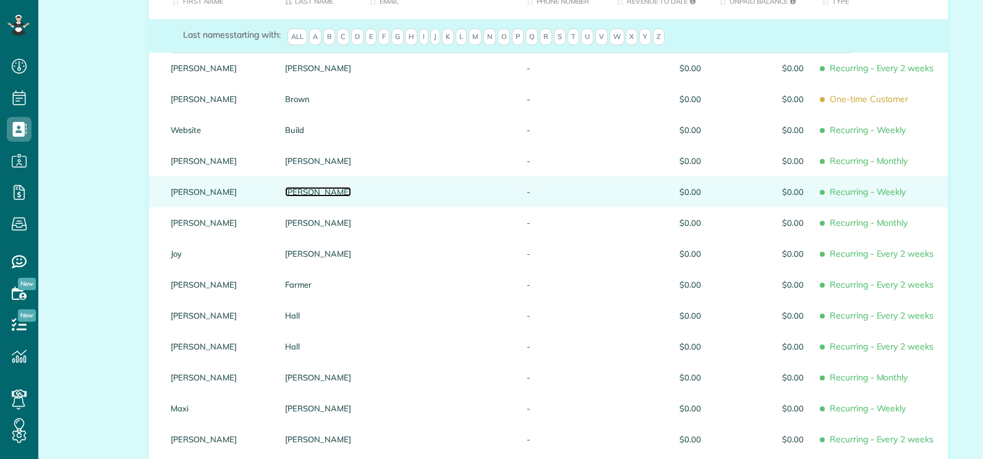
click at [293, 189] on link "Chastain" at bounding box center [318, 191] width 66 height 9
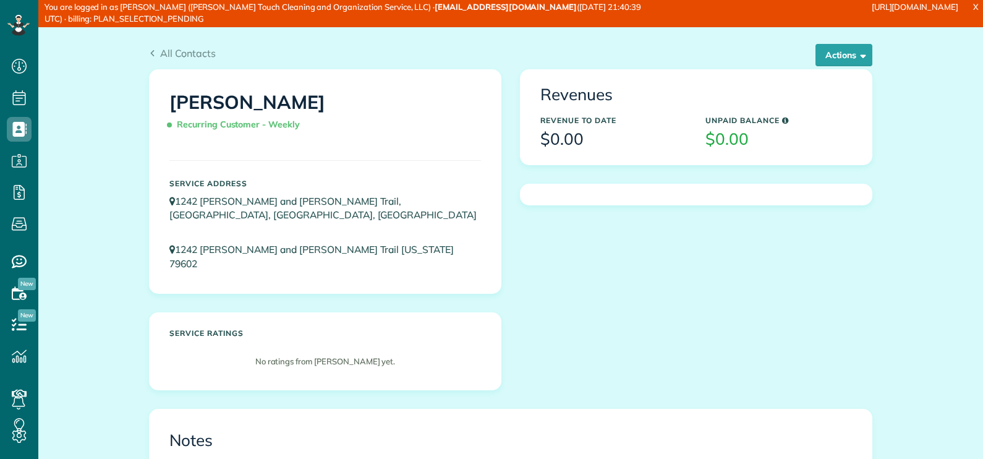
scroll to position [6, 6]
click at [192, 49] on span "All Contacts" at bounding box center [188, 53] width 56 height 12
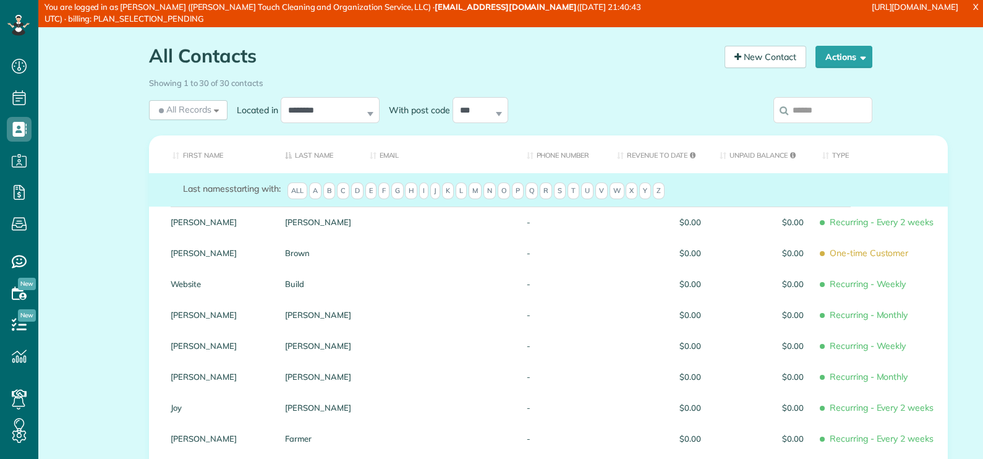
scroll to position [6, 6]
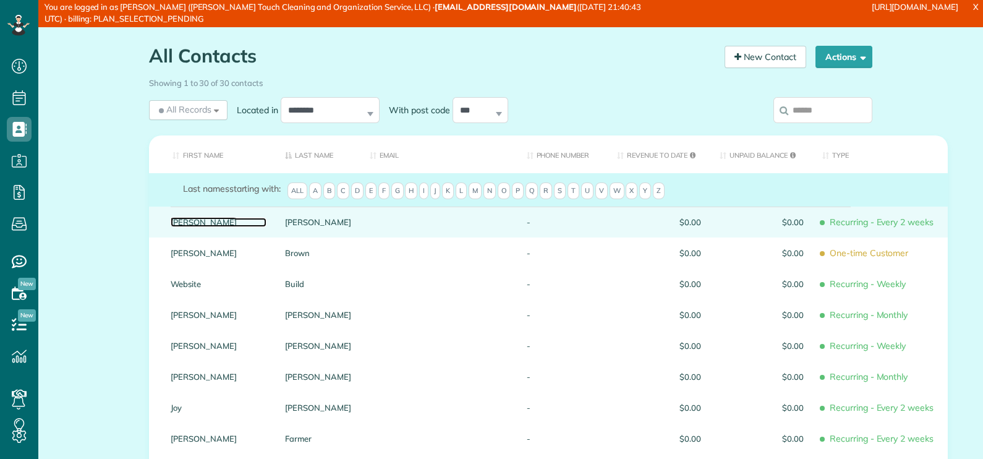
click at [189, 220] on link "[PERSON_NAME]" at bounding box center [219, 222] width 96 height 9
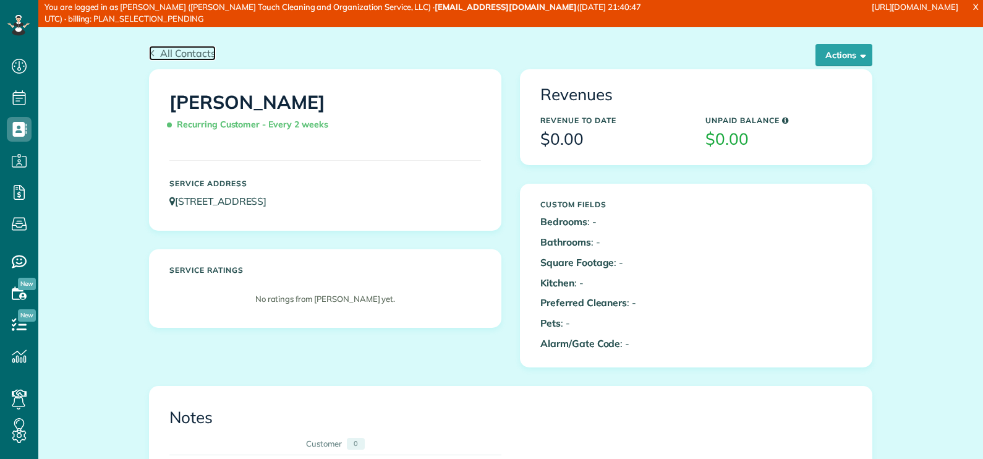
click at [188, 51] on span "All Contacts" at bounding box center [188, 53] width 56 height 12
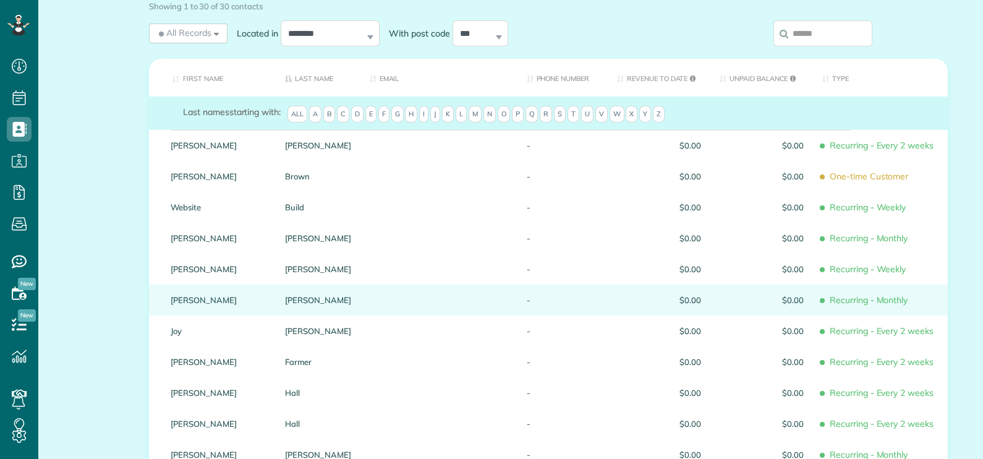
scroll to position [154, 0]
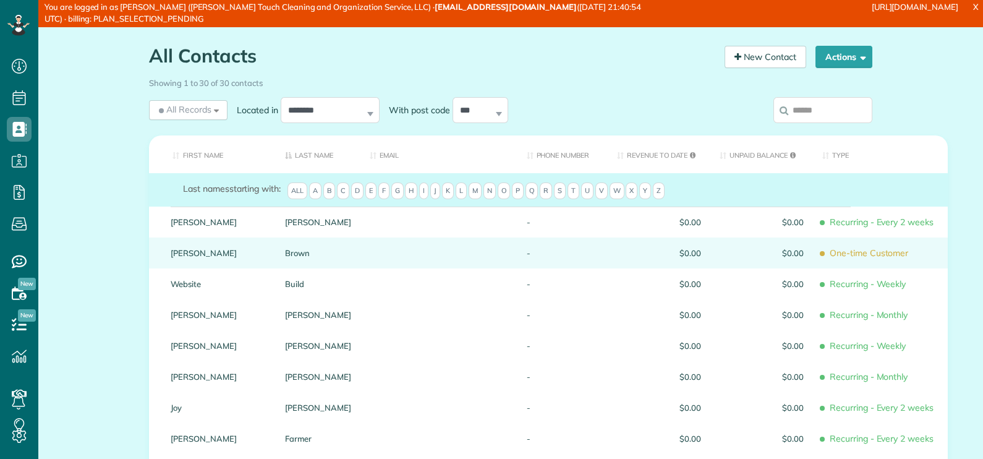
scroll to position [6, 6]
click at [171, 250] on link "[PERSON_NAME]" at bounding box center [219, 253] width 96 height 9
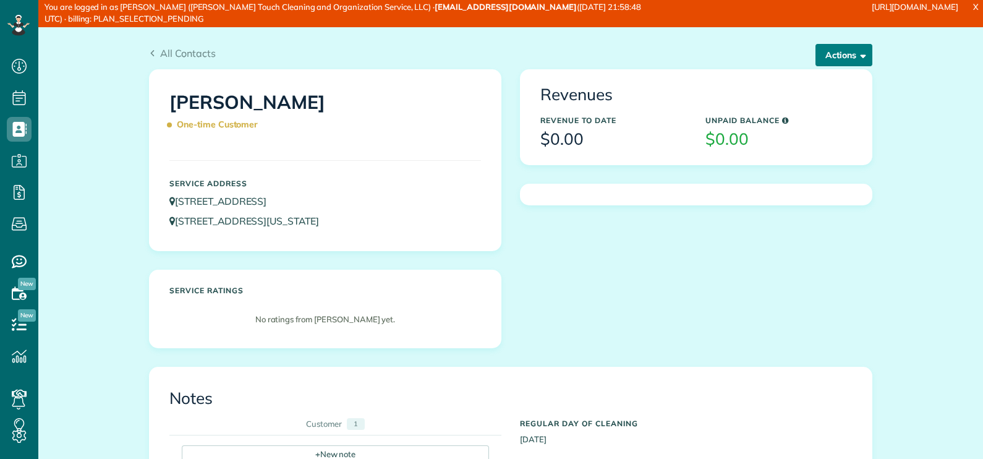
scroll to position [6, 6]
click at [826, 51] on button "Actions" at bounding box center [844, 55] width 57 height 22
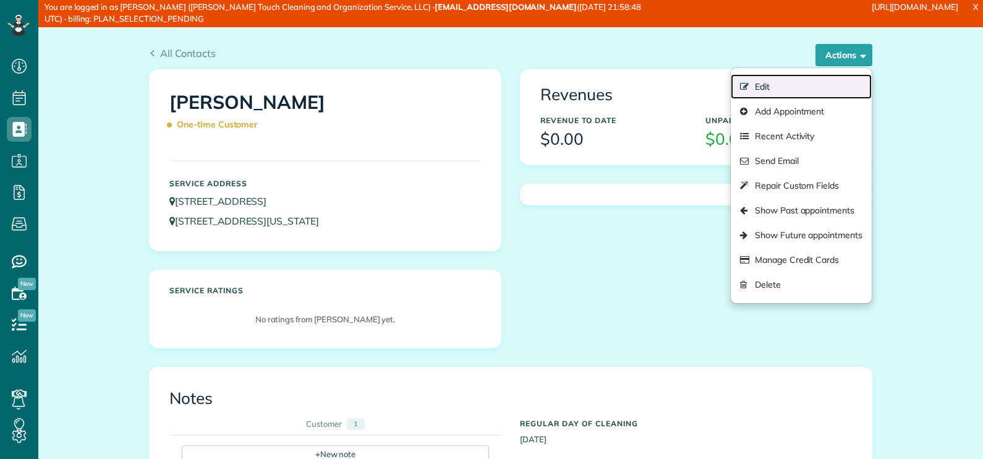
click at [776, 89] on link "Edit" at bounding box center [801, 86] width 141 height 25
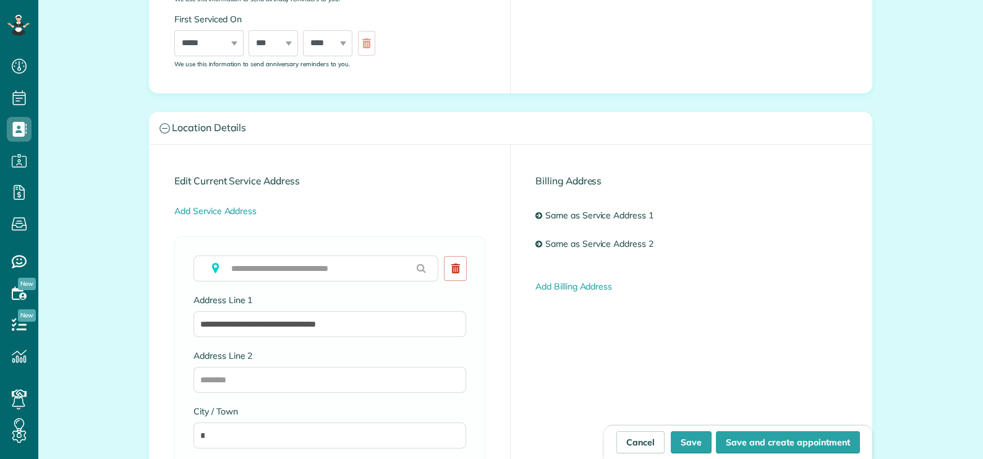
scroll to position [541, 0]
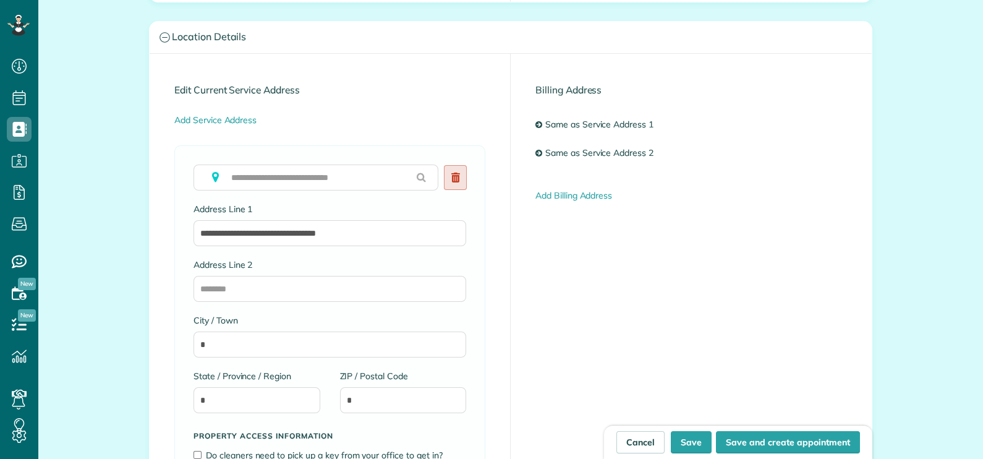
click at [451, 173] on use at bounding box center [455, 178] width 9 height 10
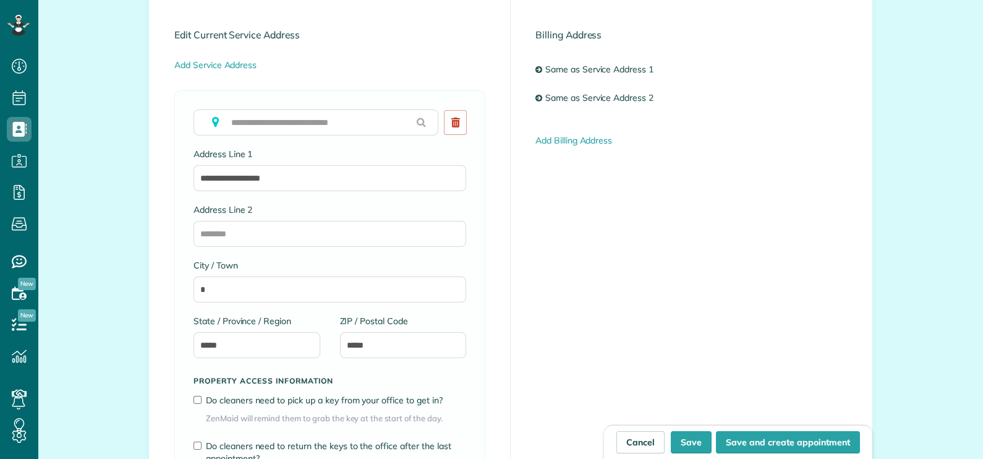
scroll to position [618, 0]
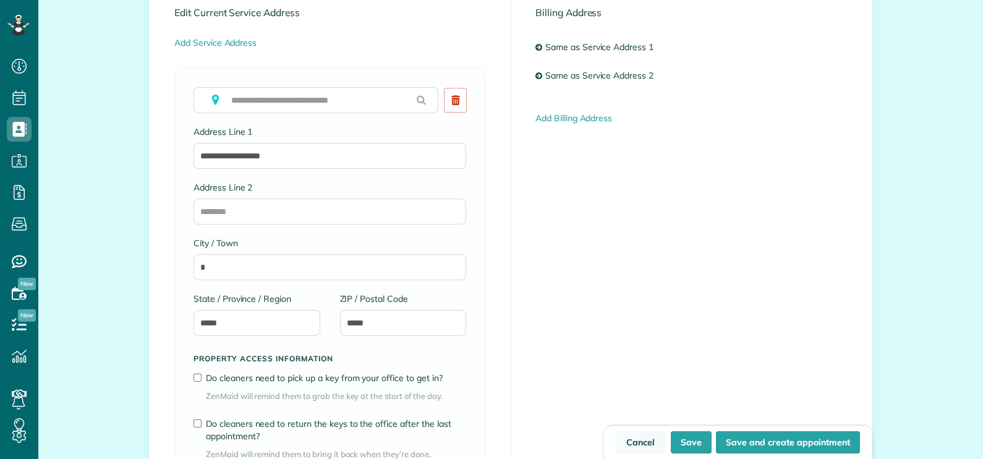
click at [640, 439] on link "Cancel" at bounding box center [641, 442] width 48 height 22
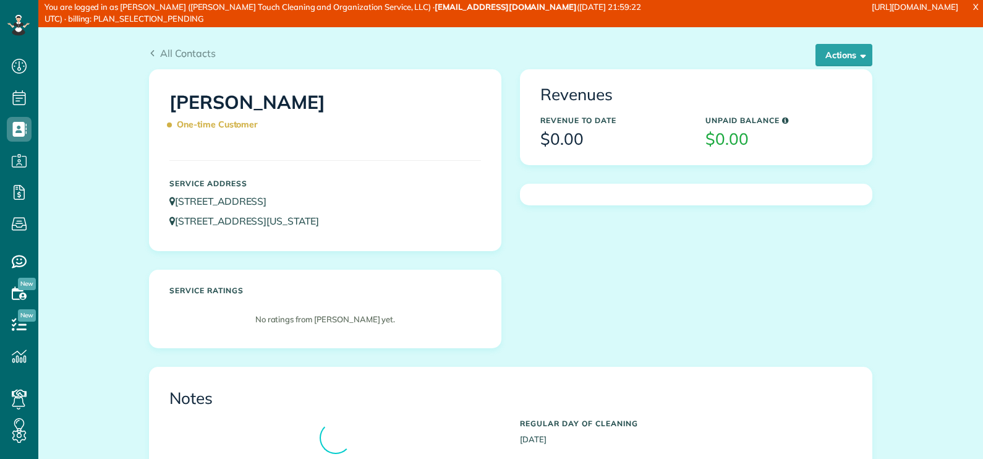
scroll to position [6, 6]
click at [827, 49] on button "Actions" at bounding box center [844, 55] width 57 height 22
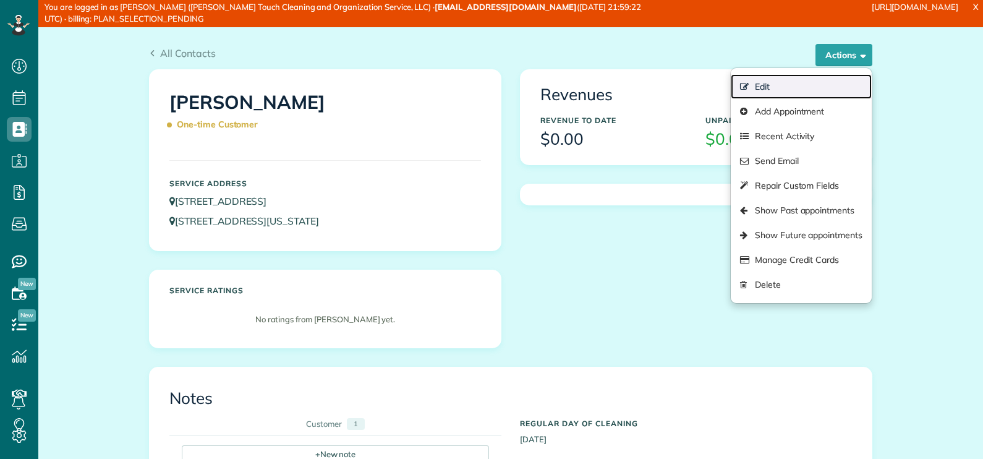
click at [783, 82] on link "Edit" at bounding box center [801, 86] width 141 height 25
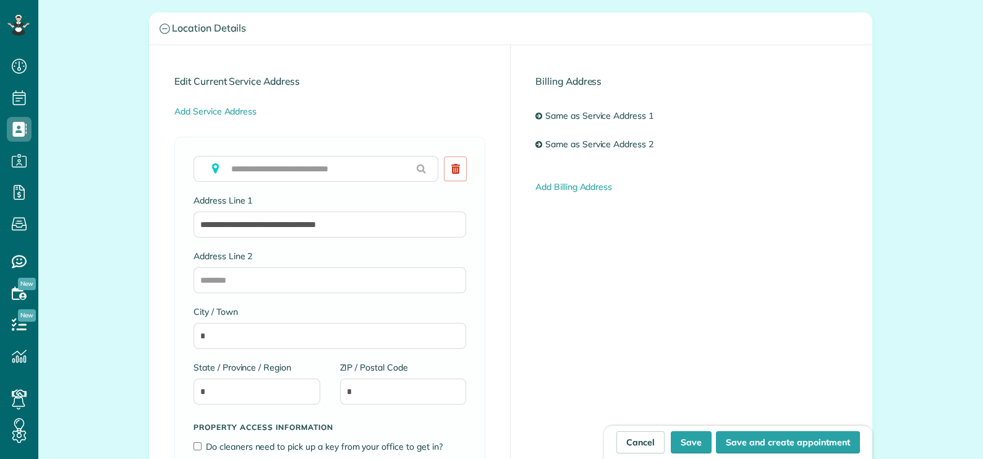
scroll to position [464, 0]
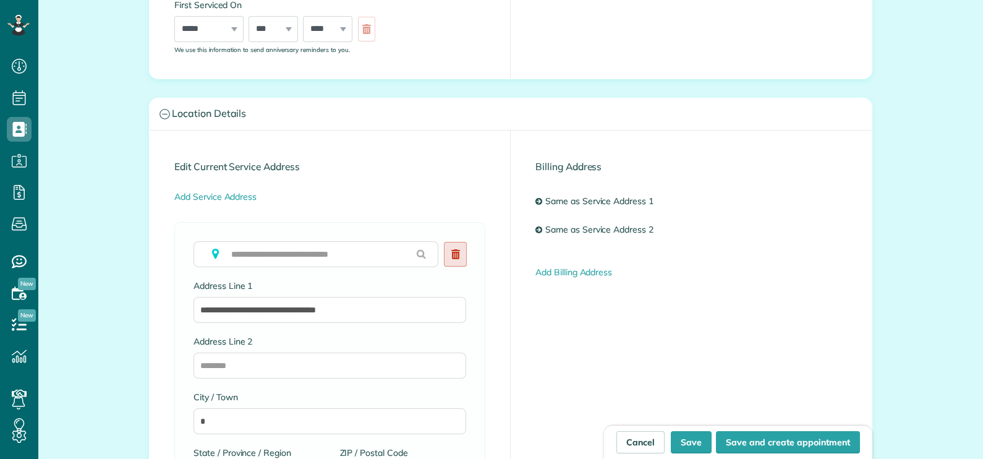
click at [456, 252] on link at bounding box center [455, 254] width 23 height 25
click at [699, 441] on button "Save" at bounding box center [691, 442] width 41 height 22
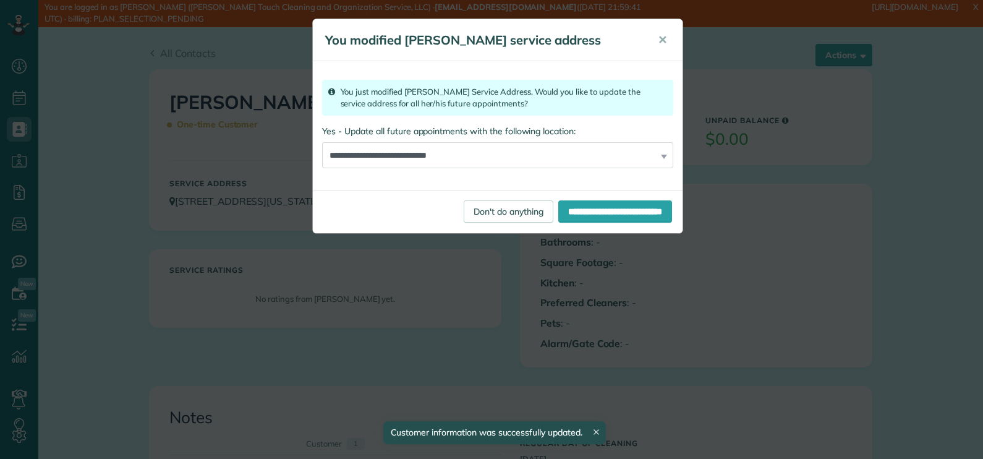
scroll to position [6, 6]
click at [597, 210] on input "**********" at bounding box center [615, 211] width 114 height 22
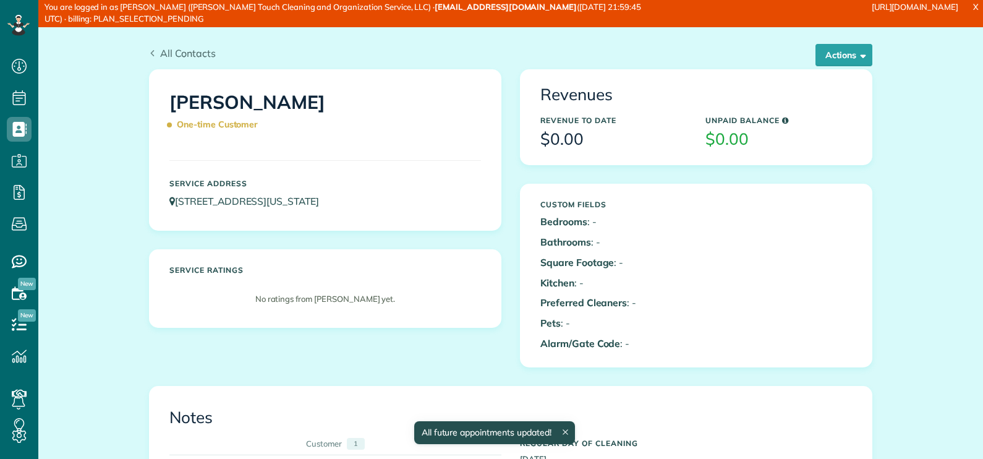
scroll to position [6, 6]
click at [186, 53] on span "All Contacts" at bounding box center [188, 53] width 56 height 12
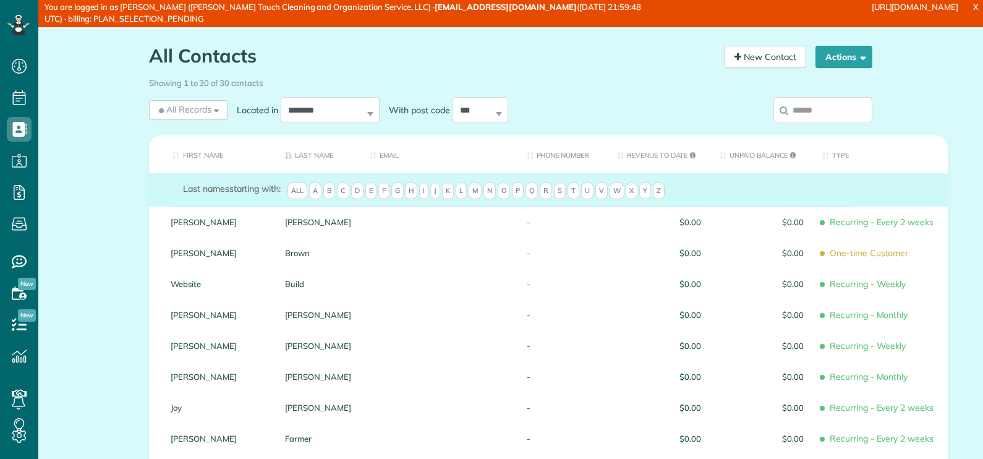
scroll to position [6, 6]
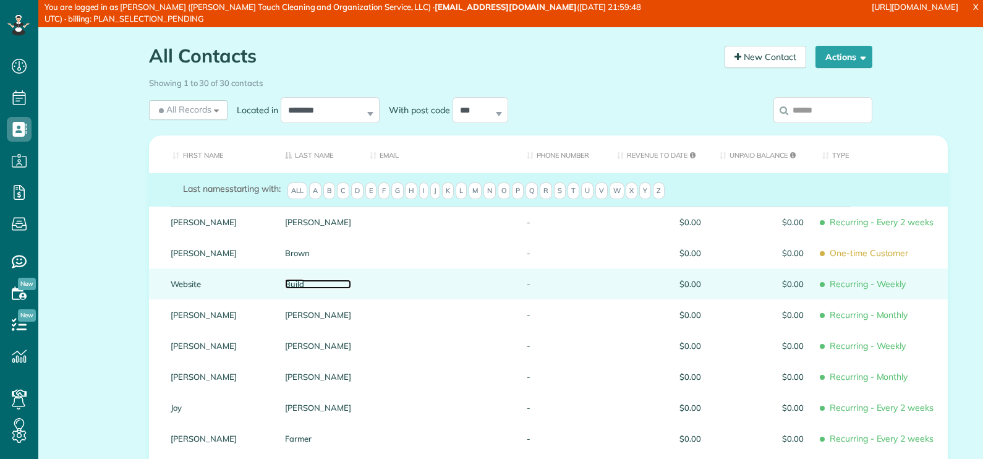
click at [291, 284] on link "Build" at bounding box center [318, 284] width 66 height 9
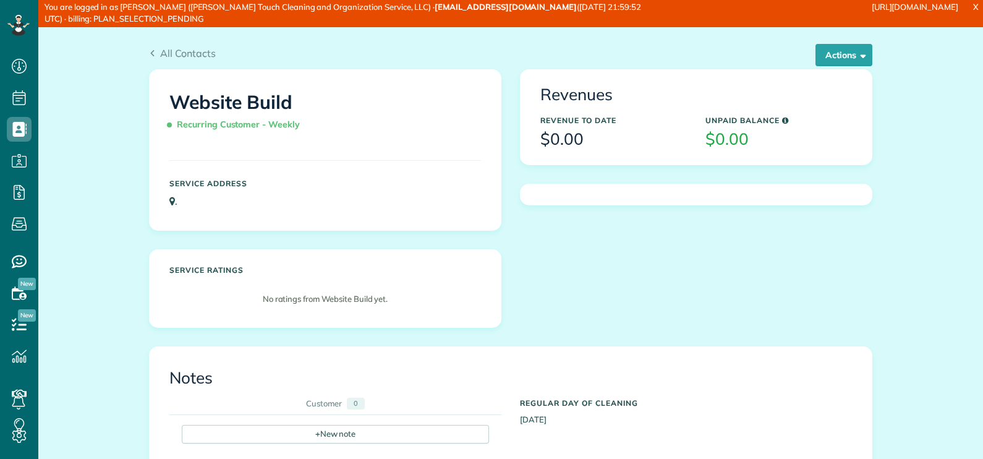
scroll to position [6, 6]
click at [192, 46] on link "All Contacts" at bounding box center [182, 53] width 67 height 15
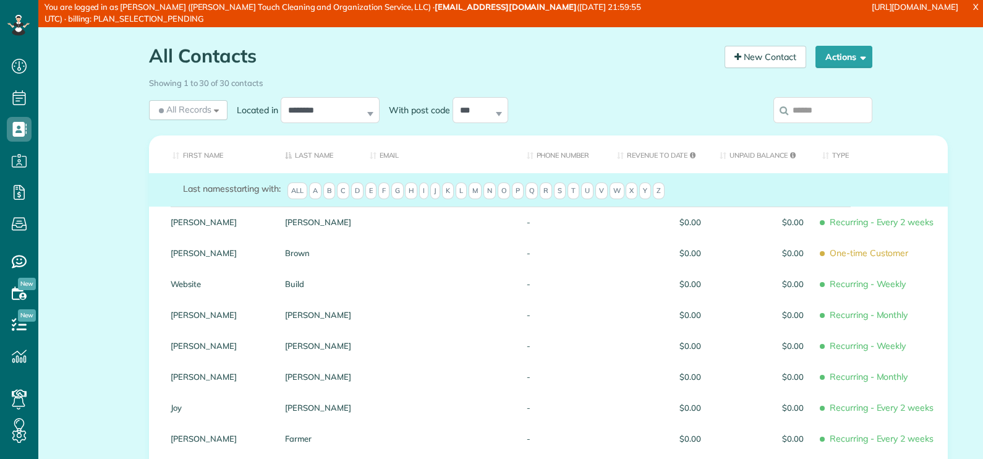
scroll to position [77, 0]
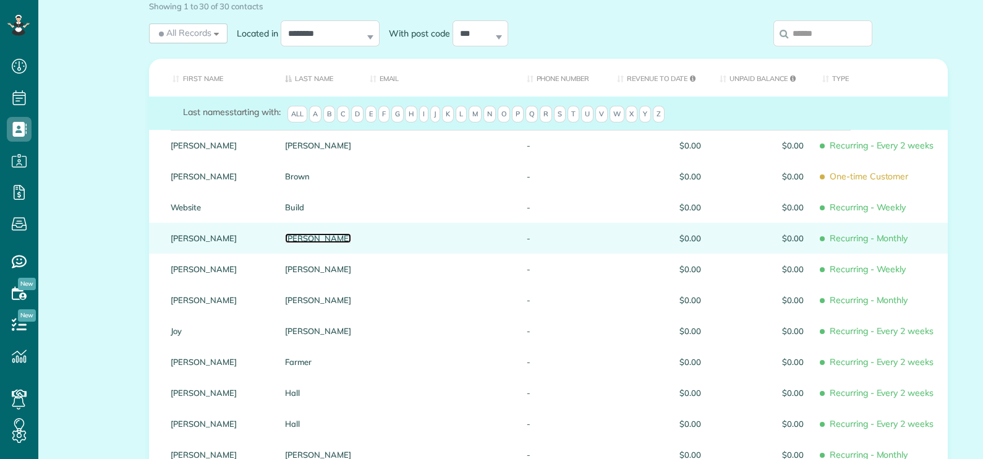
click at [302, 238] on link "Bussell" at bounding box center [318, 238] width 66 height 9
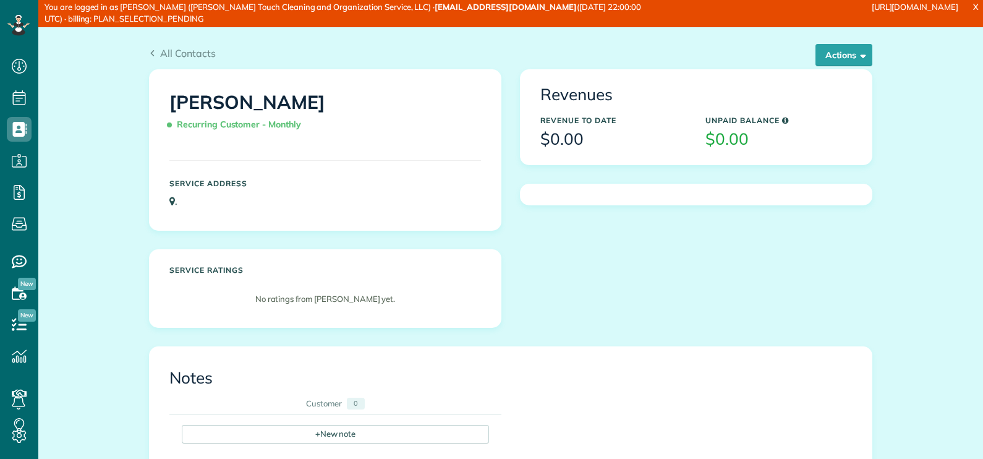
scroll to position [6, 6]
click at [181, 56] on span "All Contacts" at bounding box center [188, 53] width 56 height 12
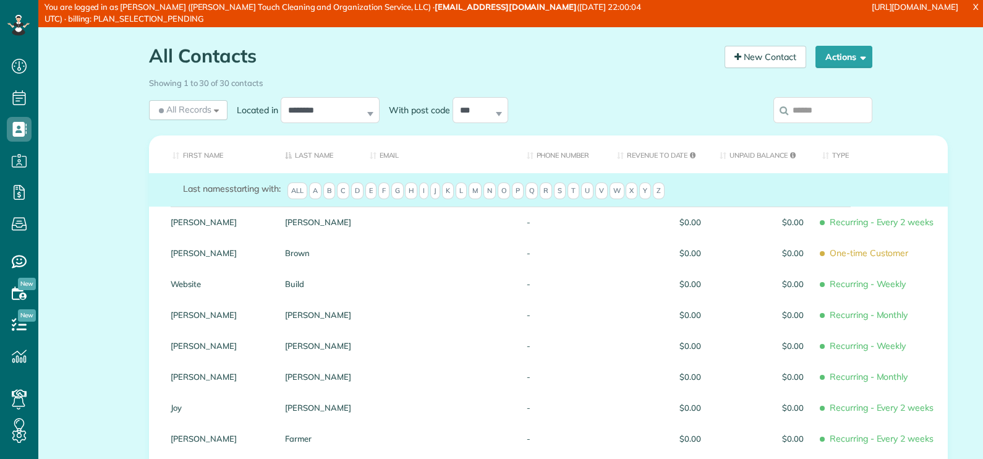
scroll to position [6, 6]
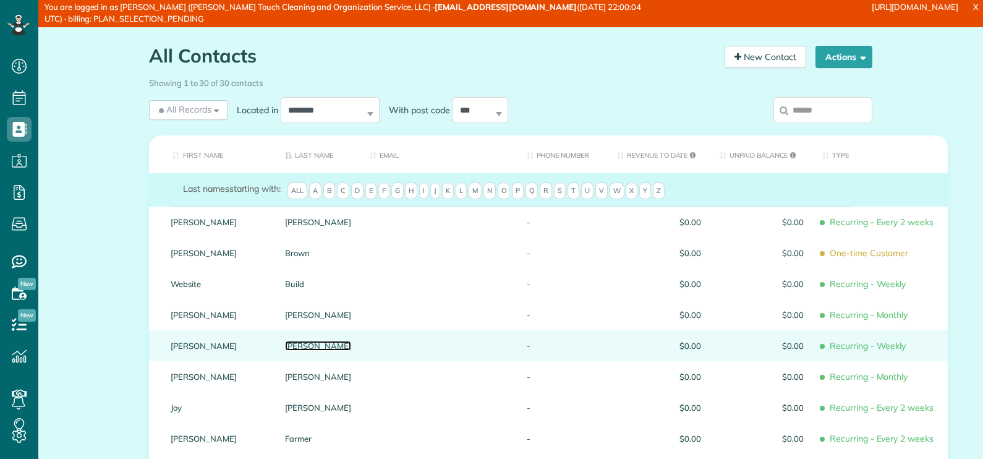
click at [299, 346] on link "[PERSON_NAME]" at bounding box center [318, 345] width 66 height 9
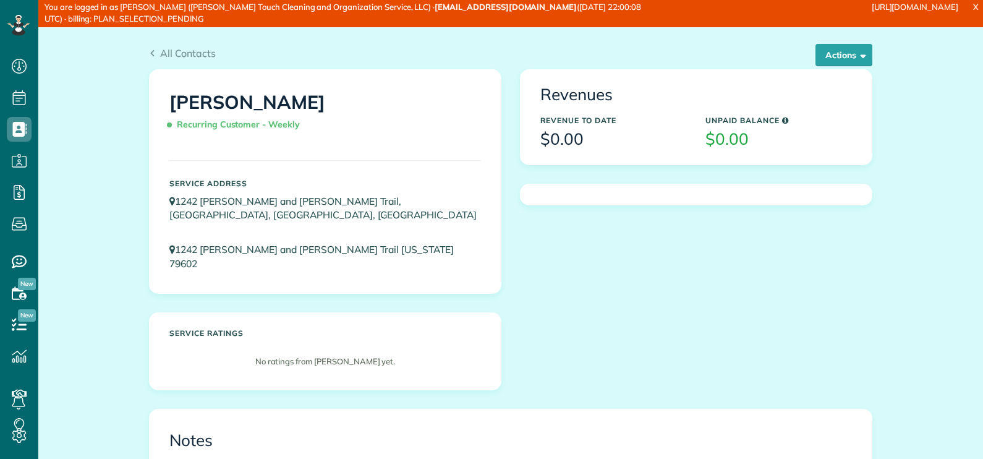
scroll to position [6, 6]
click at [857, 58] on span "button" at bounding box center [861, 54] width 9 height 9
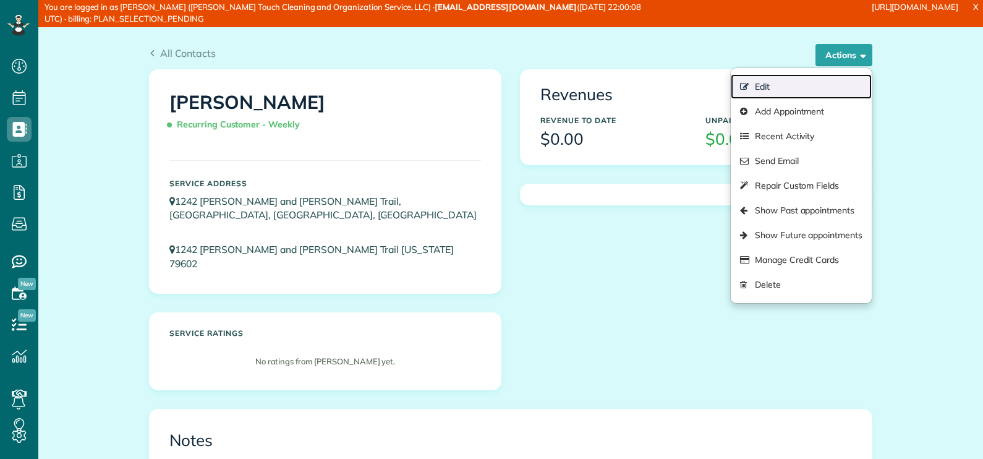
click at [798, 88] on link "Edit" at bounding box center [801, 86] width 141 height 25
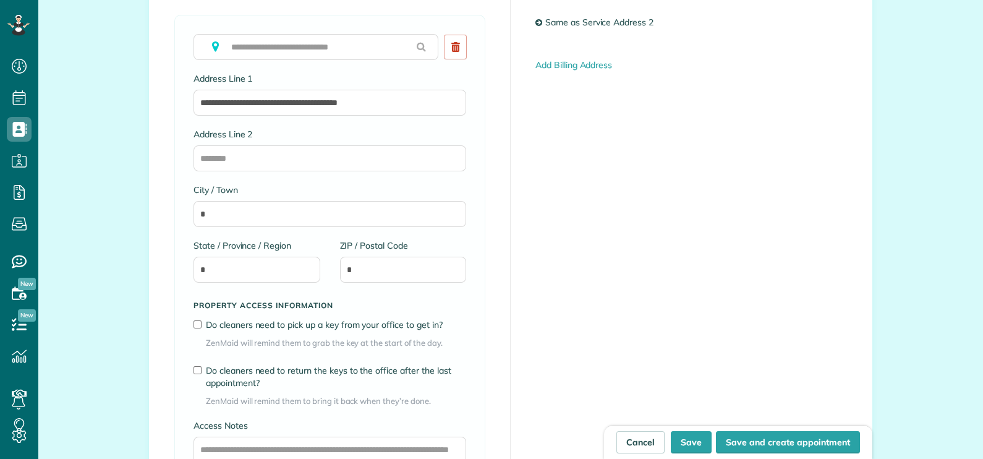
scroll to position [696, 0]
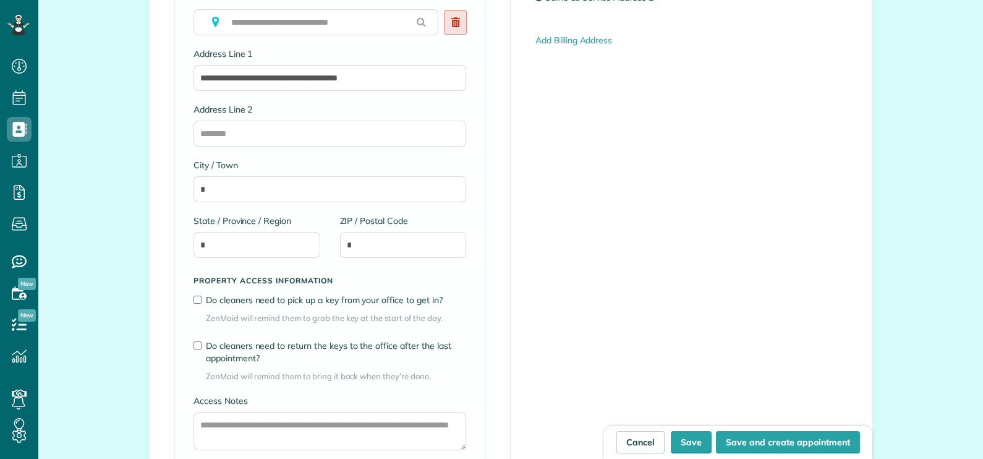
click at [449, 26] on link at bounding box center [455, 22] width 23 height 25
click at [690, 442] on button "Save" at bounding box center [691, 442] width 41 height 22
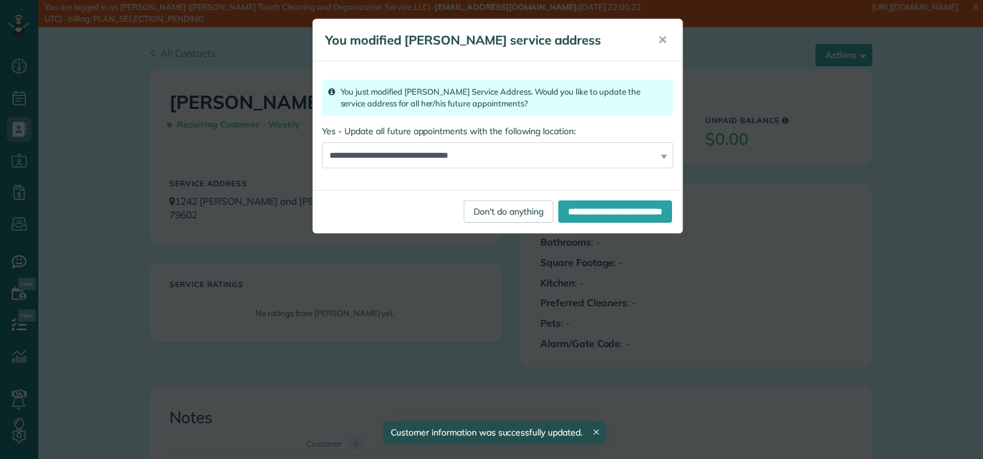
scroll to position [6, 6]
click at [592, 210] on input "**********" at bounding box center [615, 211] width 114 height 22
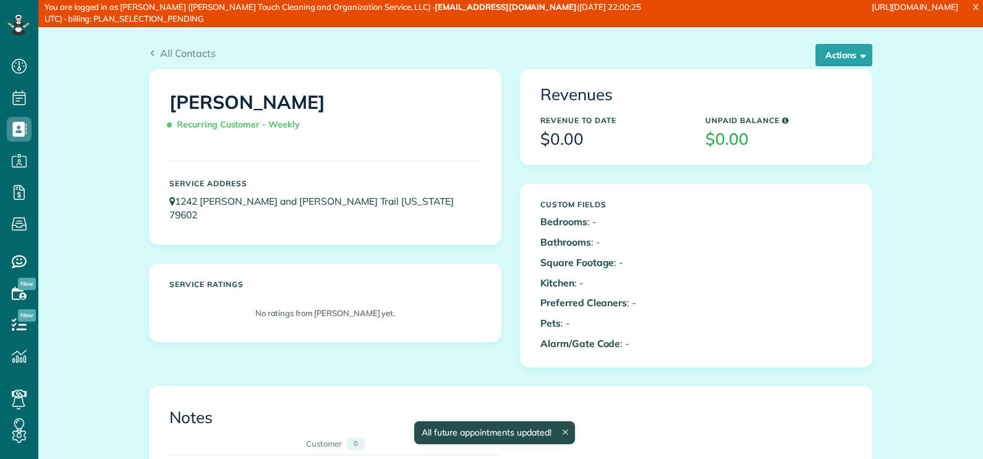
scroll to position [6, 6]
click at [190, 49] on span "All Contacts" at bounding box center [188, 53] width 56 height 12
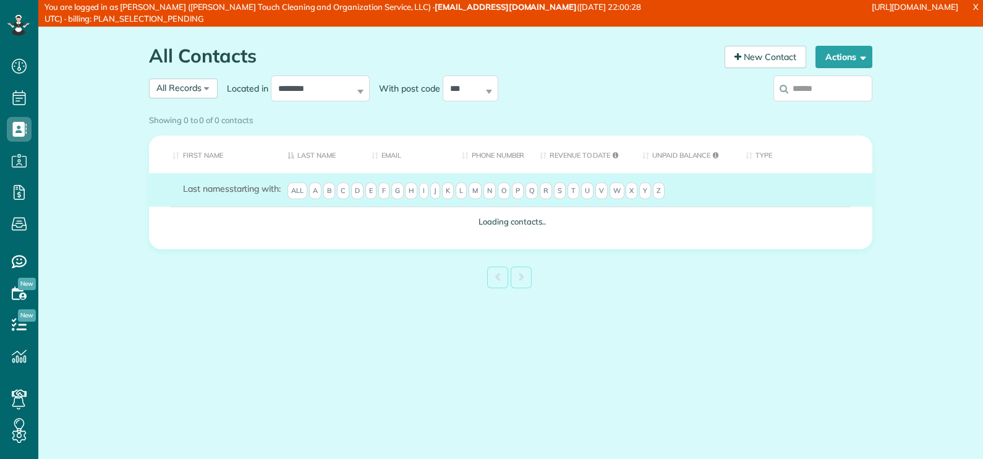
scroll to position [6, 6]
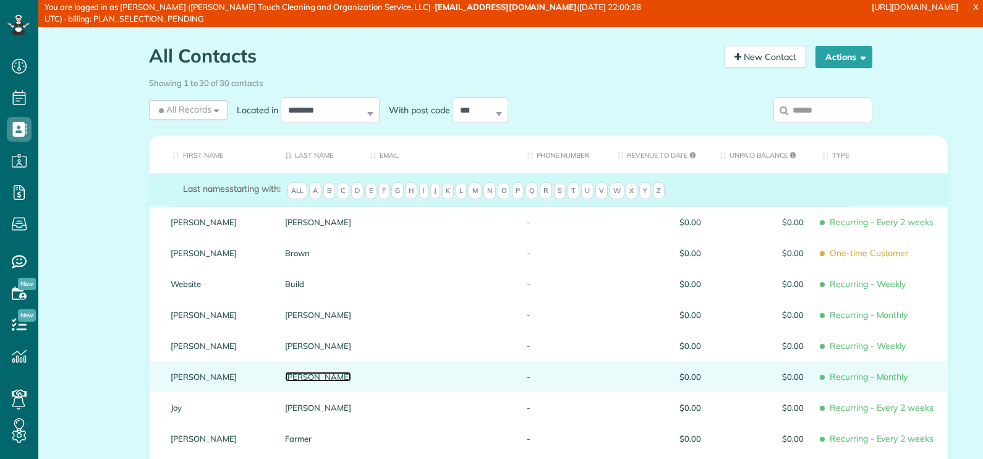
click at [297, 376] on link "Curtis" at bounding box center [318, 376] width 66 height 9
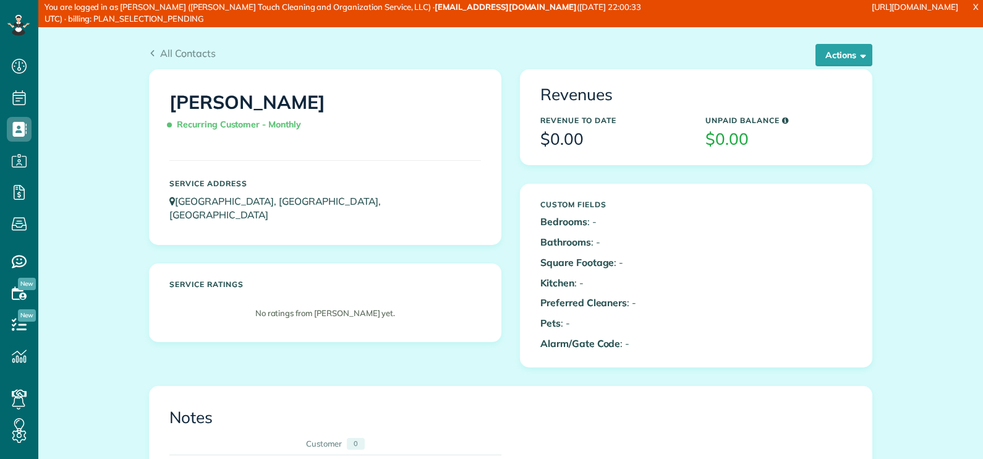
scroll to position [6, 6]
click at [192, 46] on link "All Contacts" at bounding box center [182, 53] width 67 height 15
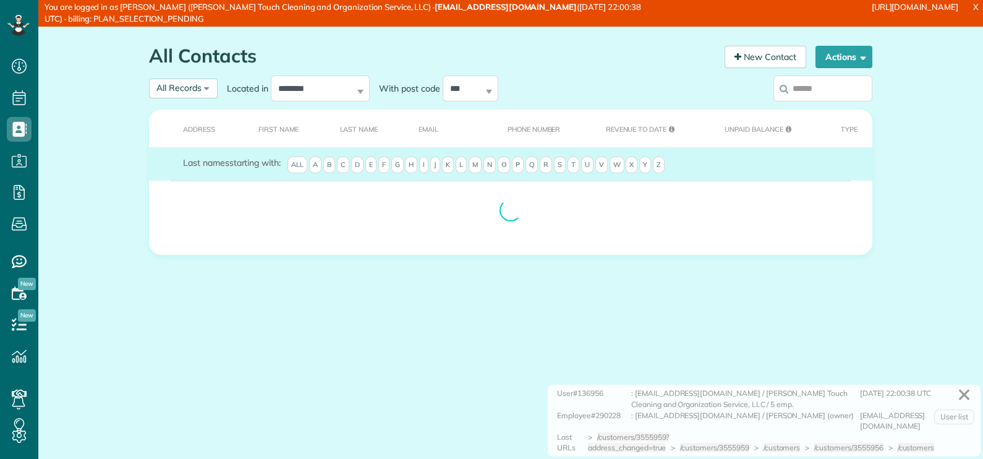
scroll to position [6, 6]
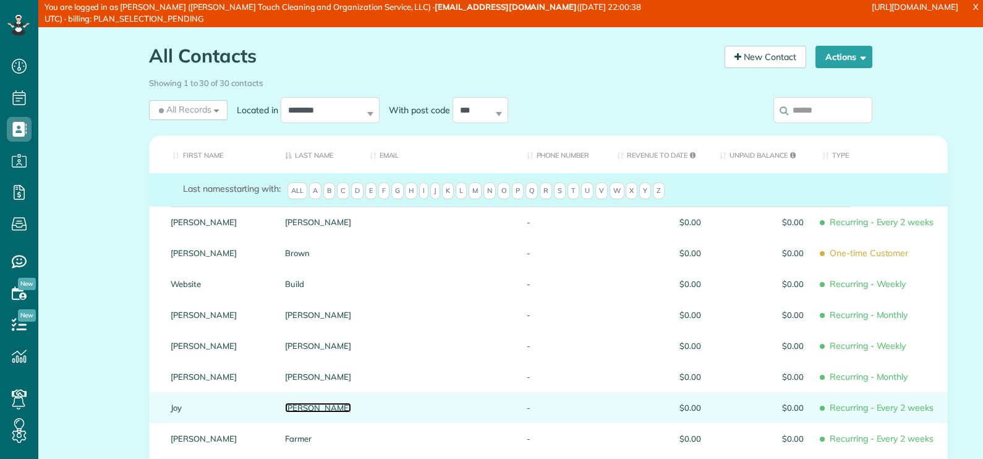
click at [294, 409] on link "Ellinger" at bounding box center [318, 407] width 66 height 9
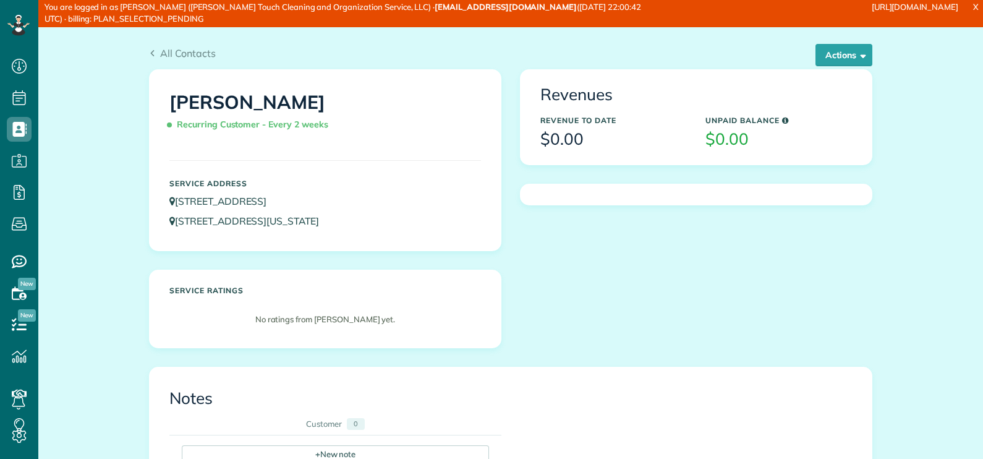
scroll to position [6, 6]
click at [847, 56] on button "Actions" at bounding box center [844, 55] width 57 height 22
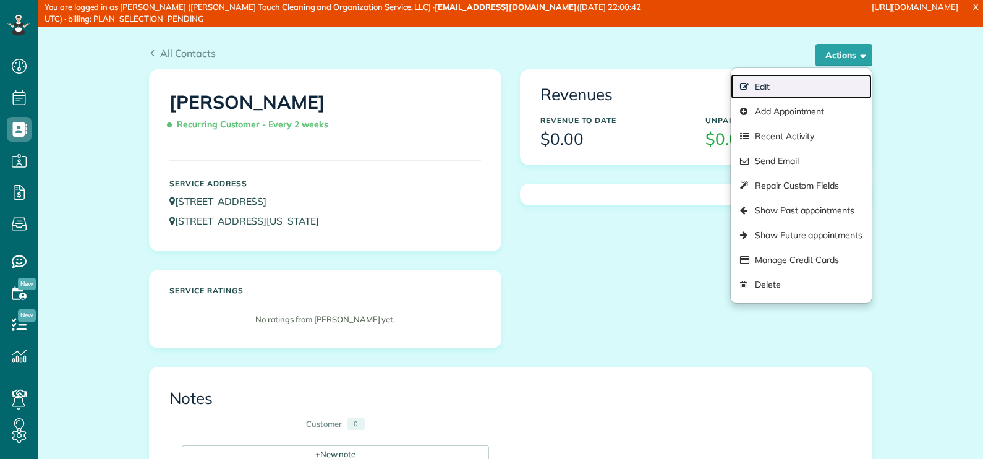
click at [769, 90] on link "Edit" at bounding box center [801, 86] width 141 height 25
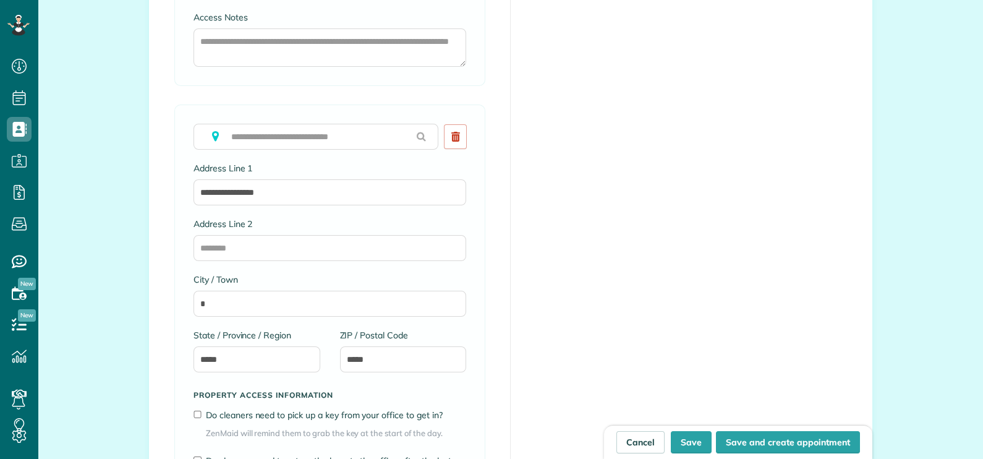
scroll to position [1082, 0]
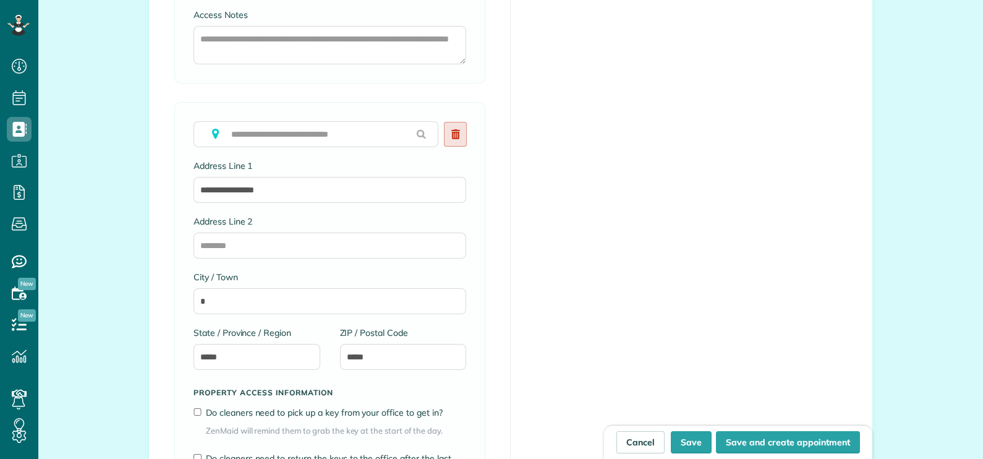
click at [455, 132] on link at bounding box center [455, 134] width 23 height 25
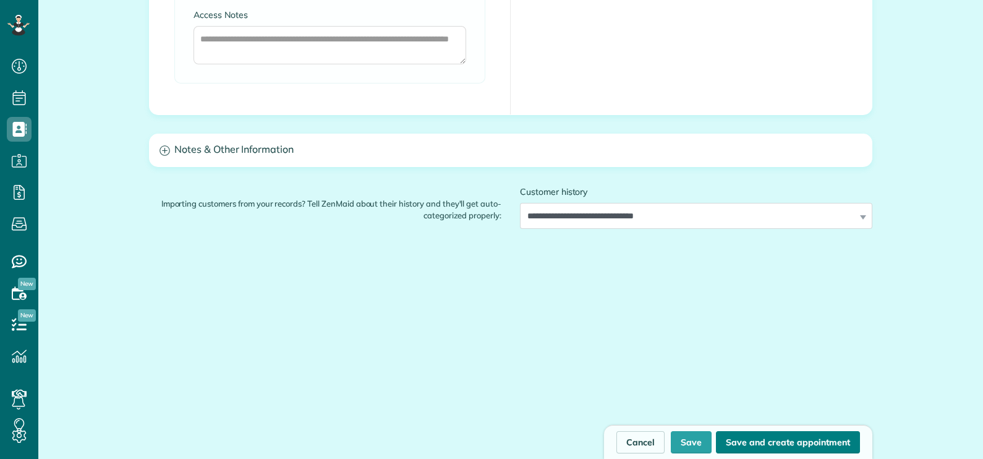
click at [758, 441] on button "Save and create appointment" at bounding box center [788, 442] width 144 height 22
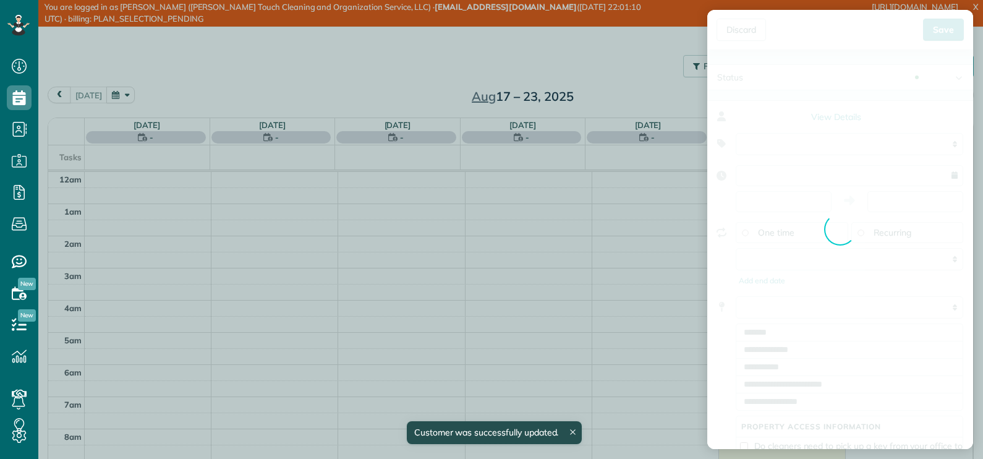
type input "**********"
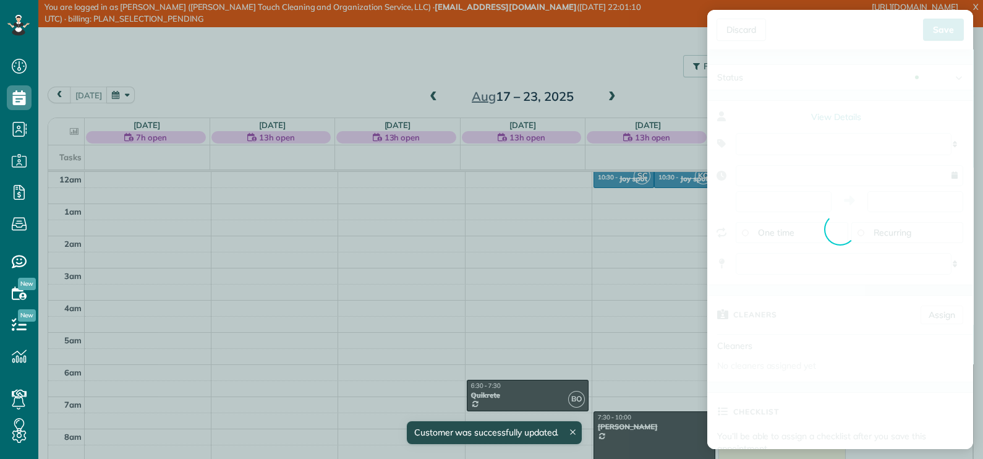
scroll to position [224, 0]
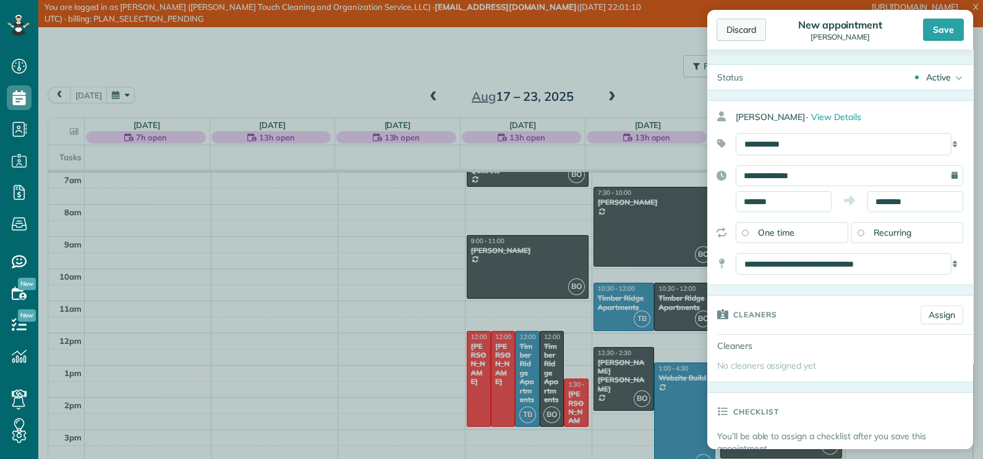
click at [734, 27] on div "Discard" at bounding box center [741, 30] width 49 height 22
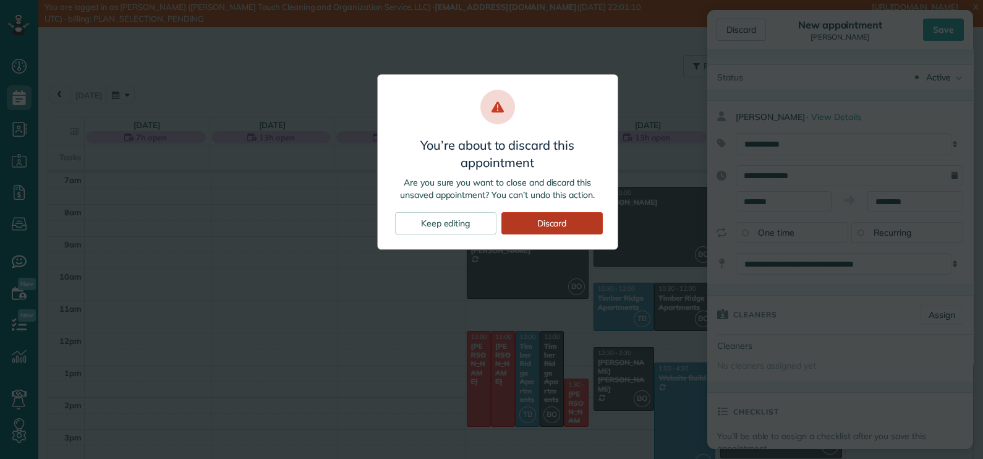
click at [545, 220] on div "Discard" at bounding box center [552, 223] width 101 height 22
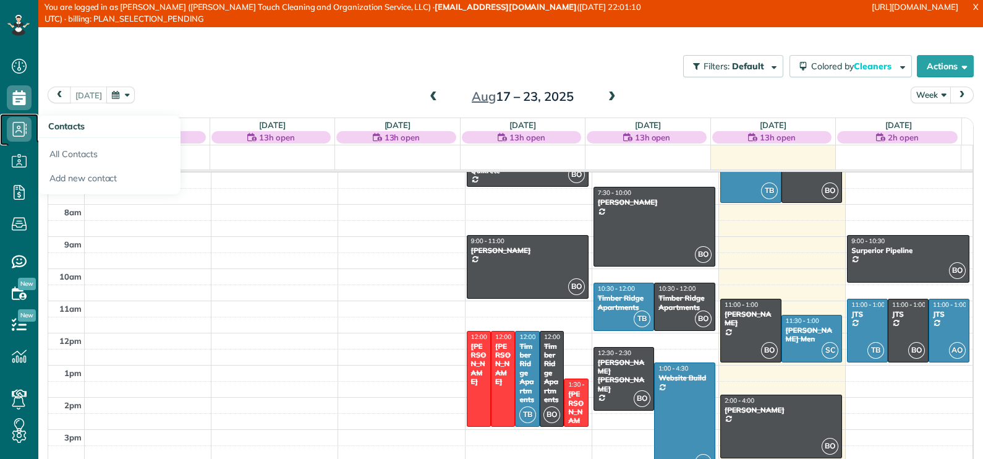
click at [13, 127] on use at bounding box center [20, 129] width 14 height 15
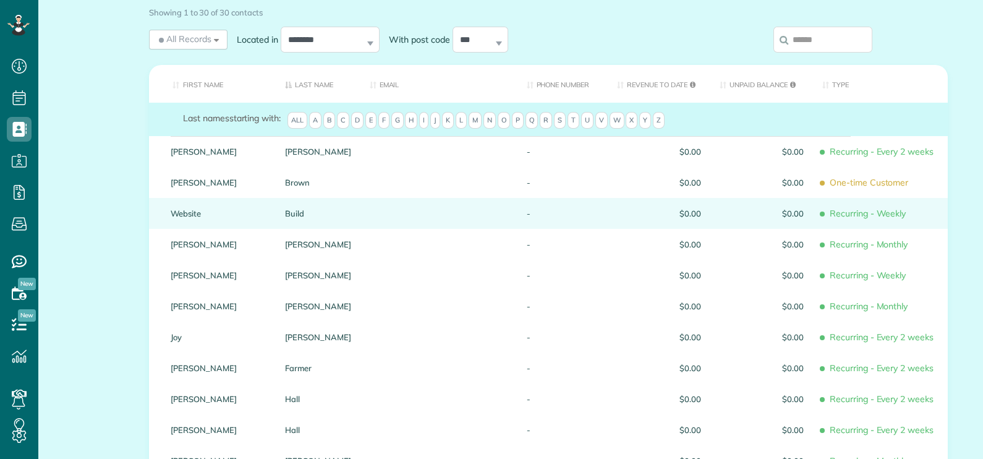
scroll to position [77, 0]
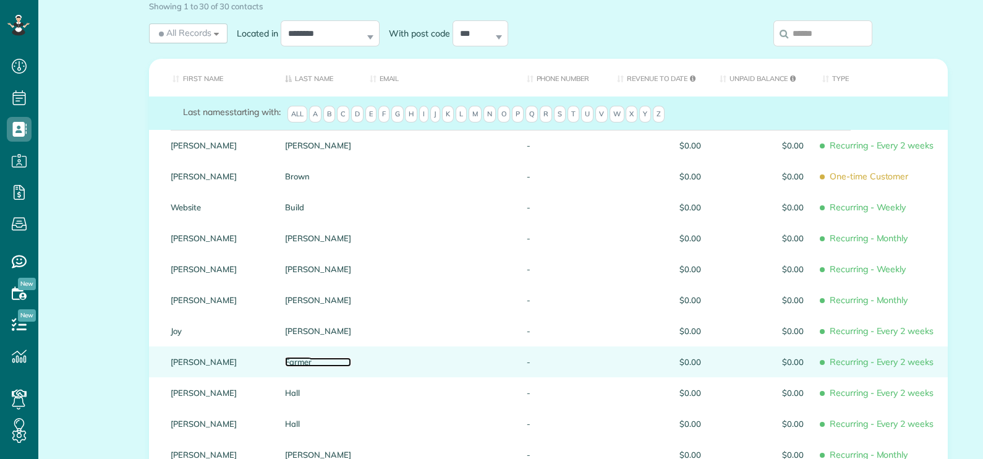
click at [299, 362] on link "Farmer" at bounding box center [318, 361] width 66 height 9
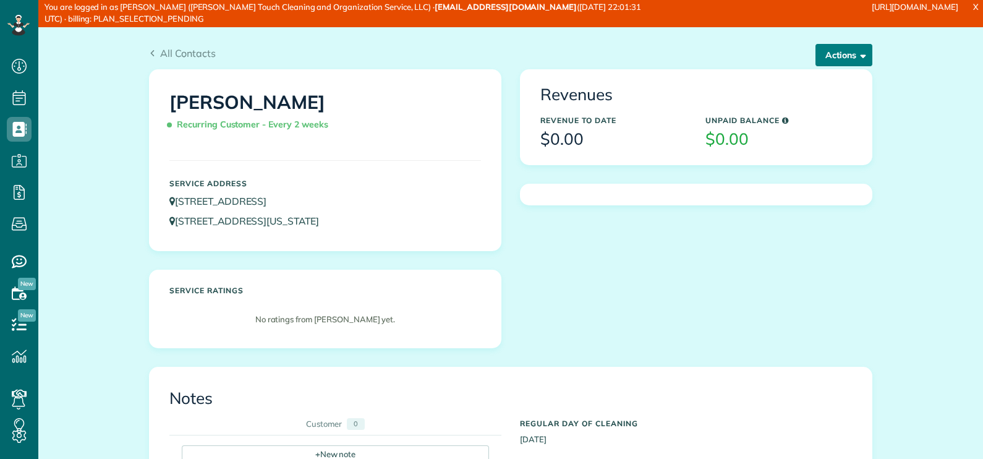
click at [845, 53] on button "Actions" at bounding box center [844, 55] width 57 height 22
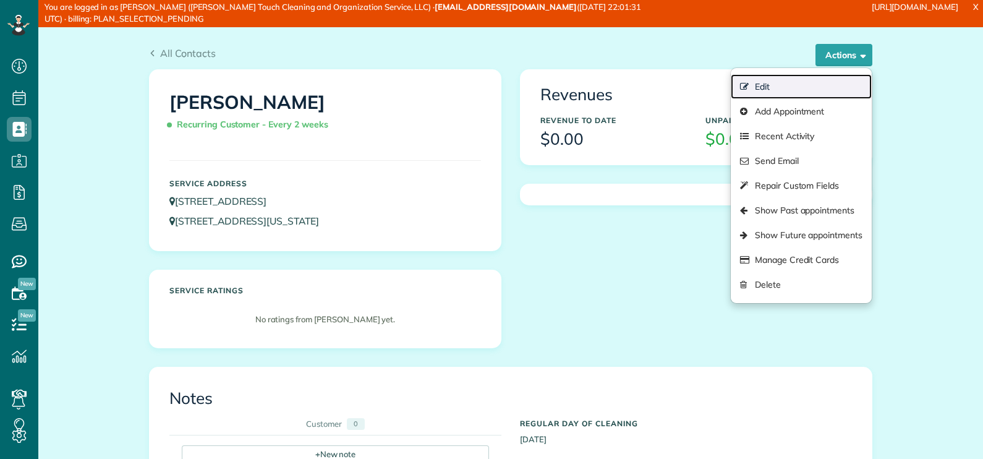
click at [800, 82] on link "Edit" at bounding box center [801, 86] width 141 height 25
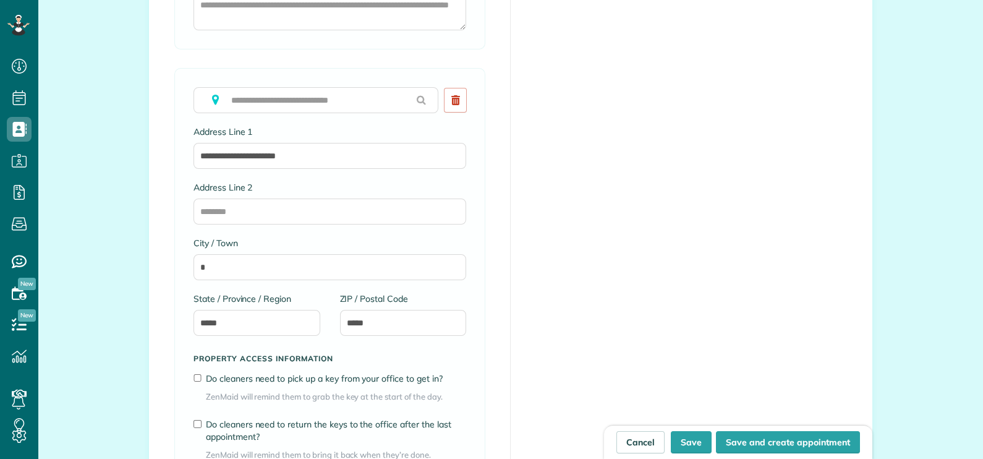
scroll to position [1082, 0]
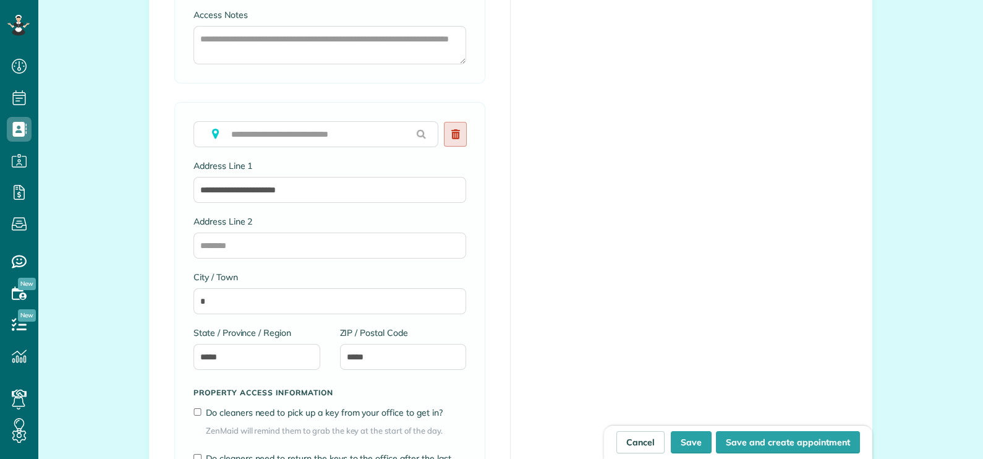
click at [454, 129] on icon at bounding box center [455, 134] width 9 height 10
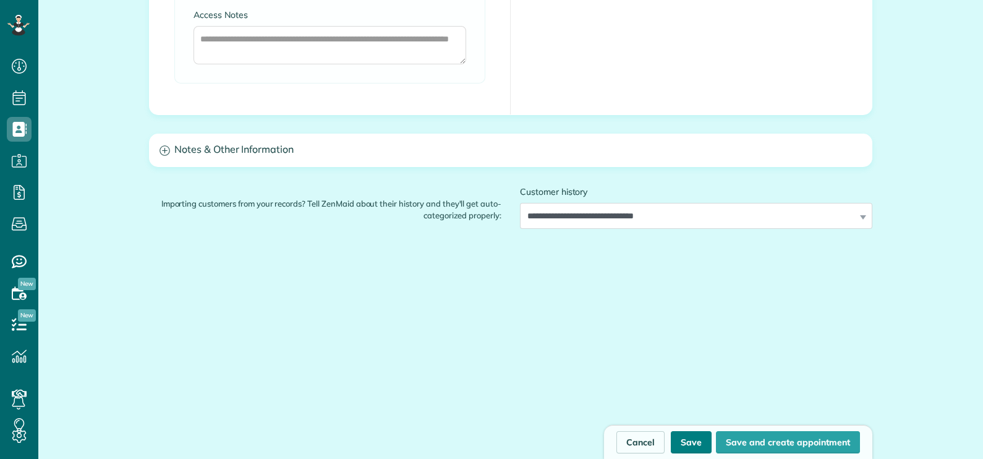
click at [684, 448] on button "Save" at bounding box center [691, 442] width 41 height 22
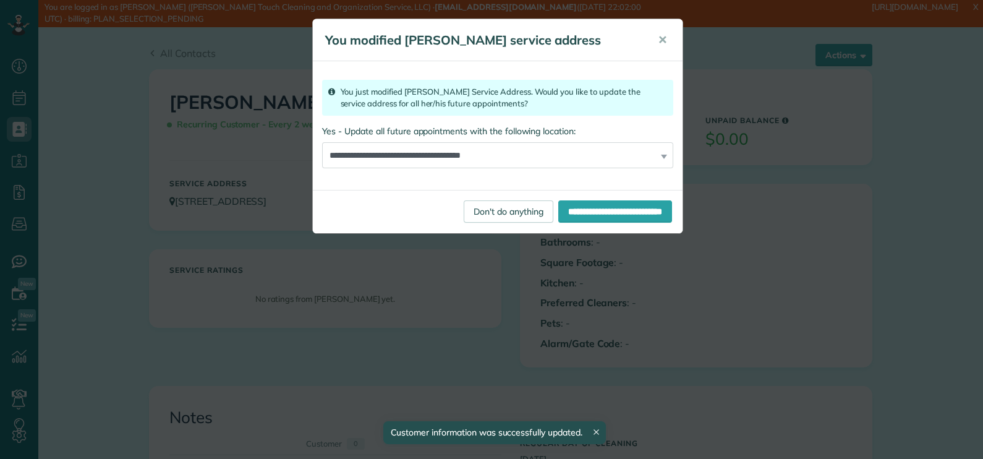
scroll to position [6, 6]
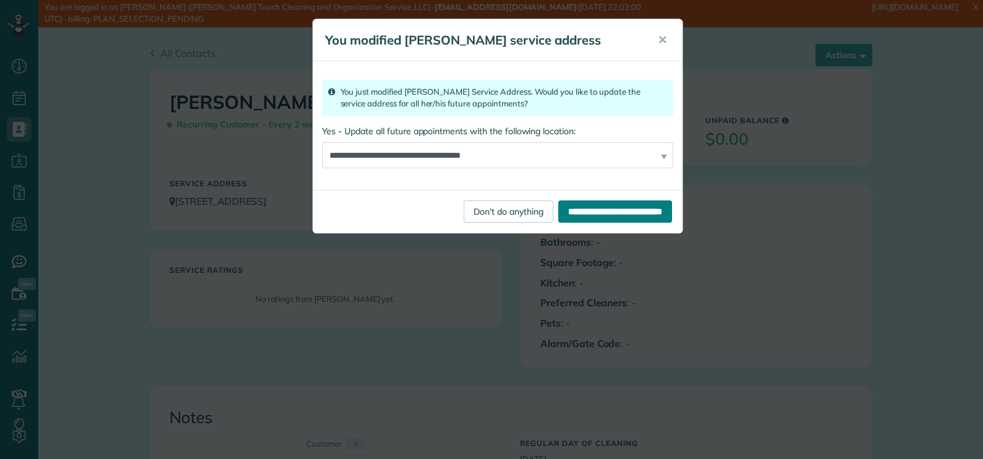
click at [571, 210] on input "**********" at bounding box center [615, 211] width 114 height 22
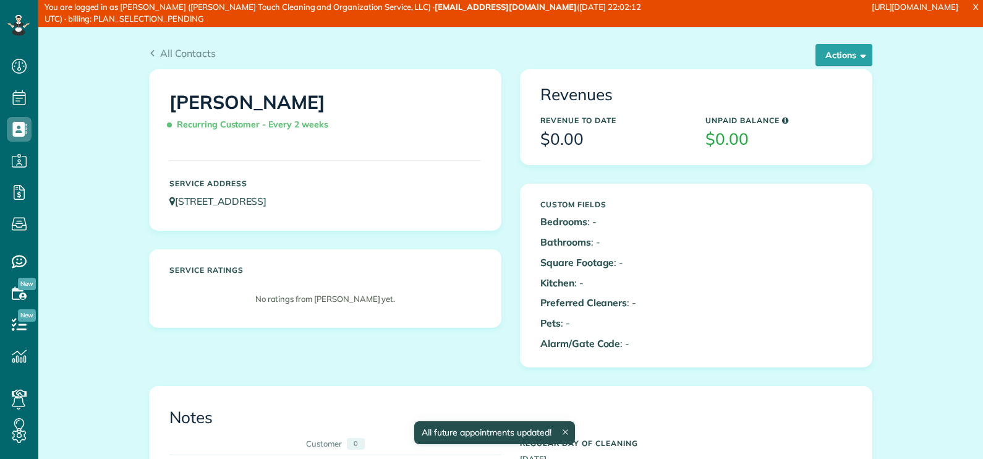
scroll to position [6, 6]
click at [185, 53] on span "All Contacts" at bounding box center [188, 53] width 56 height 12
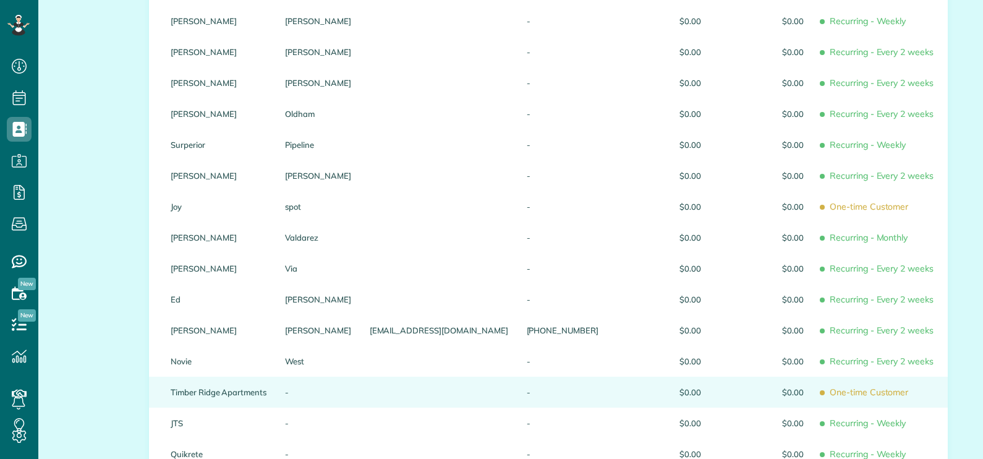
scroll to position [650, 0]
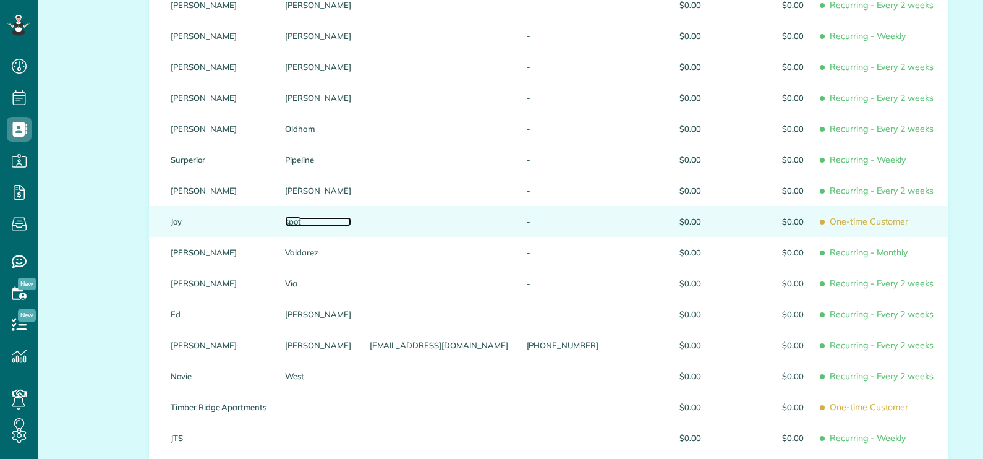
click at [286, 217] on link "spot" at bounding box center [318, 221] width 66 height 9
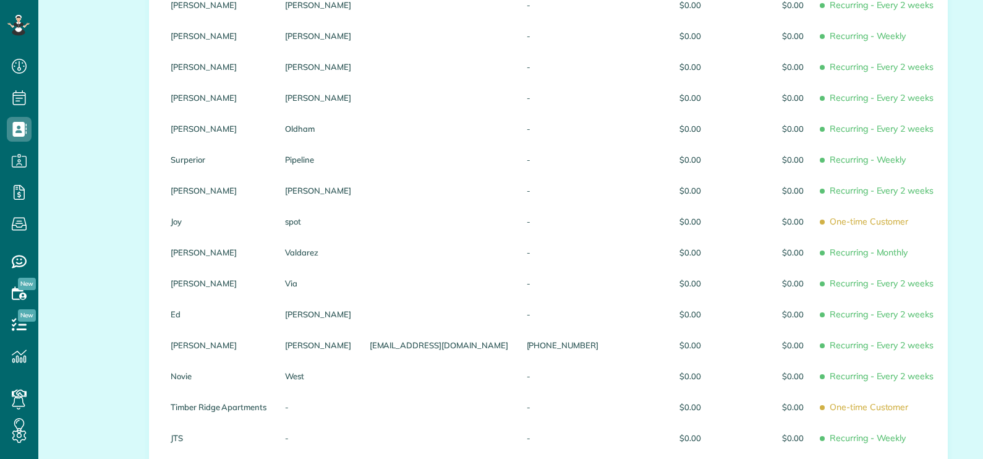
scroll to position [1, 0]
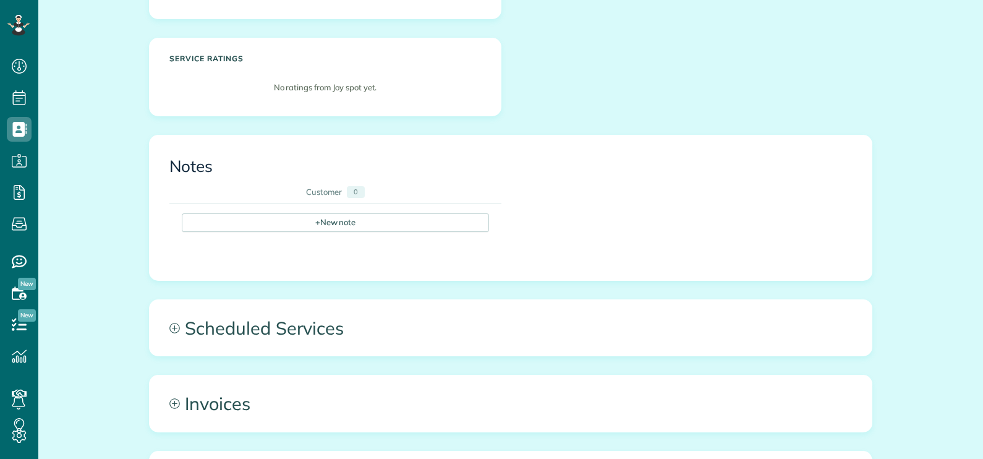
scroll to position [309, 0]
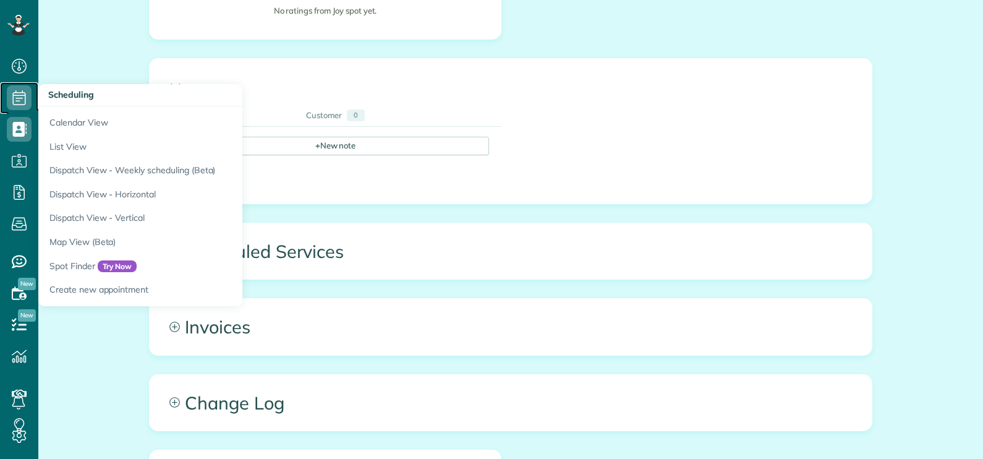
click at [15, 96] on icon at bounding box center [19, 97] width 25 height 25
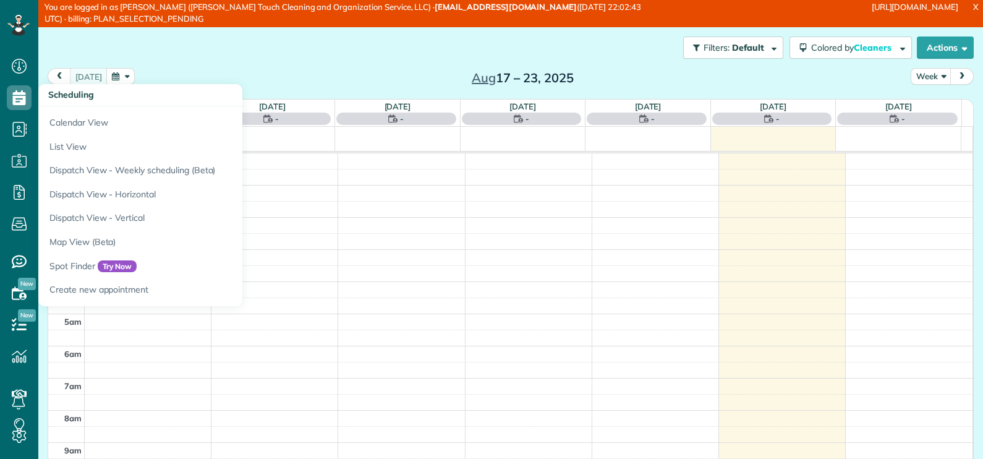
scroll to position [224, 0]
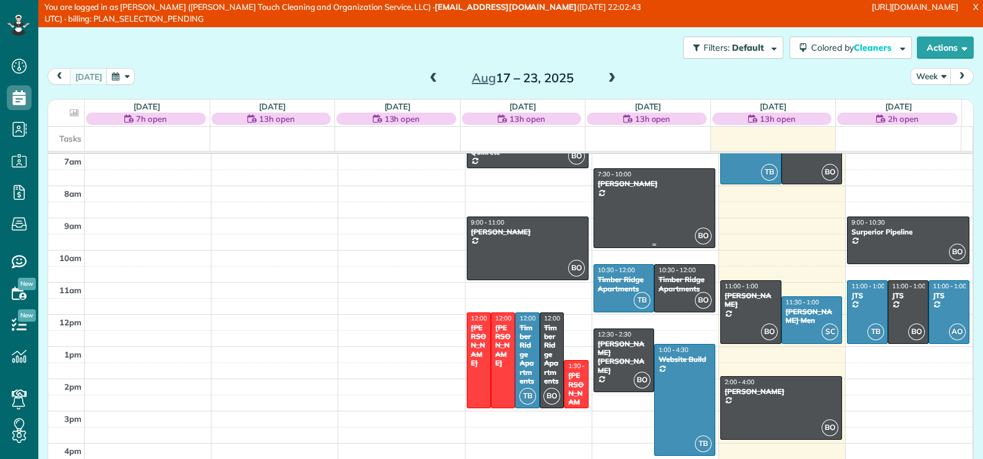
click at [626, 213] on div at bounding box center [654, 208] width 121 height 79
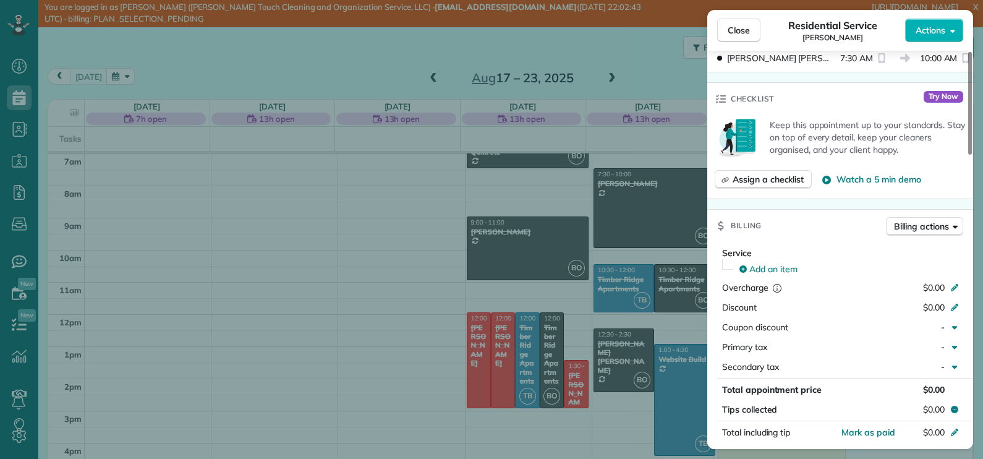
scroll to position [309, 0]
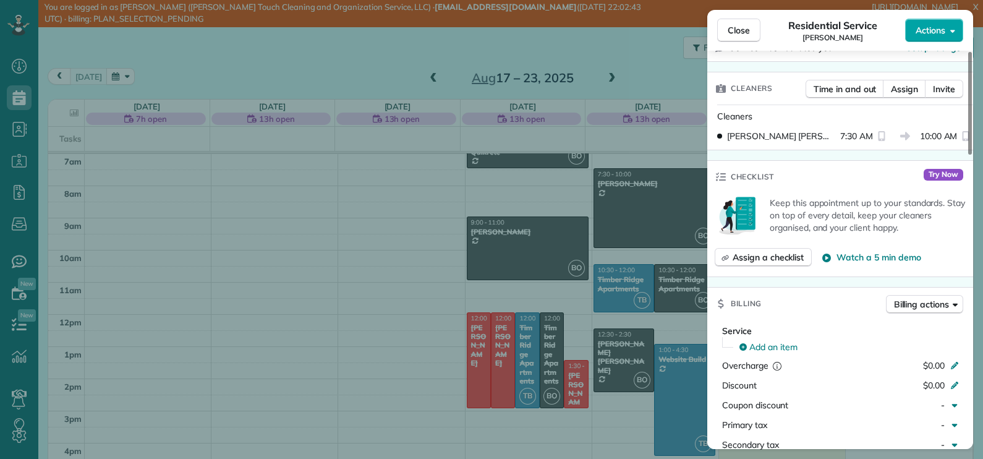
click at [935, 33] on span "Actions" at bounding box center [931, 30] width 30 height 12
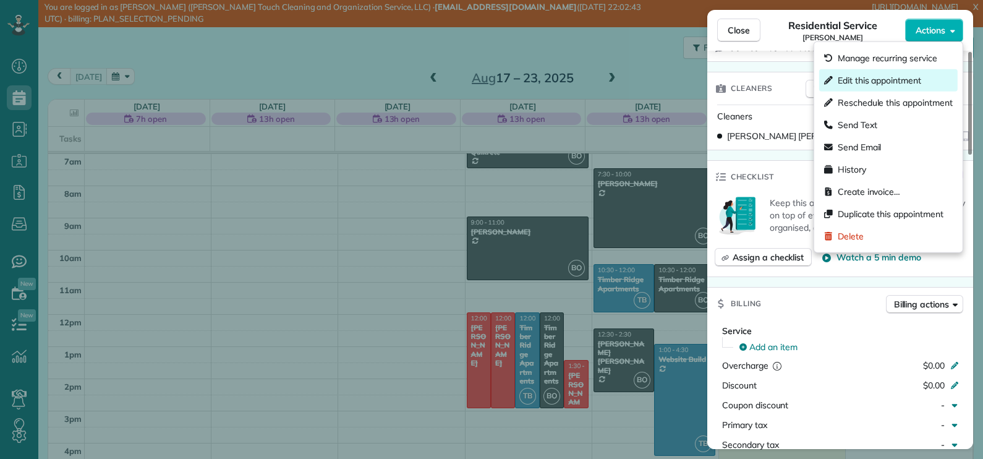
click at [917, 74] on span "Edit this appointment" at bounding box center [879, 80] width 83 height 12
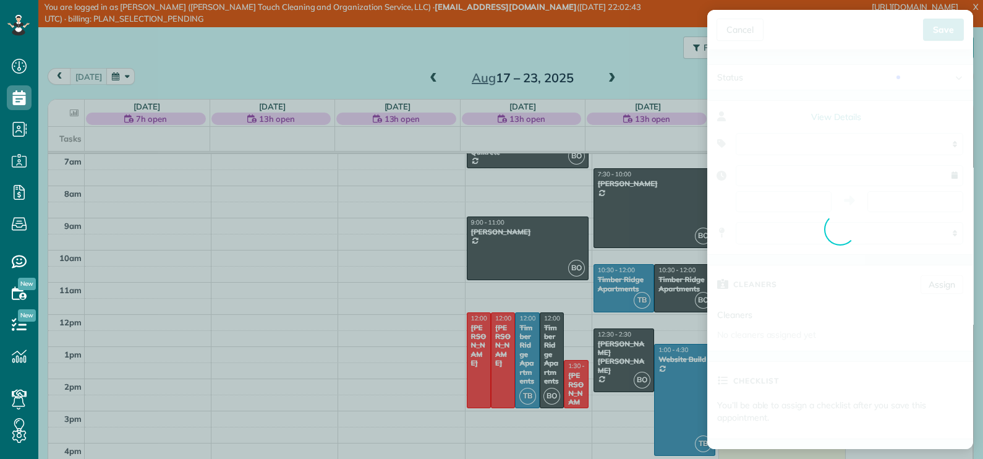
type input "**********"
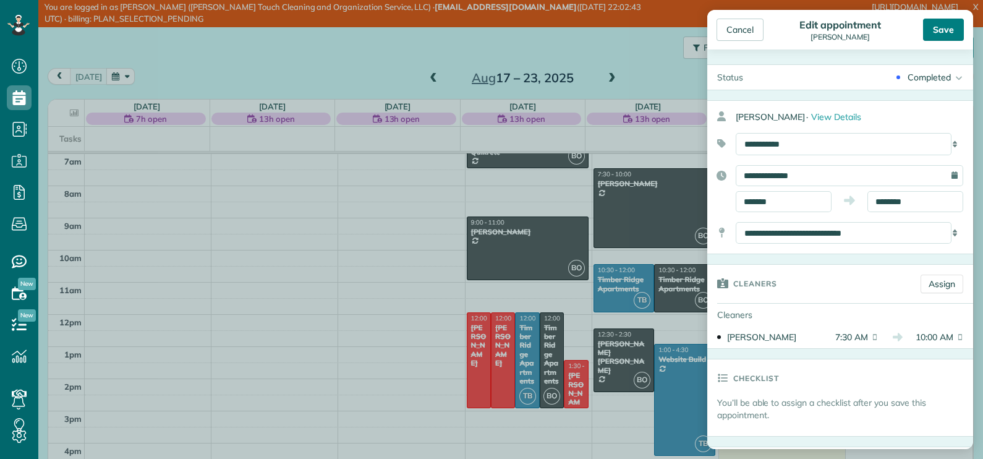
click at [931, 27] on div "Save" at bounding box center [943, 30] width 41 height 22
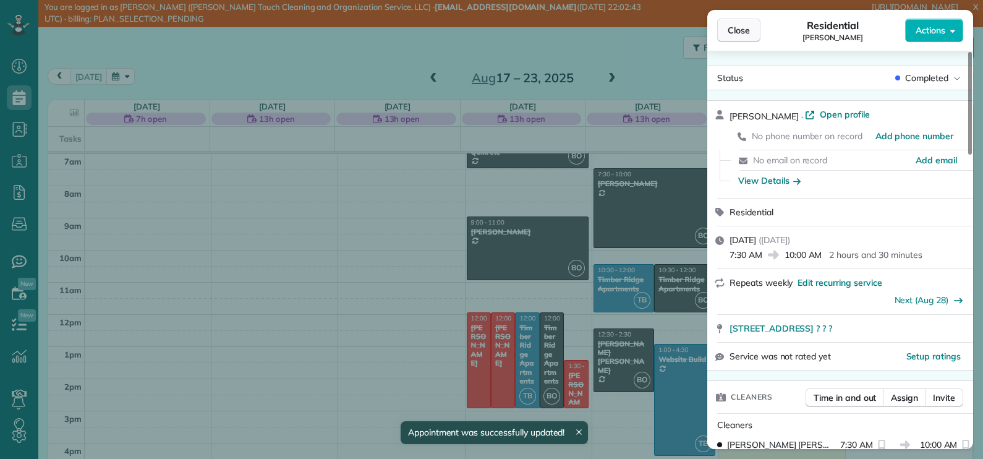
click at [750, 30] on button "Close" at bounding box center [738, 31] width 43 height 24
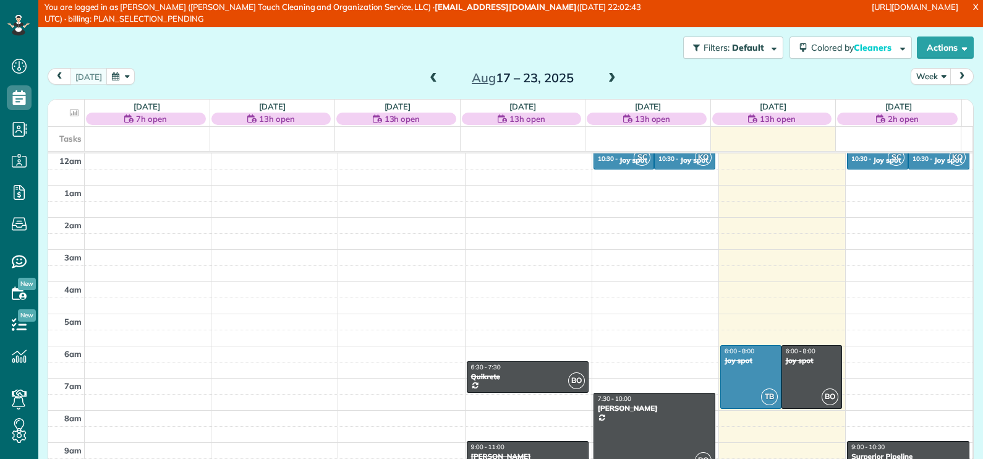
click at [605, 76] on span at bounding box center [612, 78] width 14 height 11
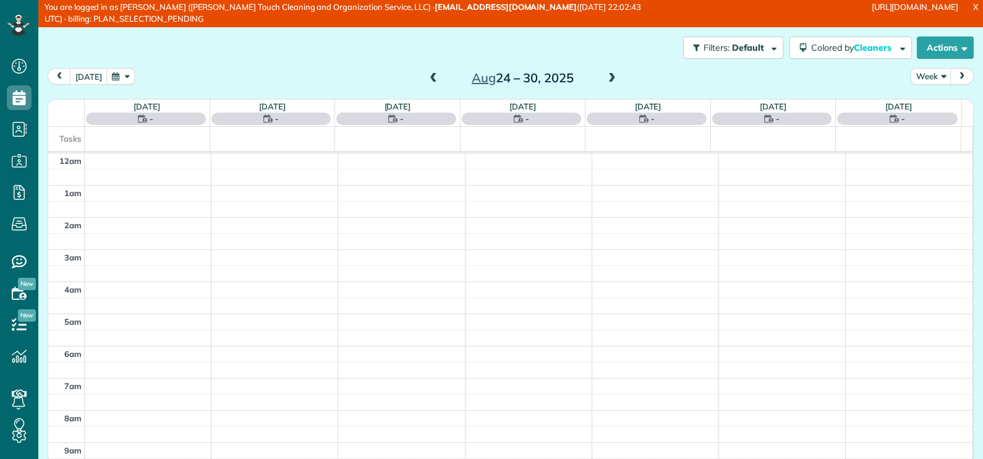
scroll to position [224, 0]
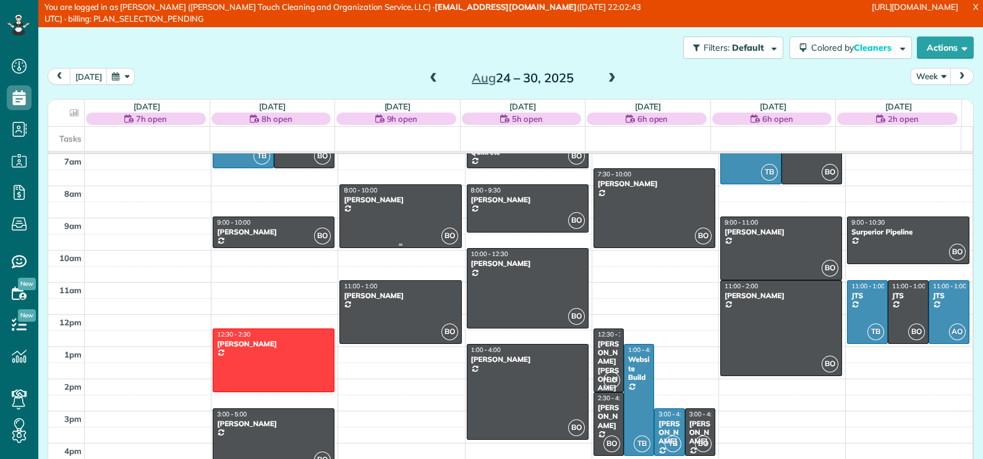
click at [359, 217] on div at bounding box center [400, 216] width 121 height 62
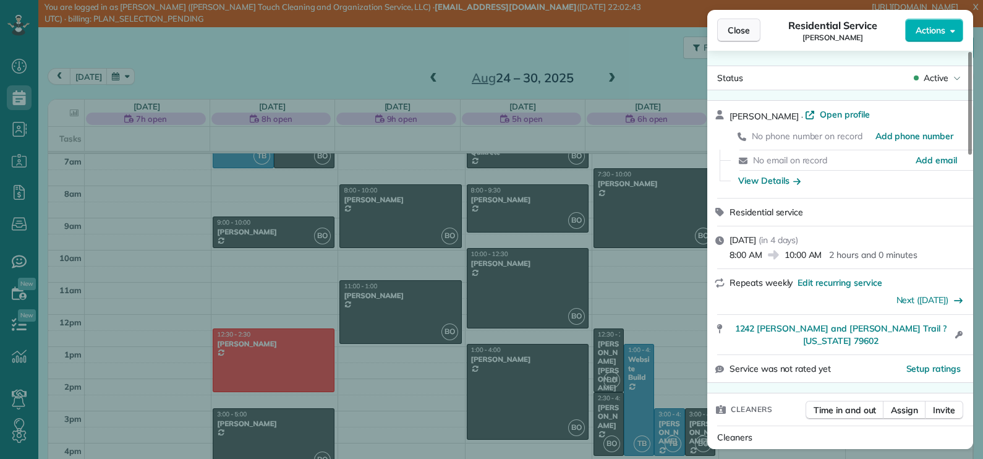
click at [745, 32] on span "Close" at bounding box center [739, 30] width 22 height 12
